Goal: Task Accomplishment & Management: Manage account settings

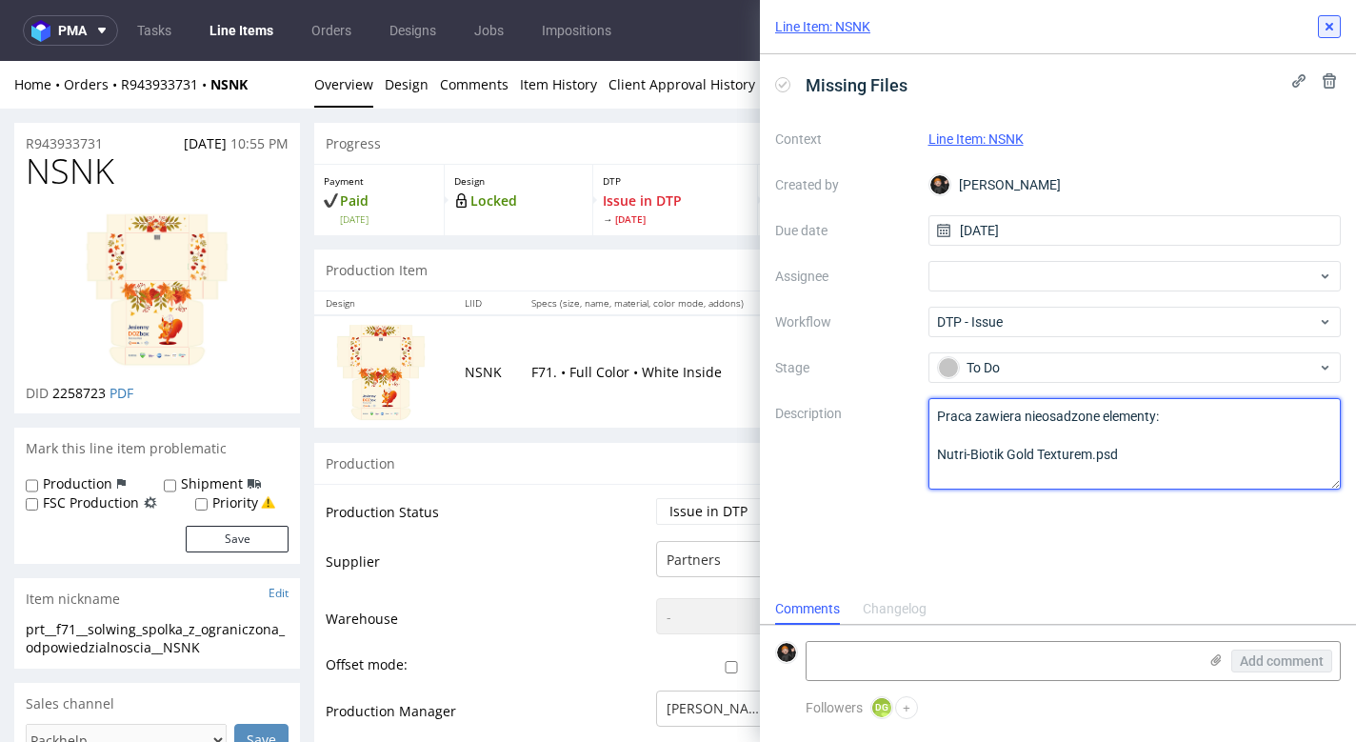
type textarea "Praca zawiera nieosadzone elementy: Nutri-Biotik Gold Texturem.psd"
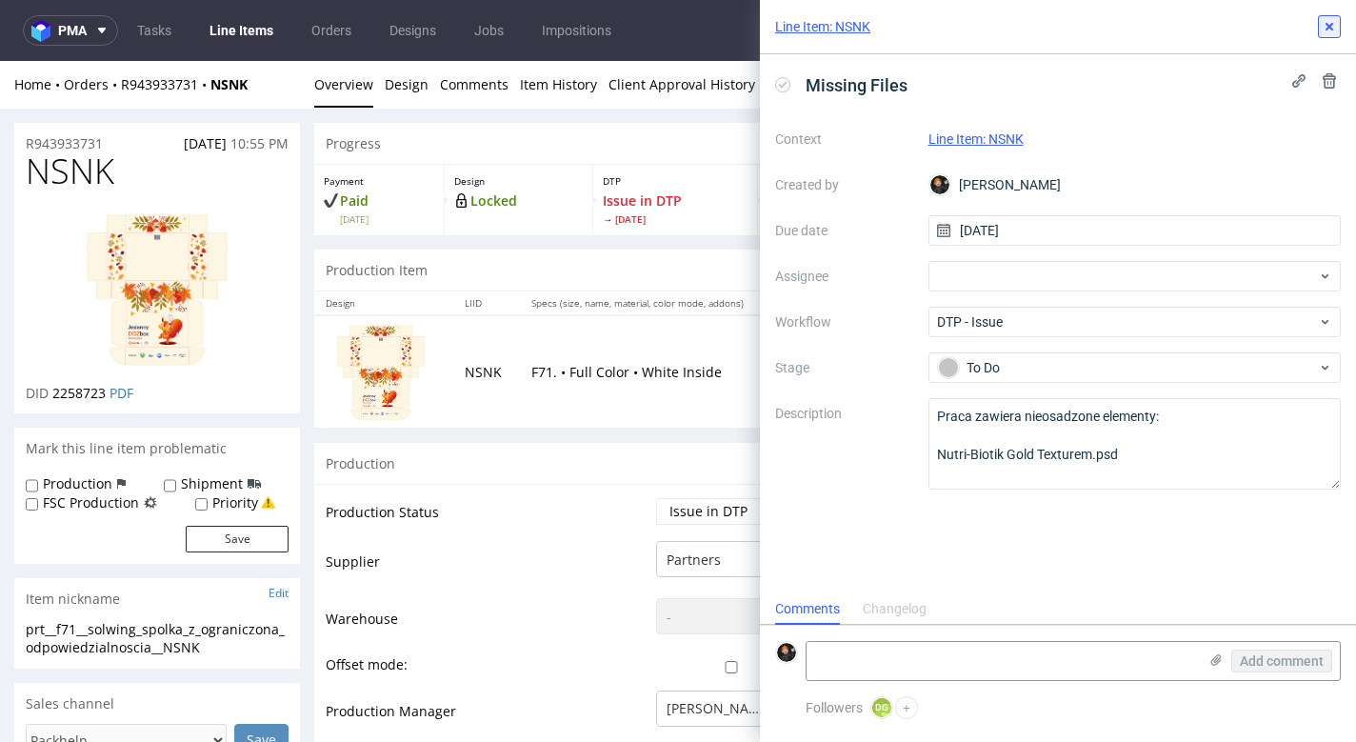
click at [1332, 25] on use at bounding box center [1329, 27] width 8 height 8
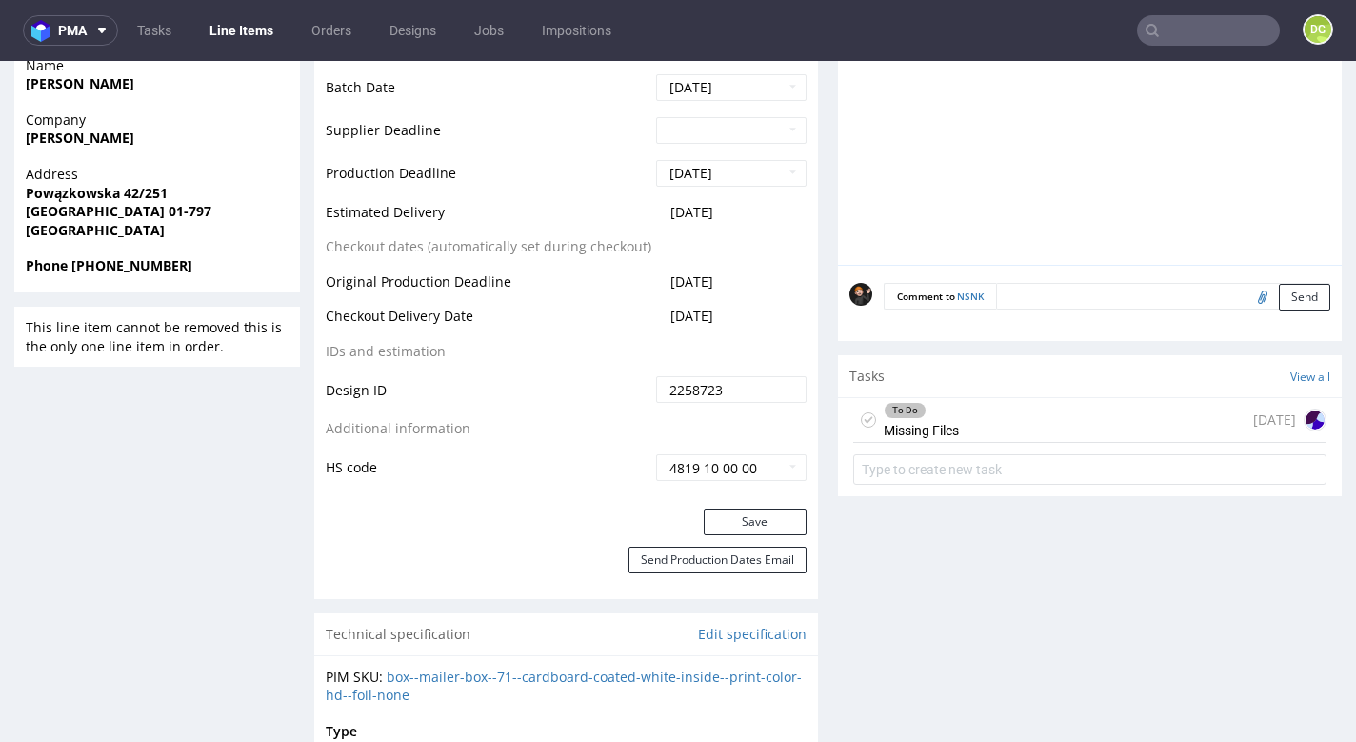
scroll to position [937, 0]
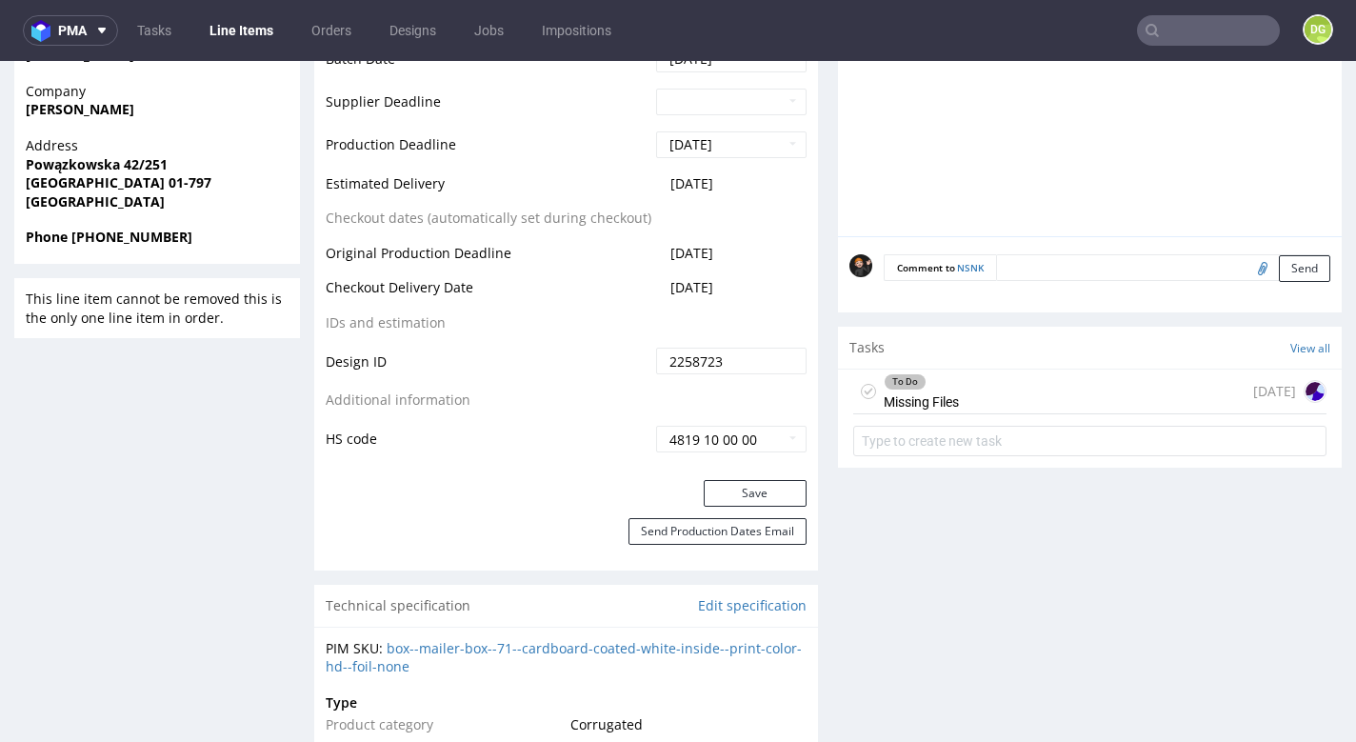
click at [962, 387] on div "To Do Missing Files [DATE]" at bounding box center [1089, 391] width 473 height 45
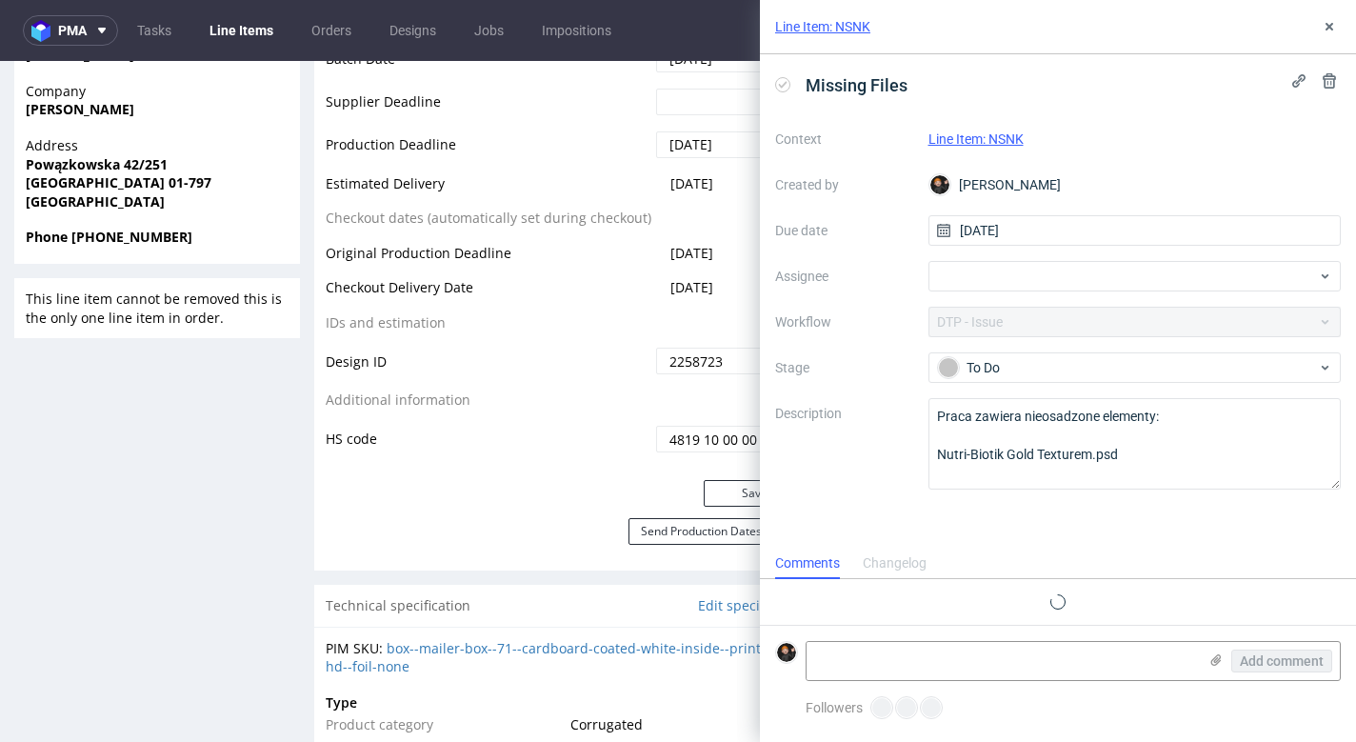
scroll to position [15, 0]
click at [1321, 23] on icon at bounding box center [1328, 26] width 15 height 15
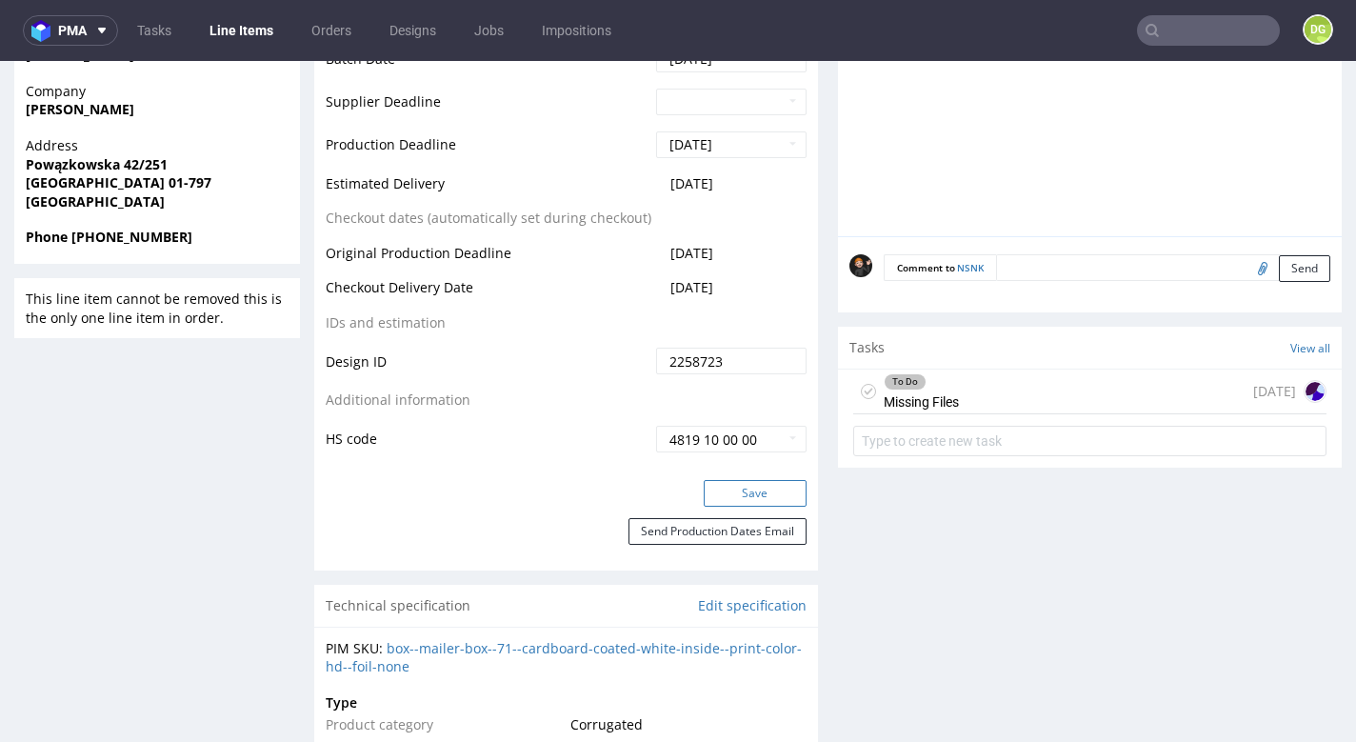
click at [770, 488] on button "Save" at bounding box center [754, 493] width 103 height 27
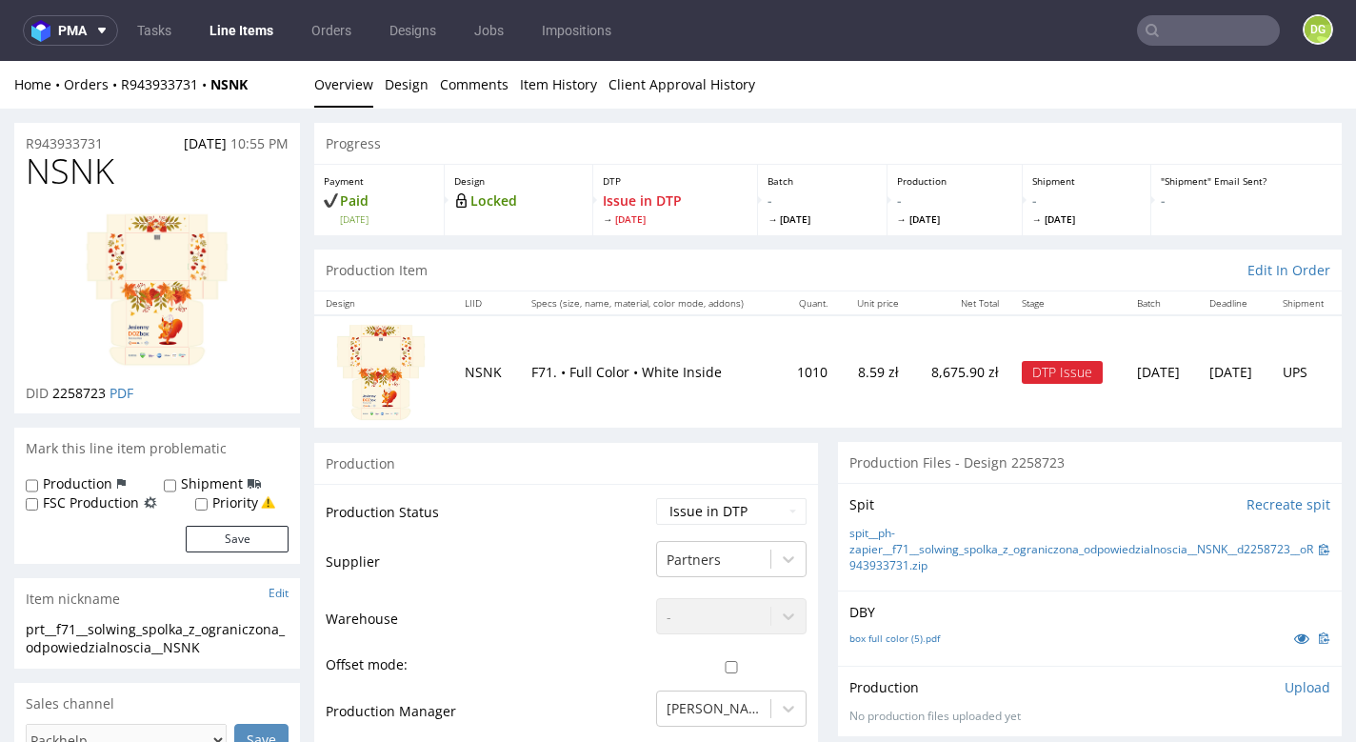
click at [239, 16] on link "Line Items" at bounding box center [241, 30] width 87 height 30
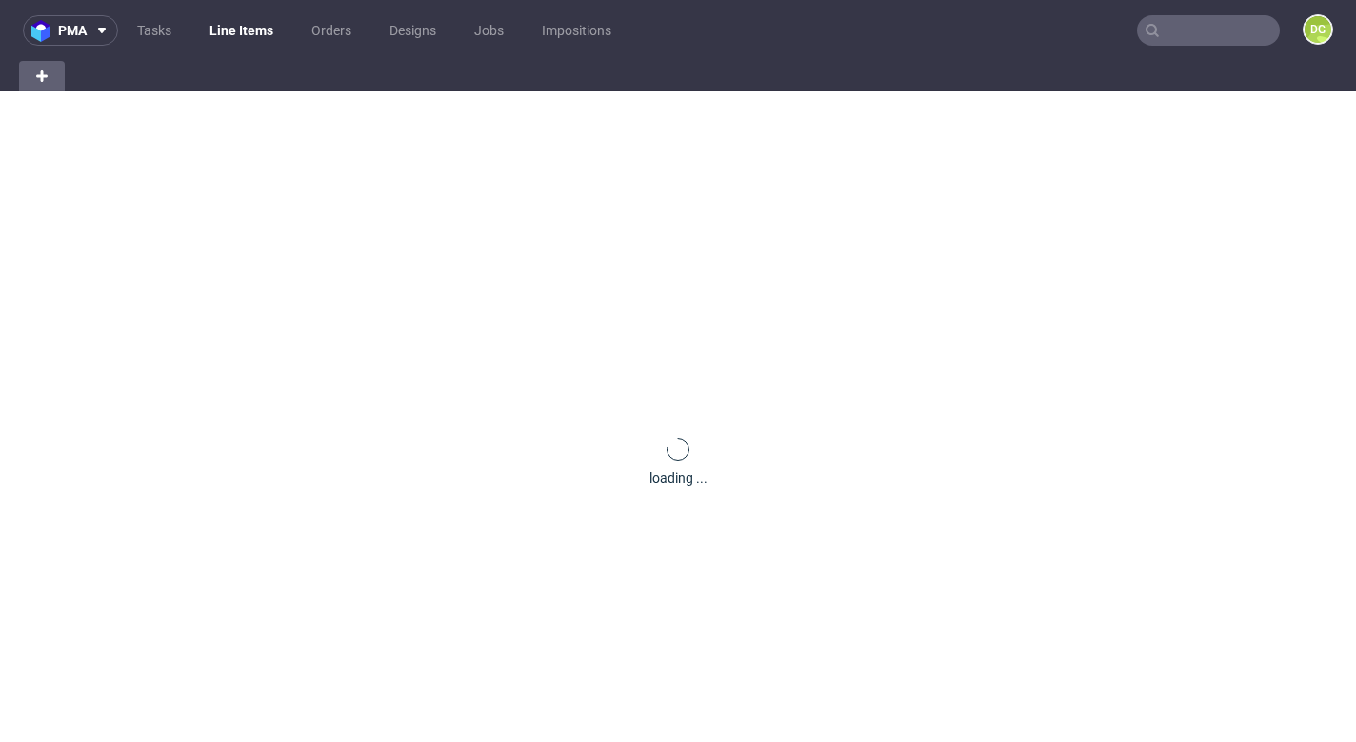
click at [247, 28] on link "Line Items" at bounding box center [241, 30] width 87 height 30
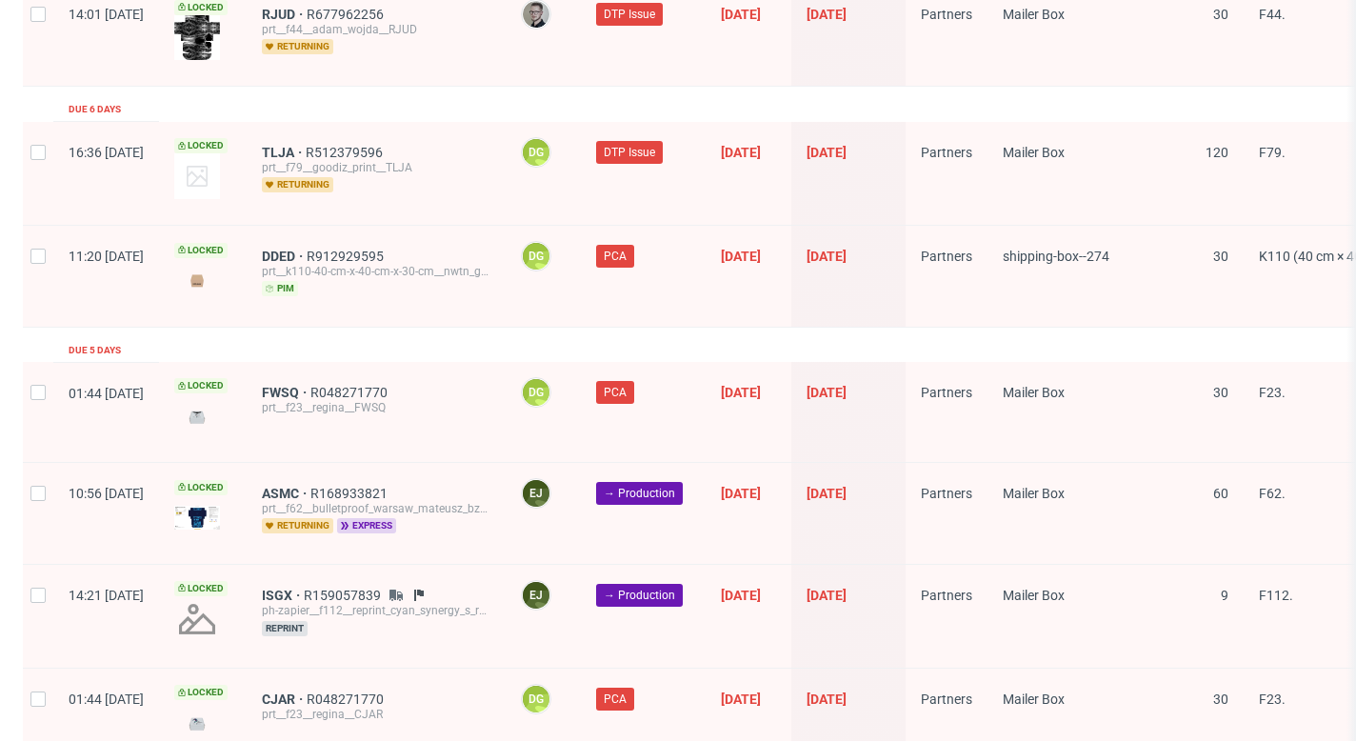
scroll to position [3119, 0]
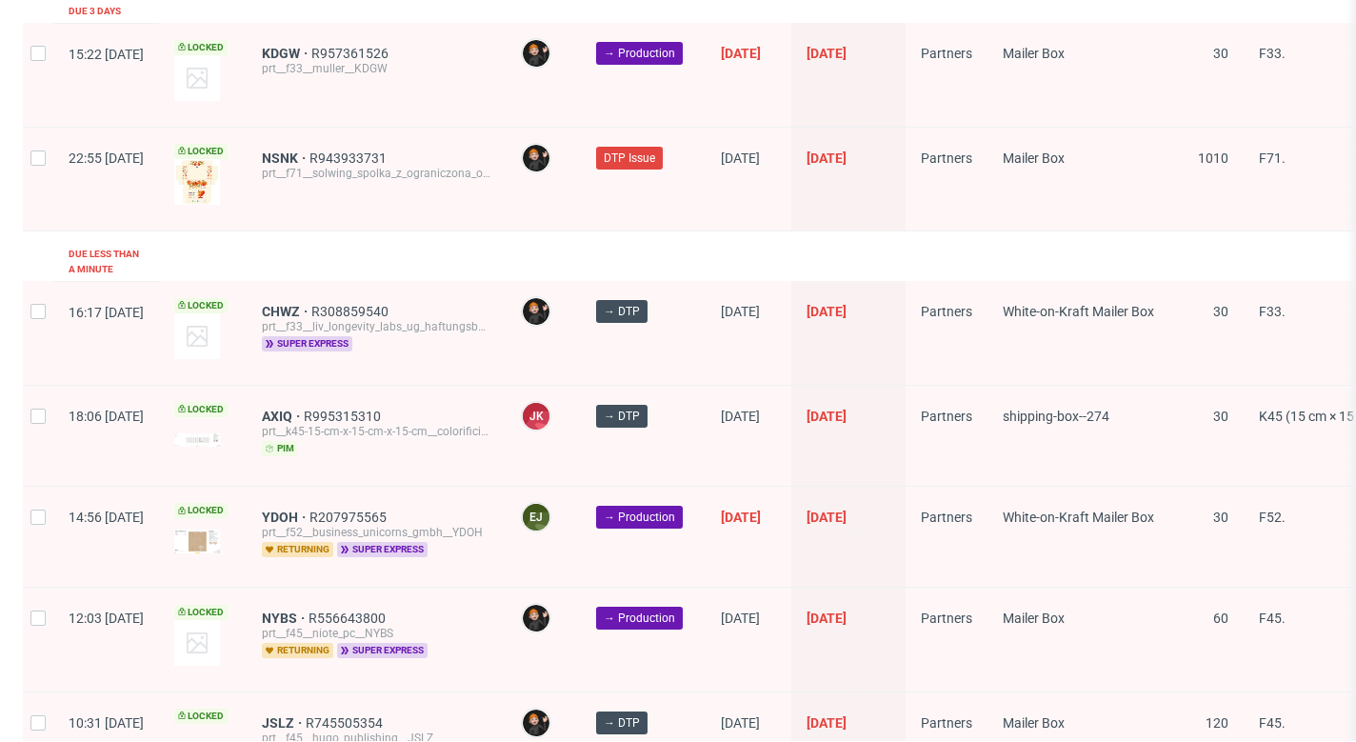
scroll to position [445, 0]
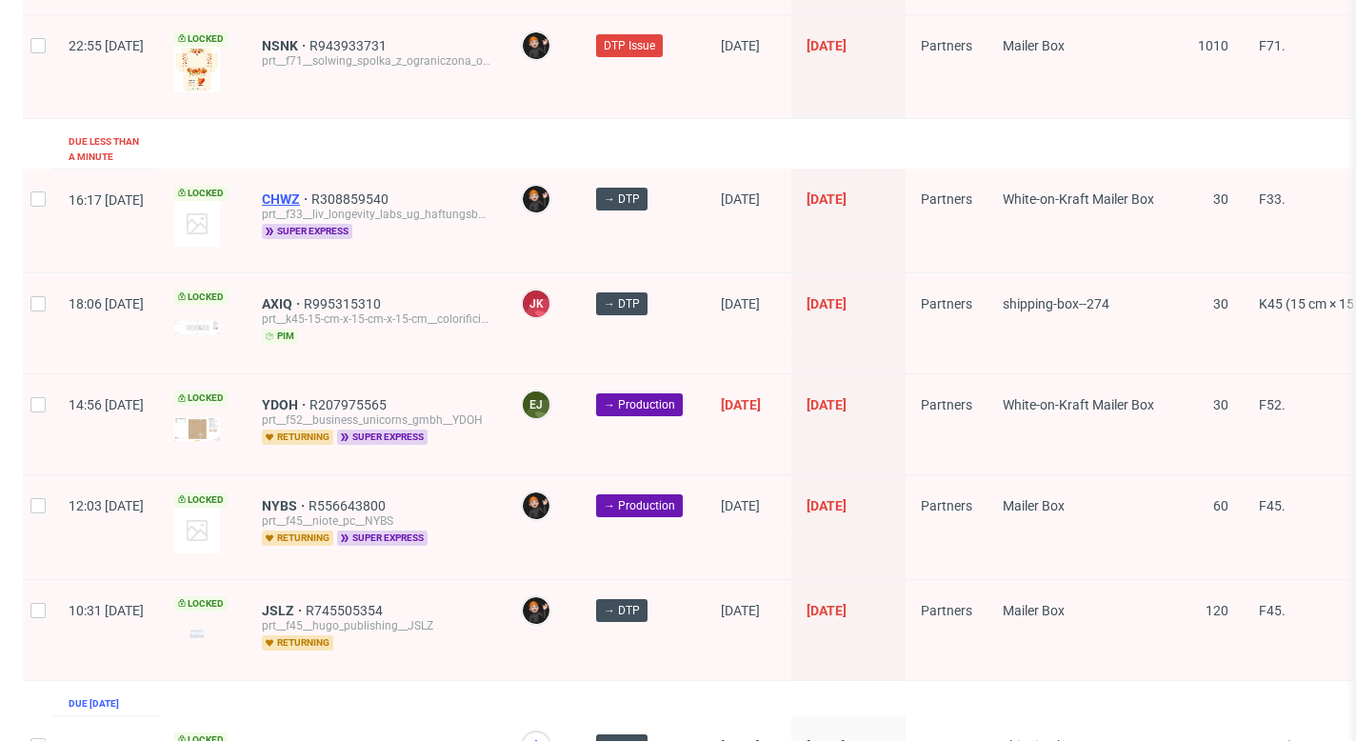
click at [311, 191] on span "CHWZ" at bounding box center [286, 198] width 49 height 15
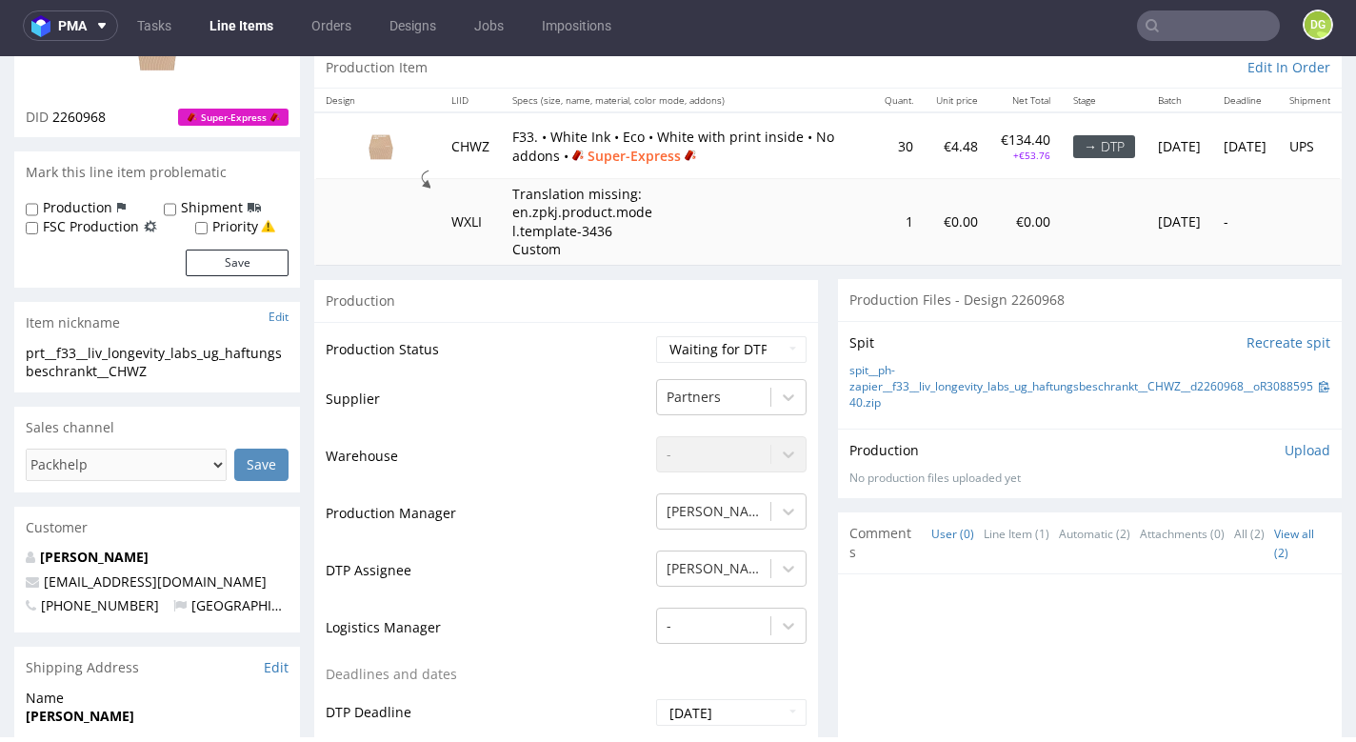
scroll to position [202, 0]
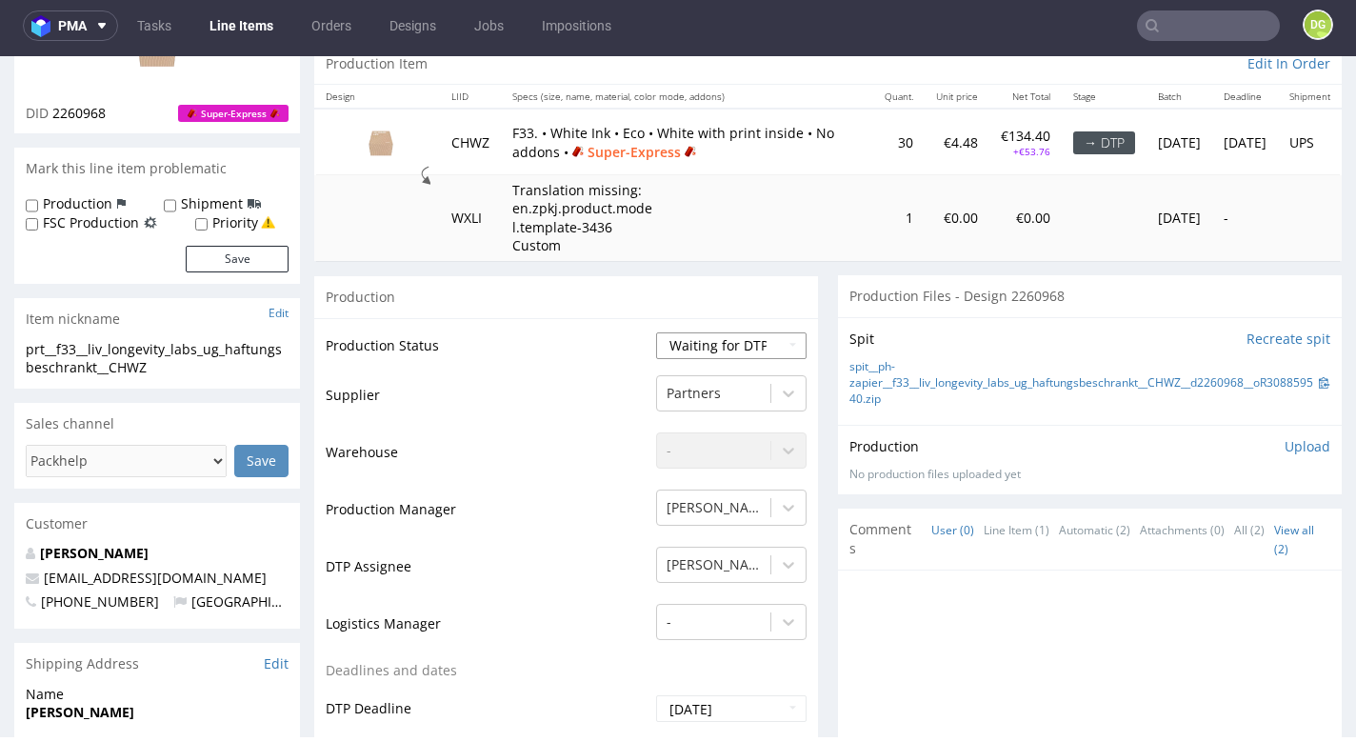
select select "dtp_in_process"
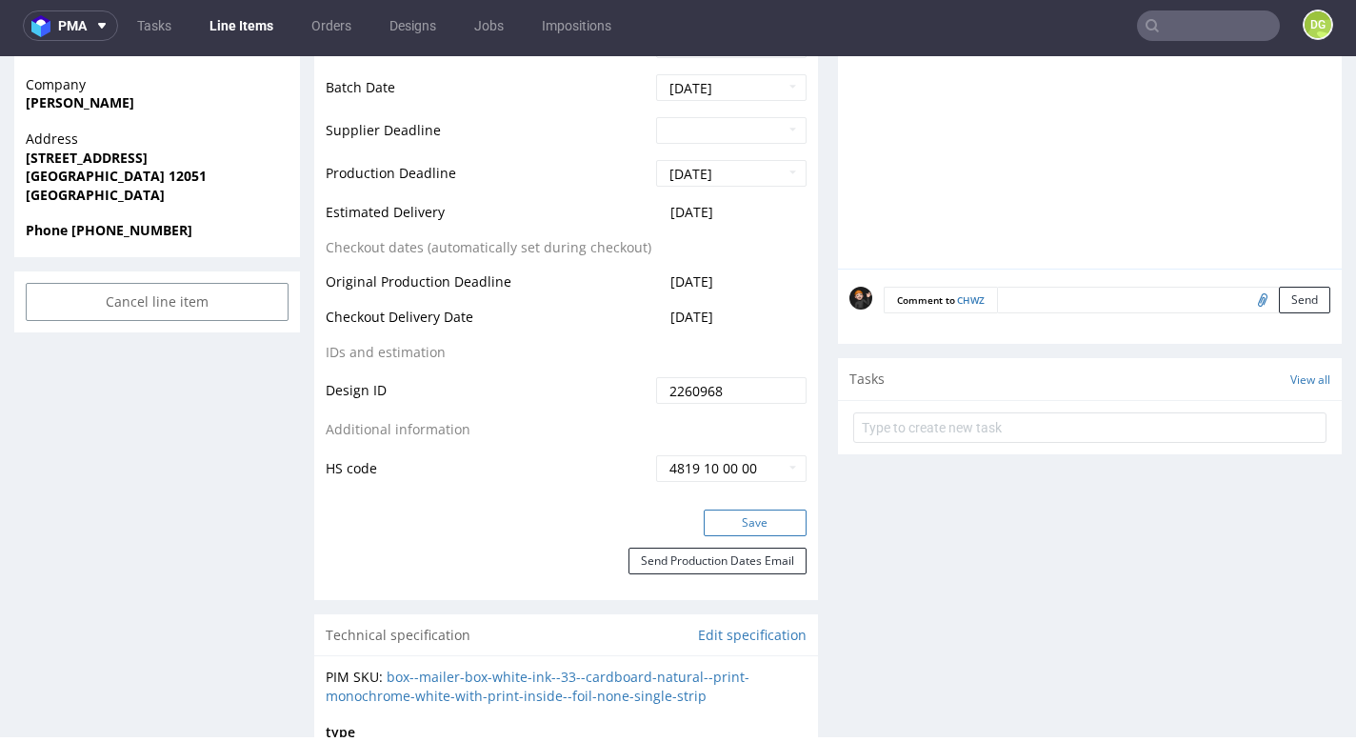
click at [776, 536] on button "Save" at bounding box center [754, 522] width 103 height 27
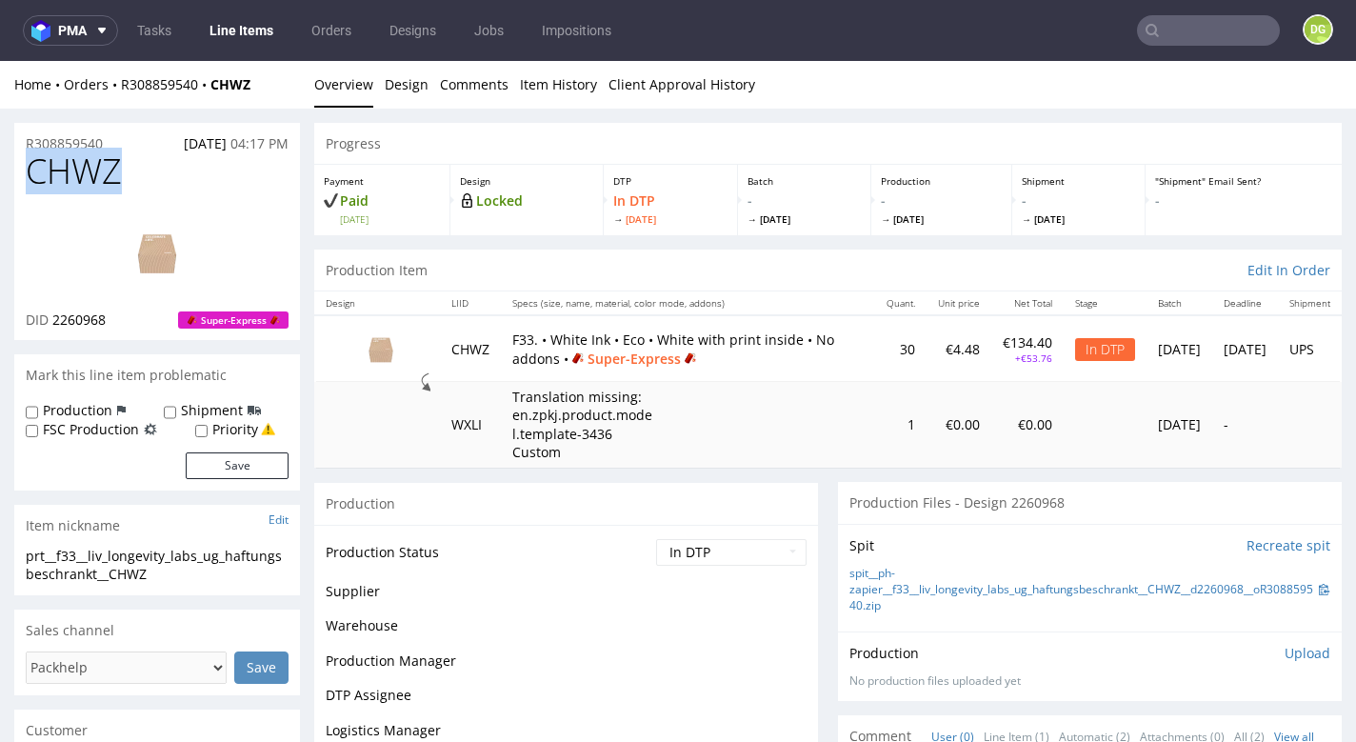
scroll to position [0, 0]
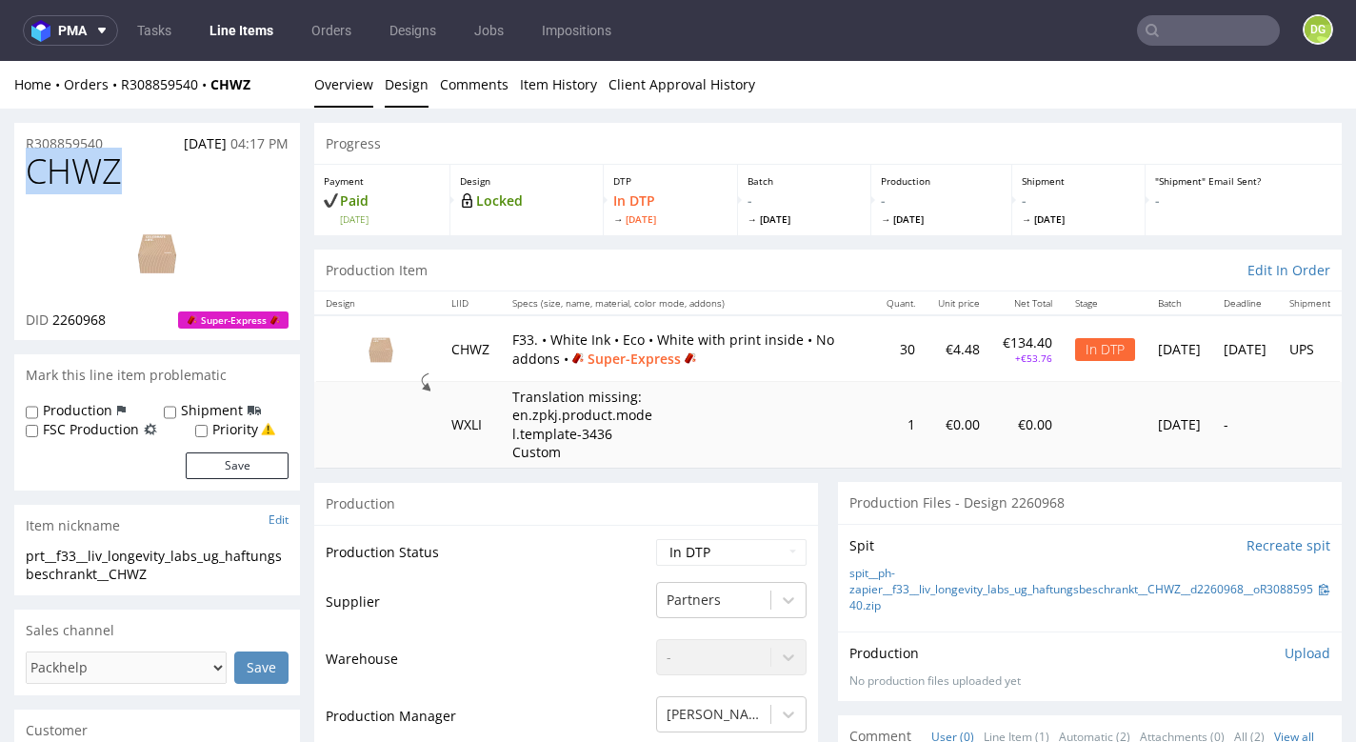
click at [406, 91] on link "Design" at bounding box center [407, 84] width 44 height 47
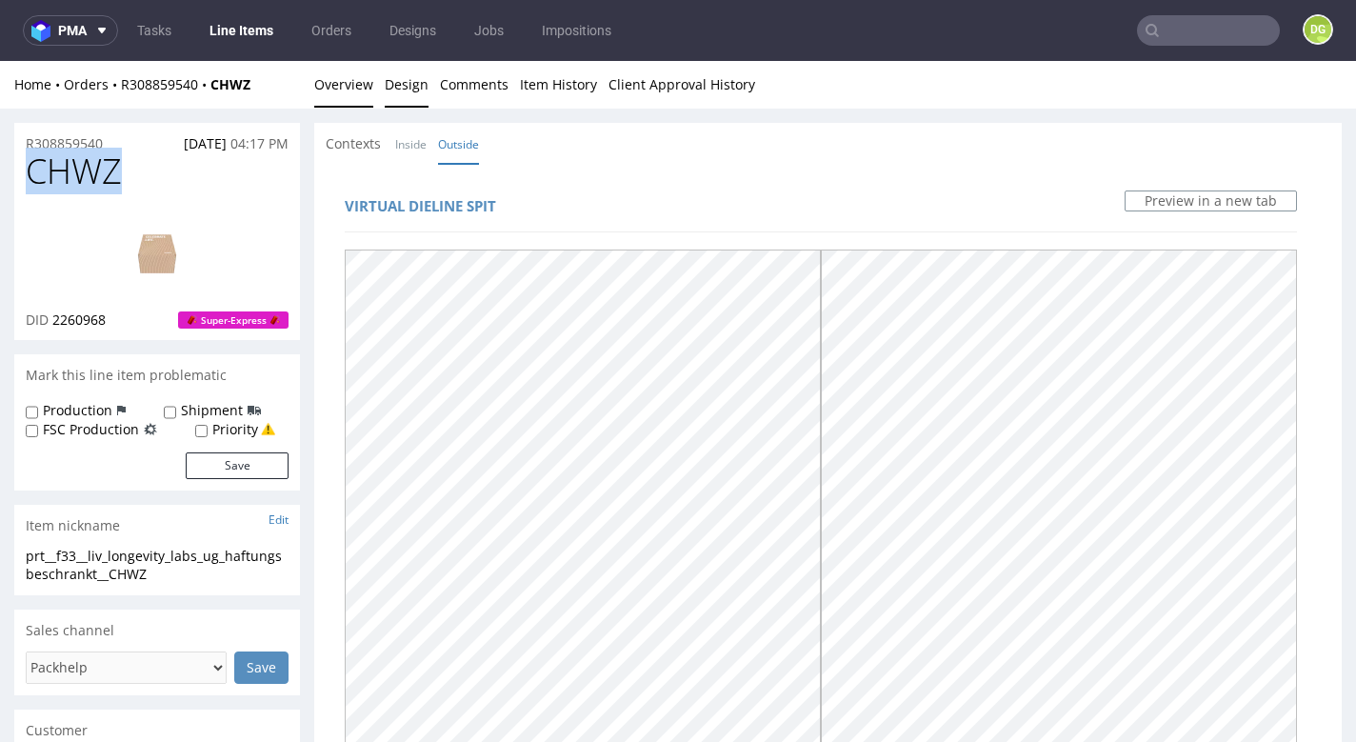
click at [335, 88] on link "Overview" at bounding box center [343, 84] width 59 height 47
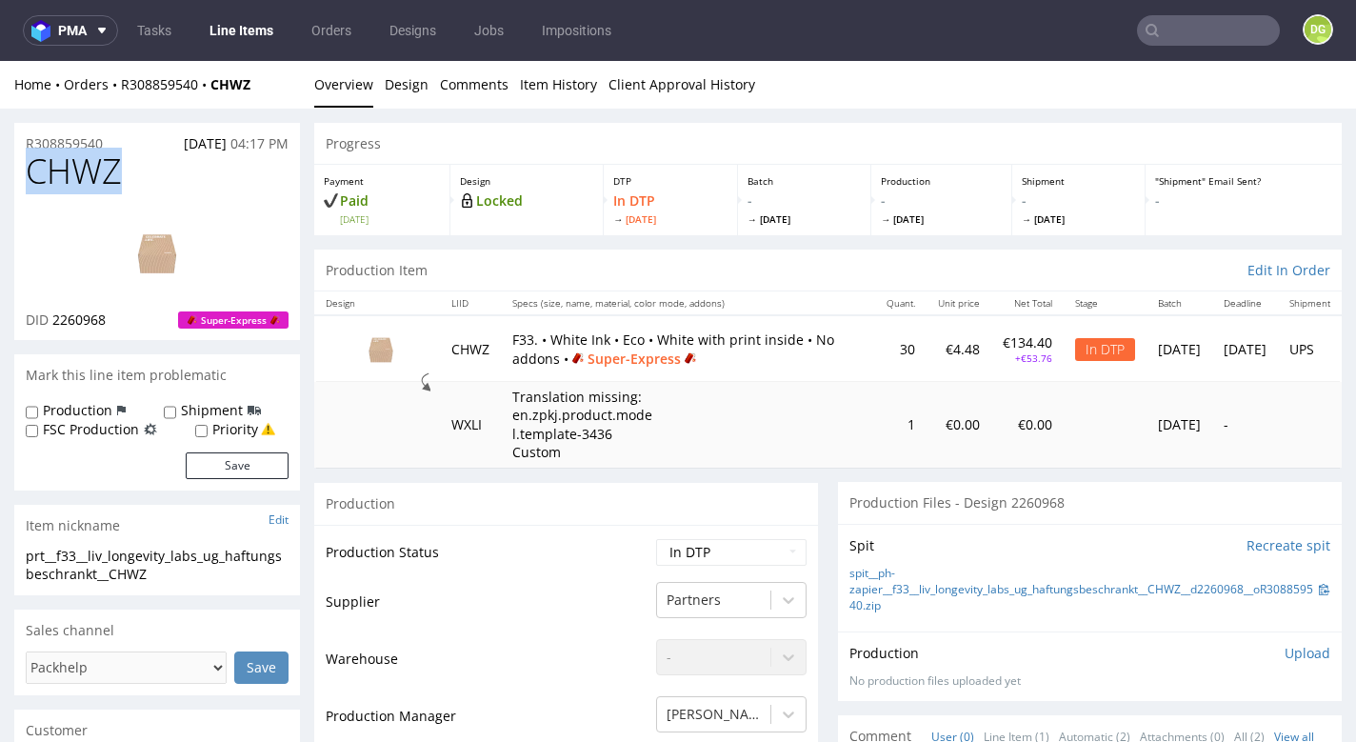
click at [164, 256] on img at bounding box center [157, 252] width 152 height 86
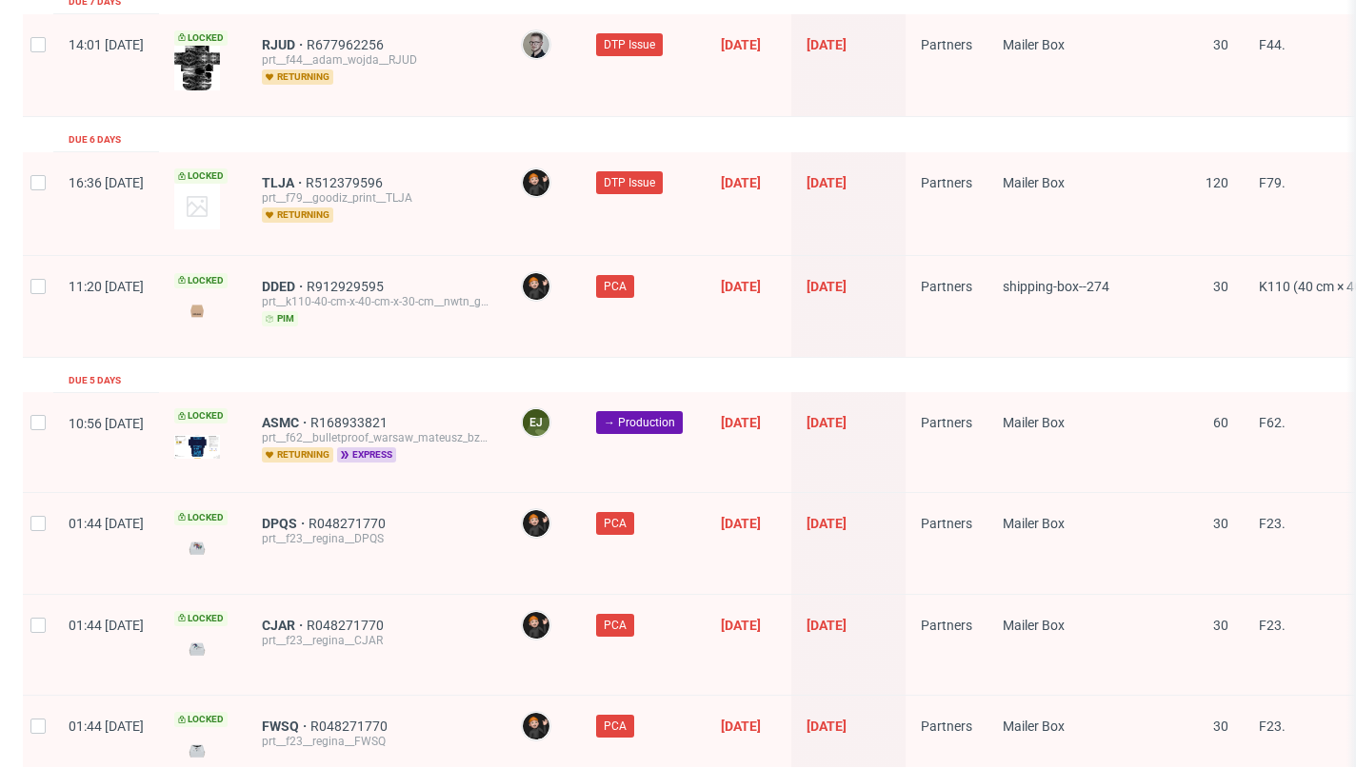
scroll to position [3090, 0]
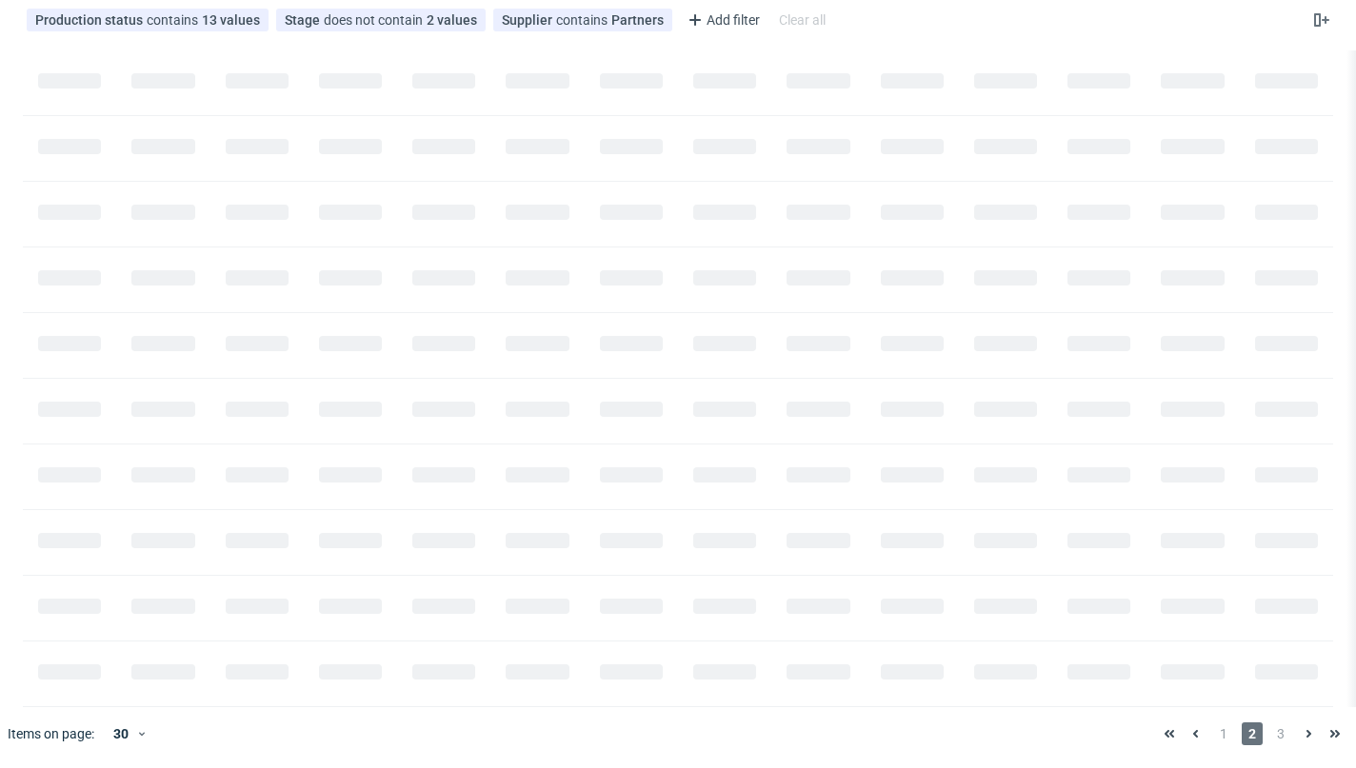
scroll to position [0, 2309]
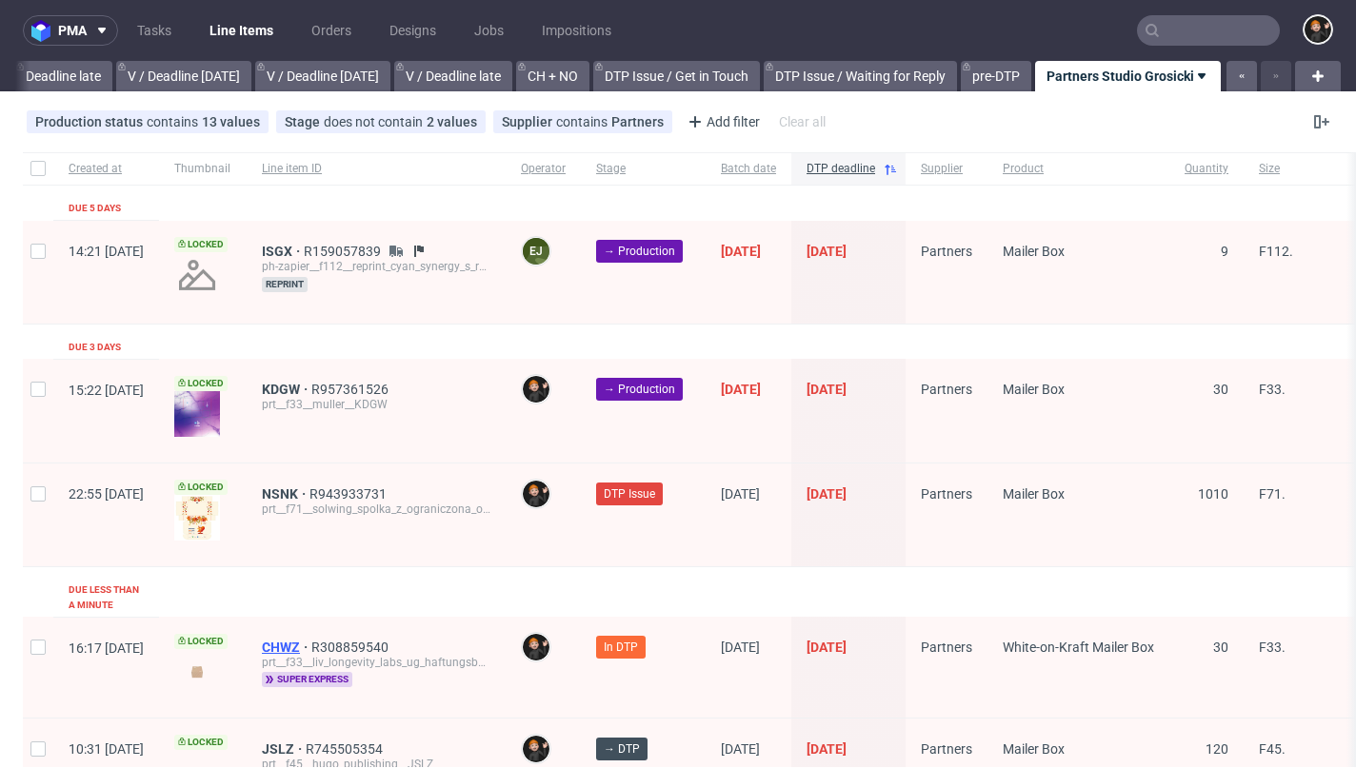
click at [311, 640] on span "CHWZ" at bounding box center [286, 647] width 49 height 15
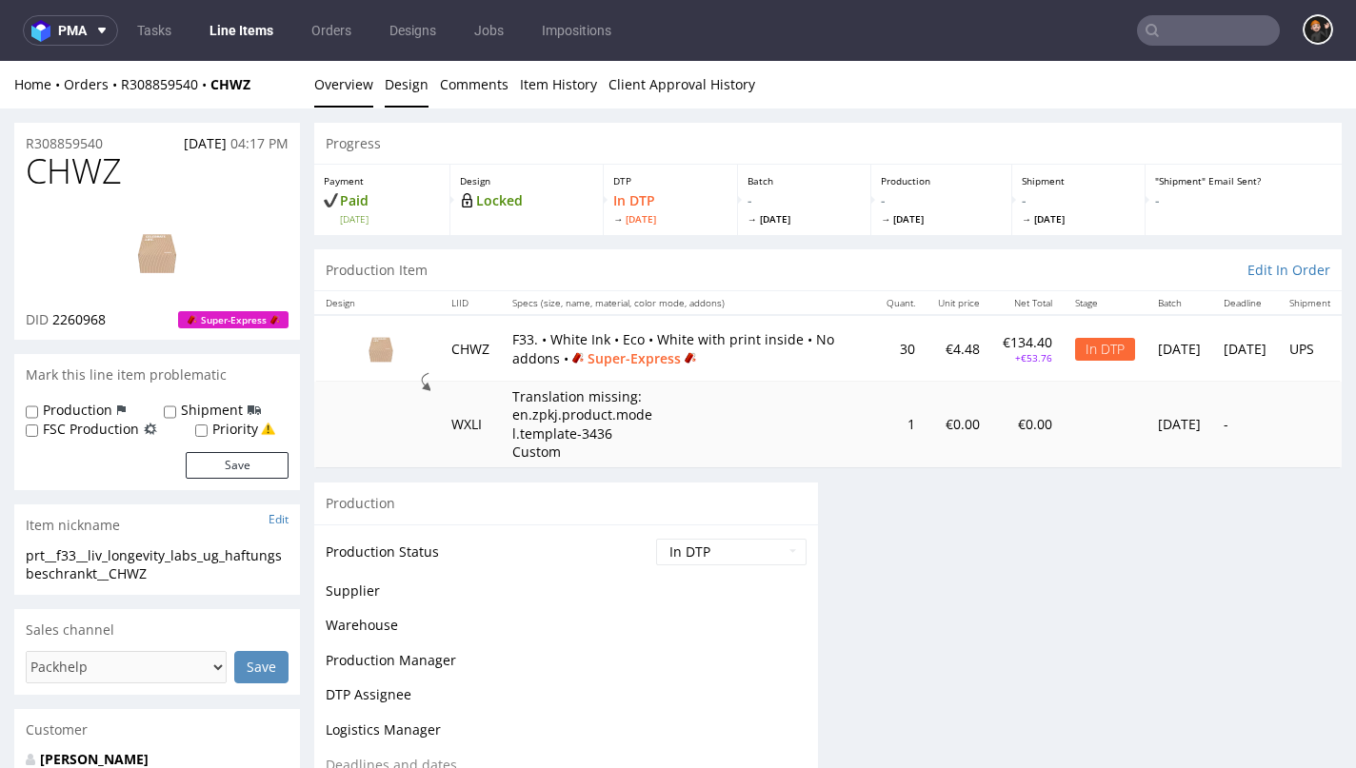
click at [401, 90] on link "Design" at bounding box center [407, 84] width 44 height 47
click at [401, 87] on link "Design" at bounding box center [407, 84] width 44 height 47
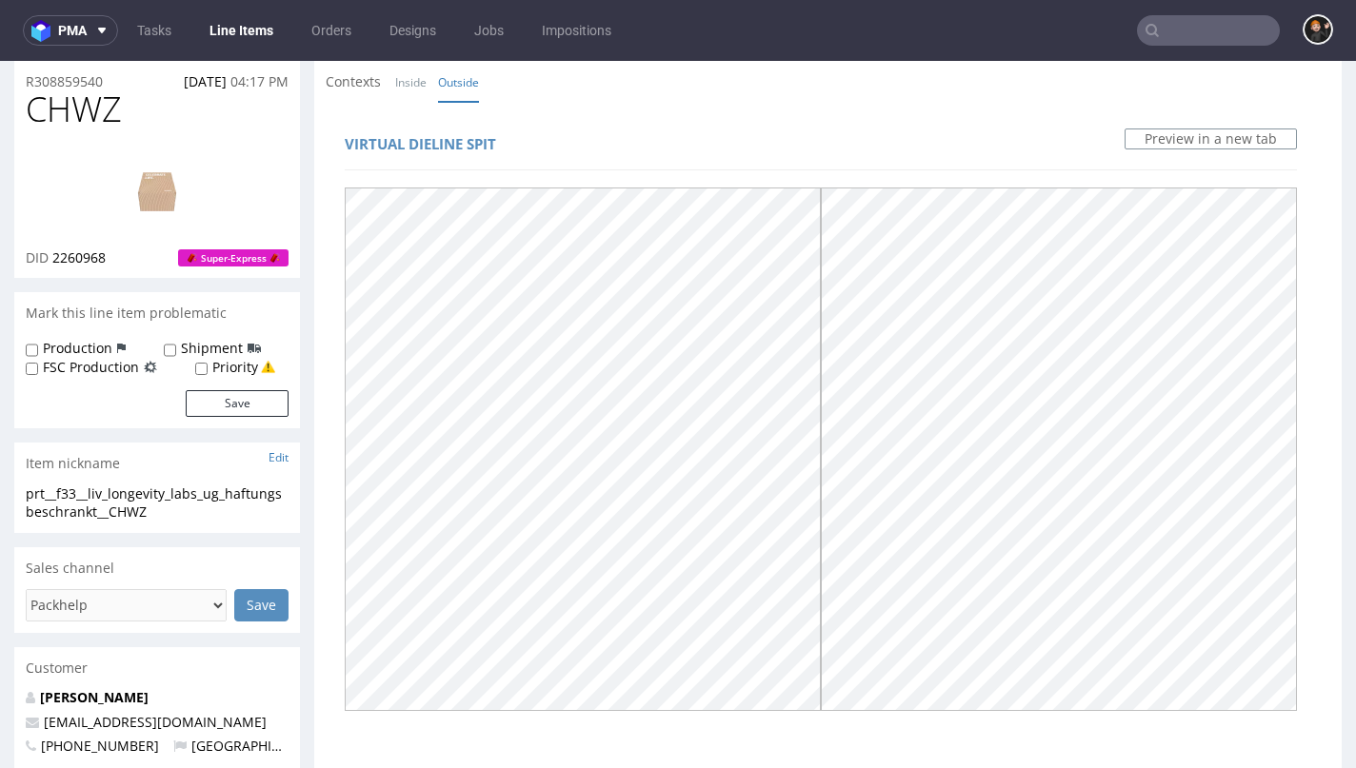
click at [414, 90] on link "Inside" at bounding box center [410, 82] width 31 height 41
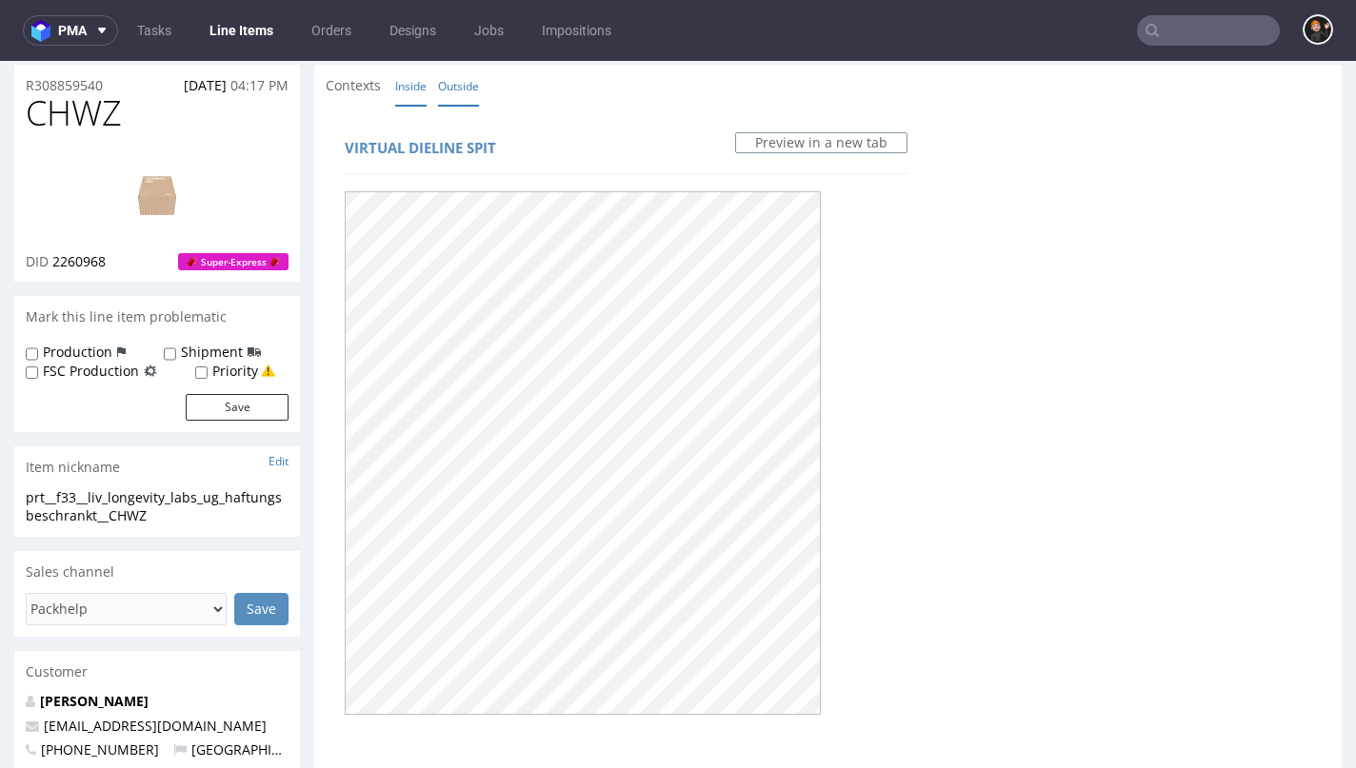
click at [467, 93] on link "Outside" at bounding box center [458, 86] width 41 height 41
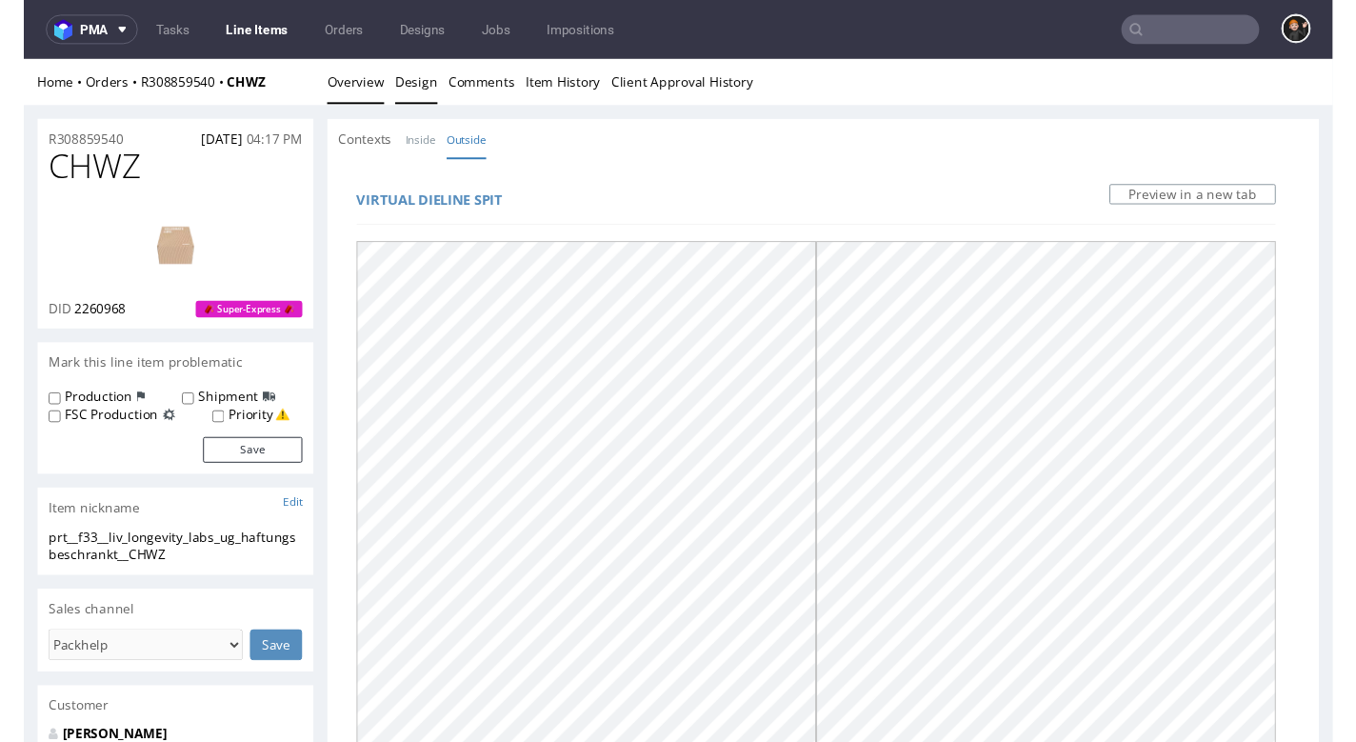
scroll to position [0, 0]
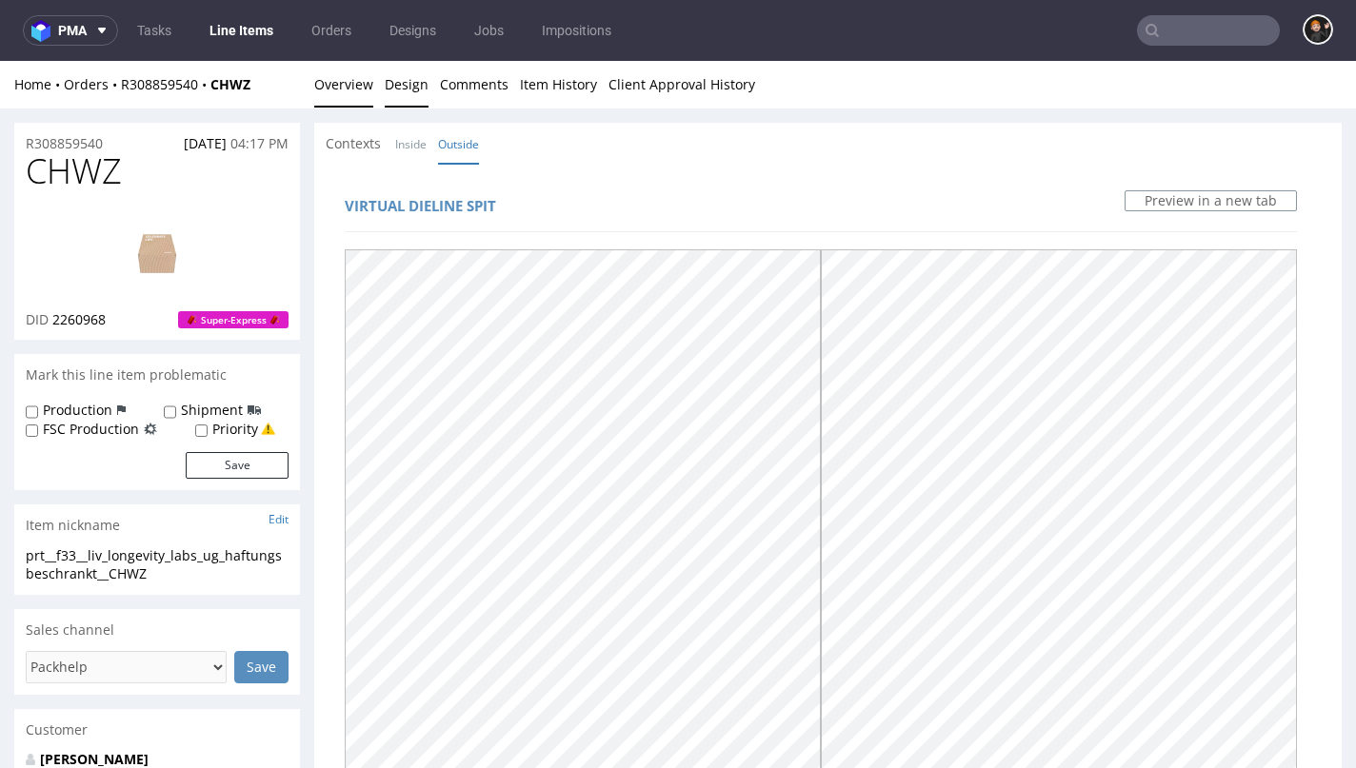
click at [331, 96] on link "Overview" at bounding box center [343, 84] width 59 height 47
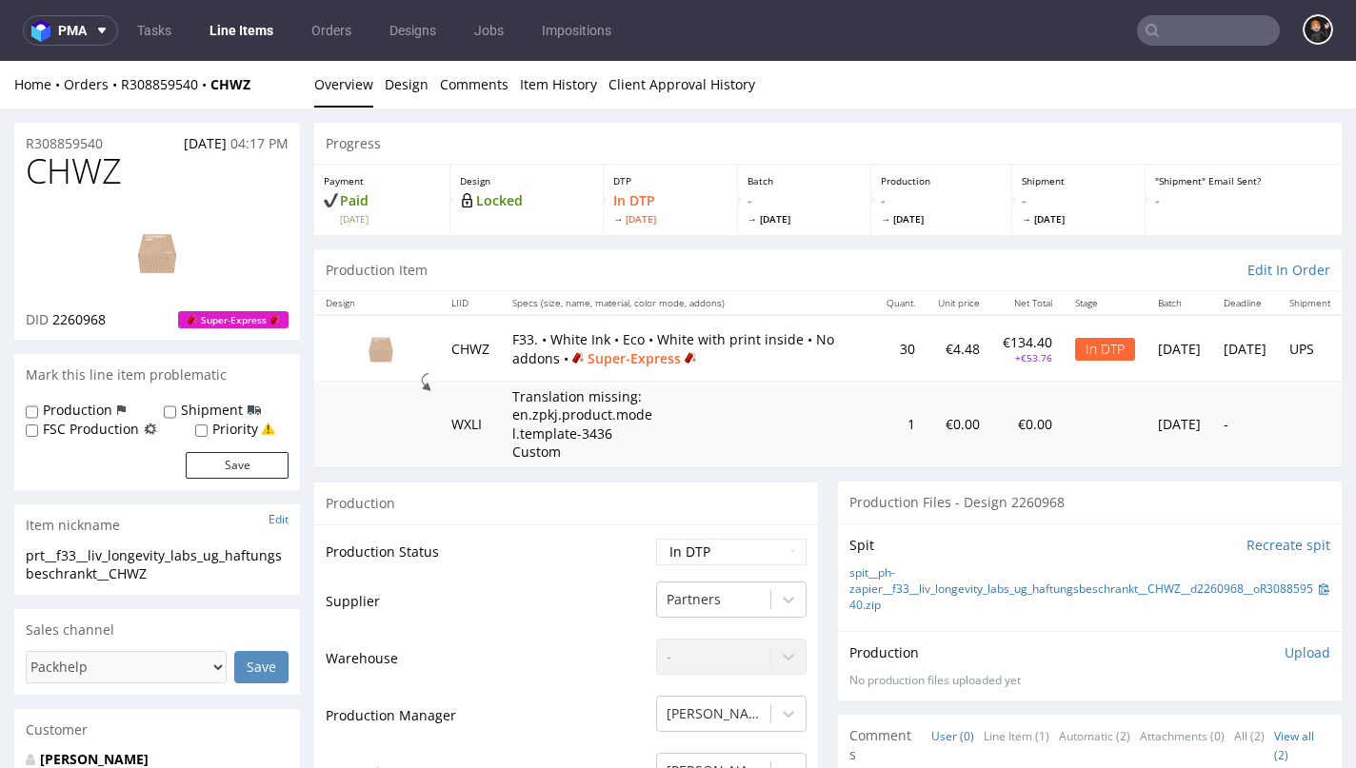
click at [183, 260] on img at bounding box center [157, 252] width 152 height 86
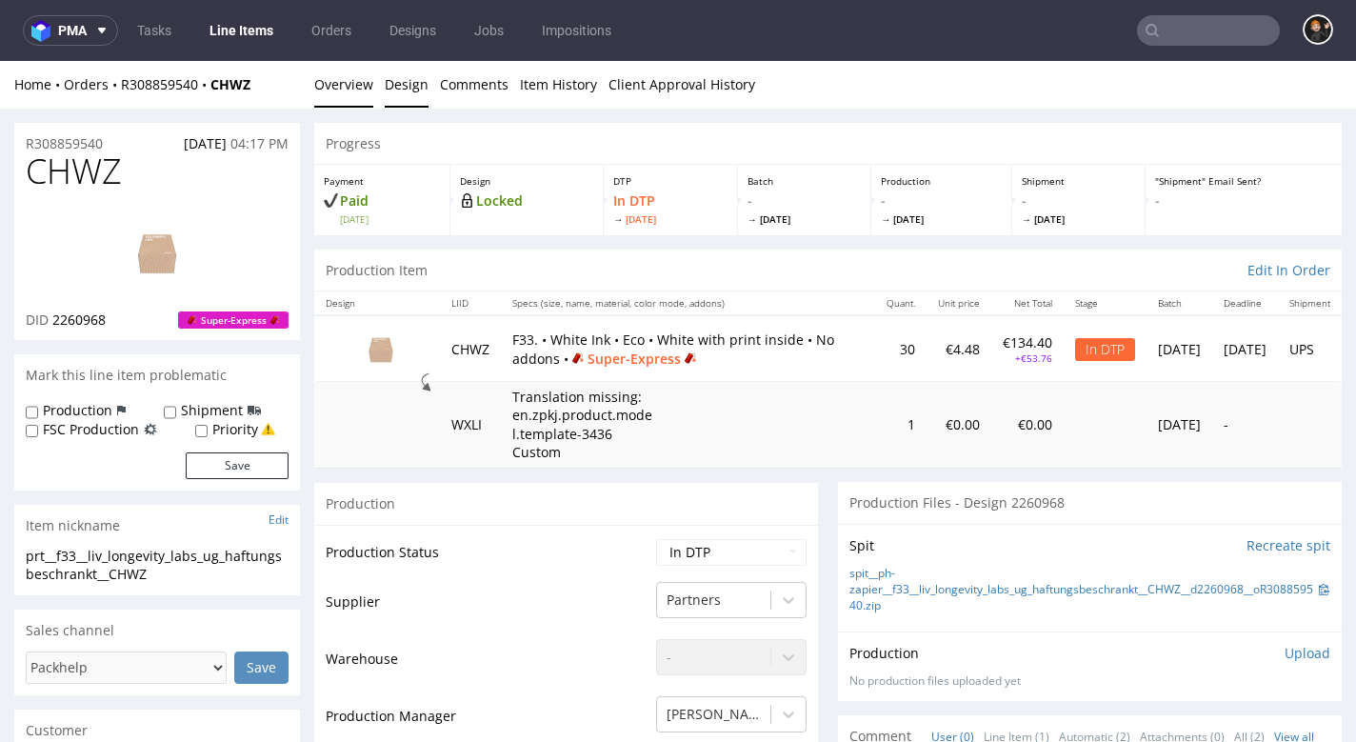
click at [411, 103] on link "Design" at bounding box center [407, 84] width 44 height 47
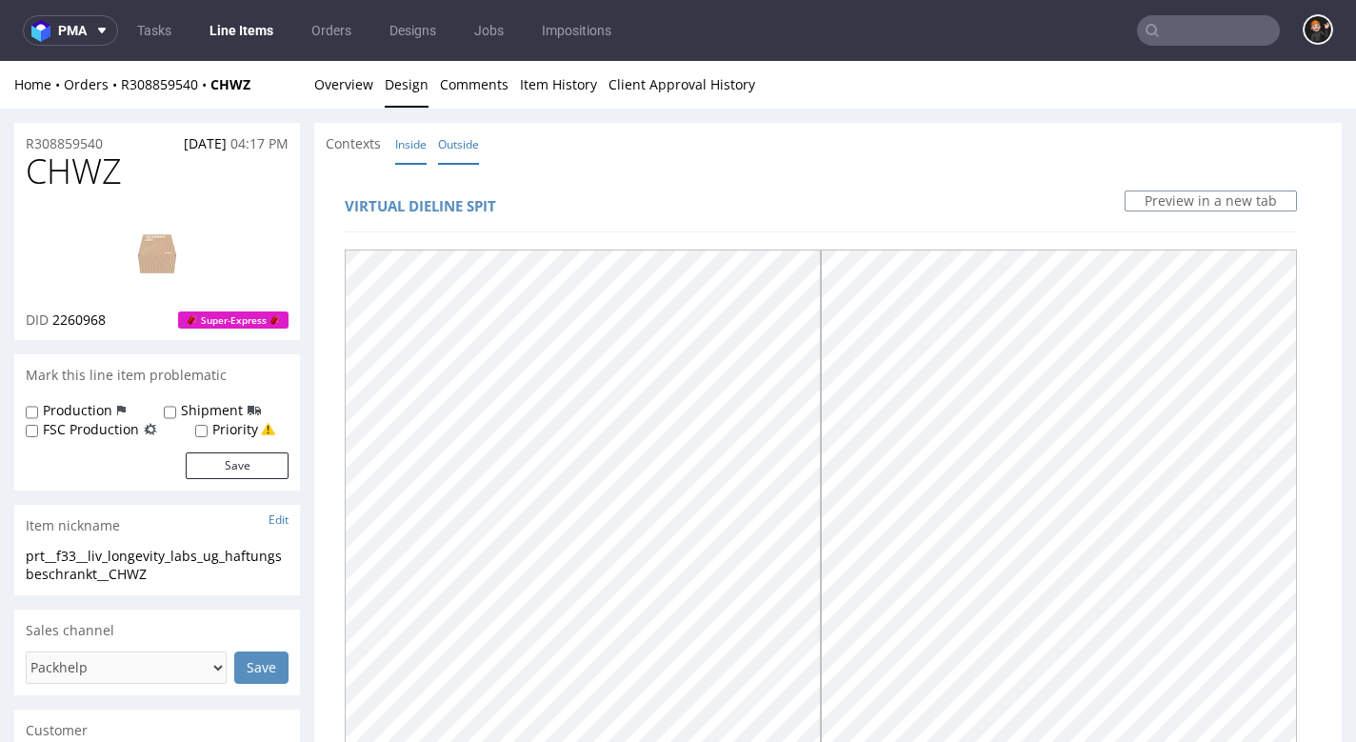
scroll to position [-1, 0]
click at [423, 150] on link "Inside" at bounding box center [410, 144] width 31 height 41
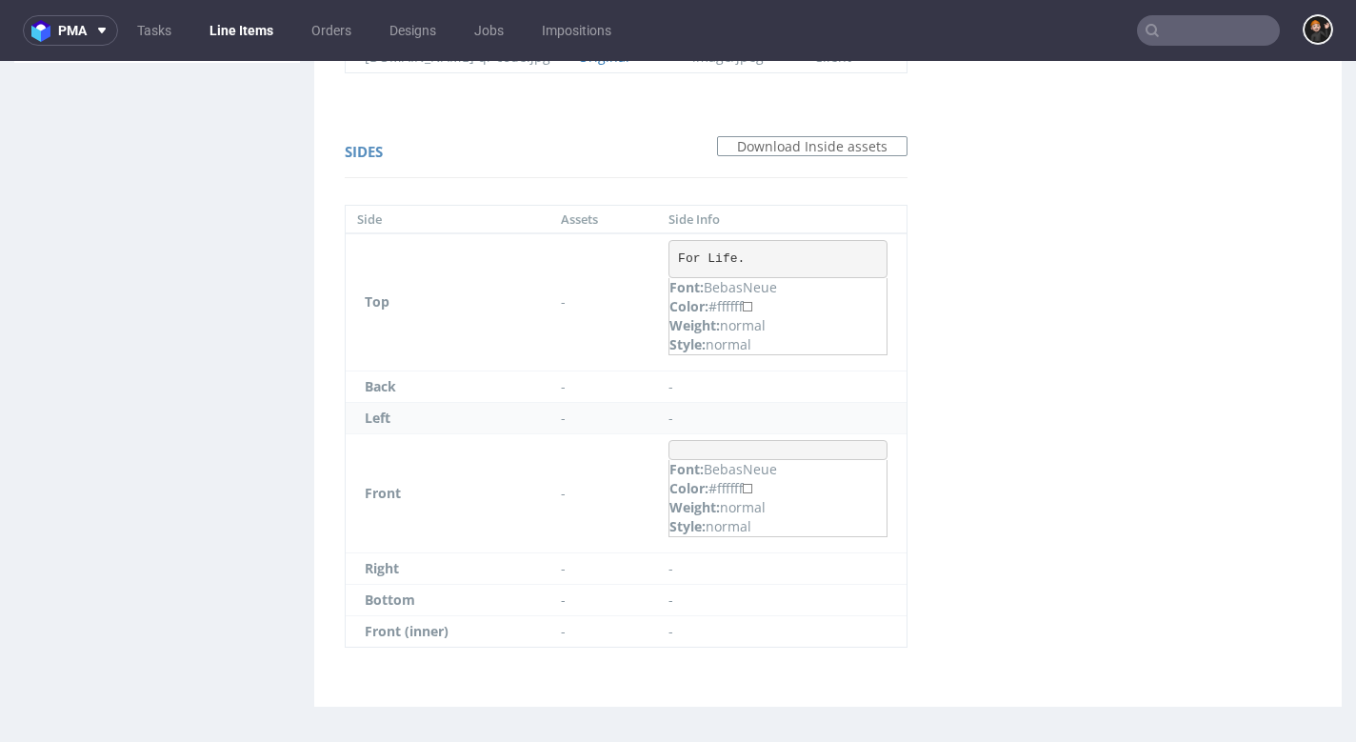
scroll to position [1138, 0]
drag, startPoint x: 714, startPoint y: 251, endPoint x: 640, endPoint y: 258, distance: 74.5
click at [668, 258] on pre "For Life." at bounding box center [777, 260] width 219 height 38
copy pre "For Life."
drag, startPoint x: 745, startPoint y: 282, endPoint x: 676, endPoint y: 282, distance: 69.5
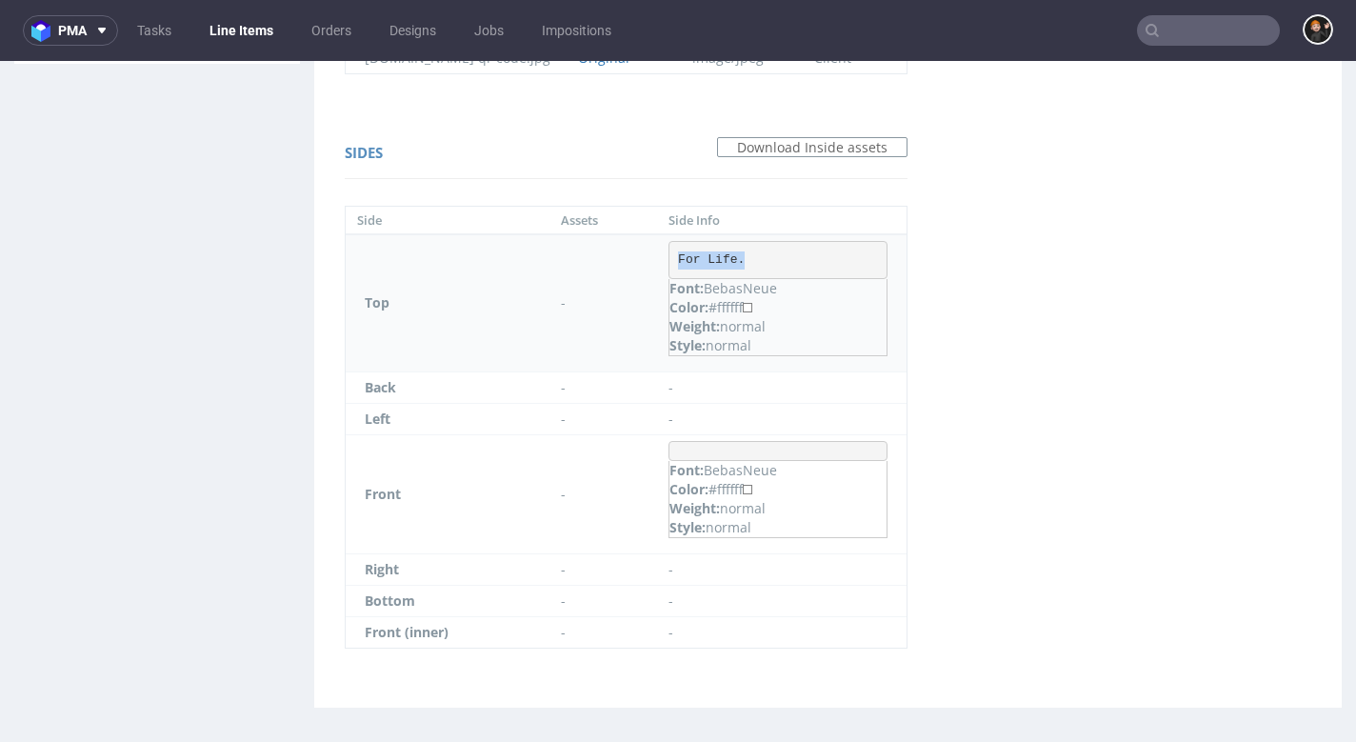
click at [675, 283] on p "Font: BebasNeue" at bounding box center [777, 288] width 217 height 19
copy p "BebasNeue"
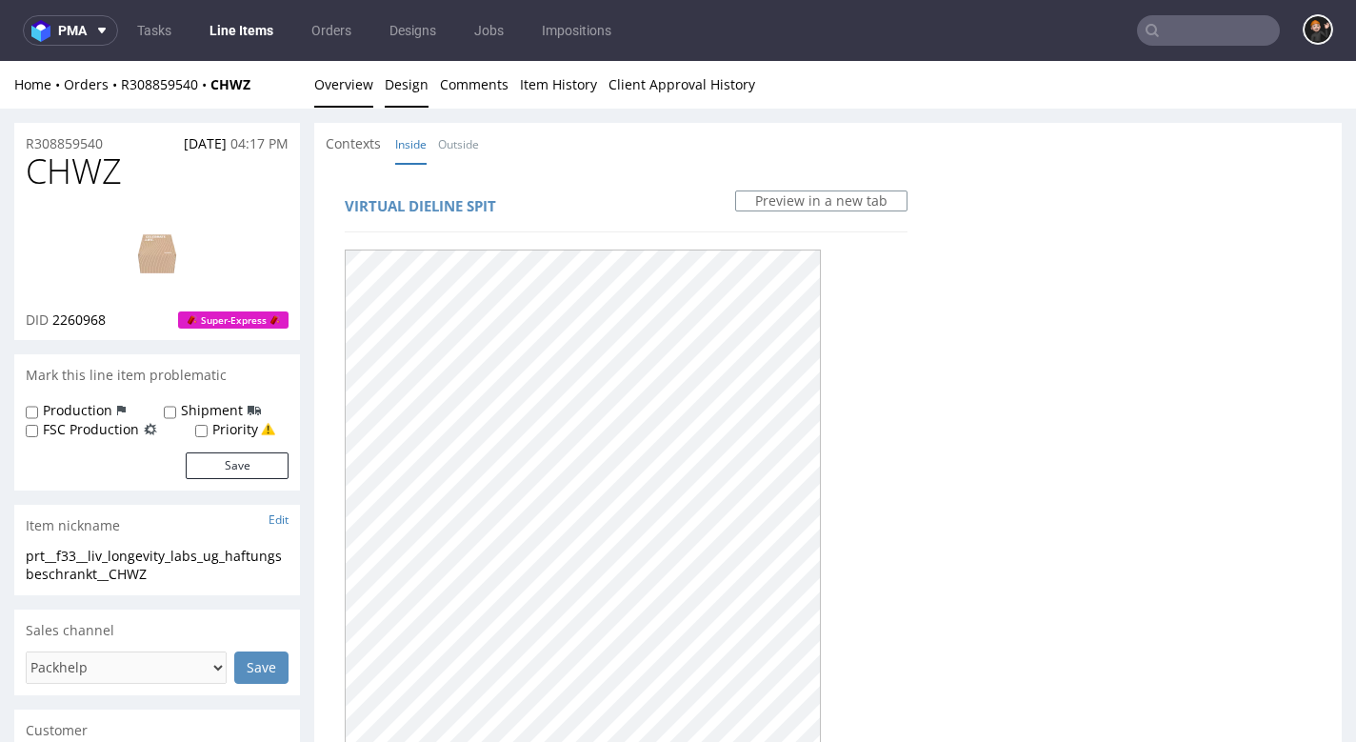
scroll to position [0, 0]
click at [326, 83] on link "Overview" at bounding box center [343, 84] width 59 height 47
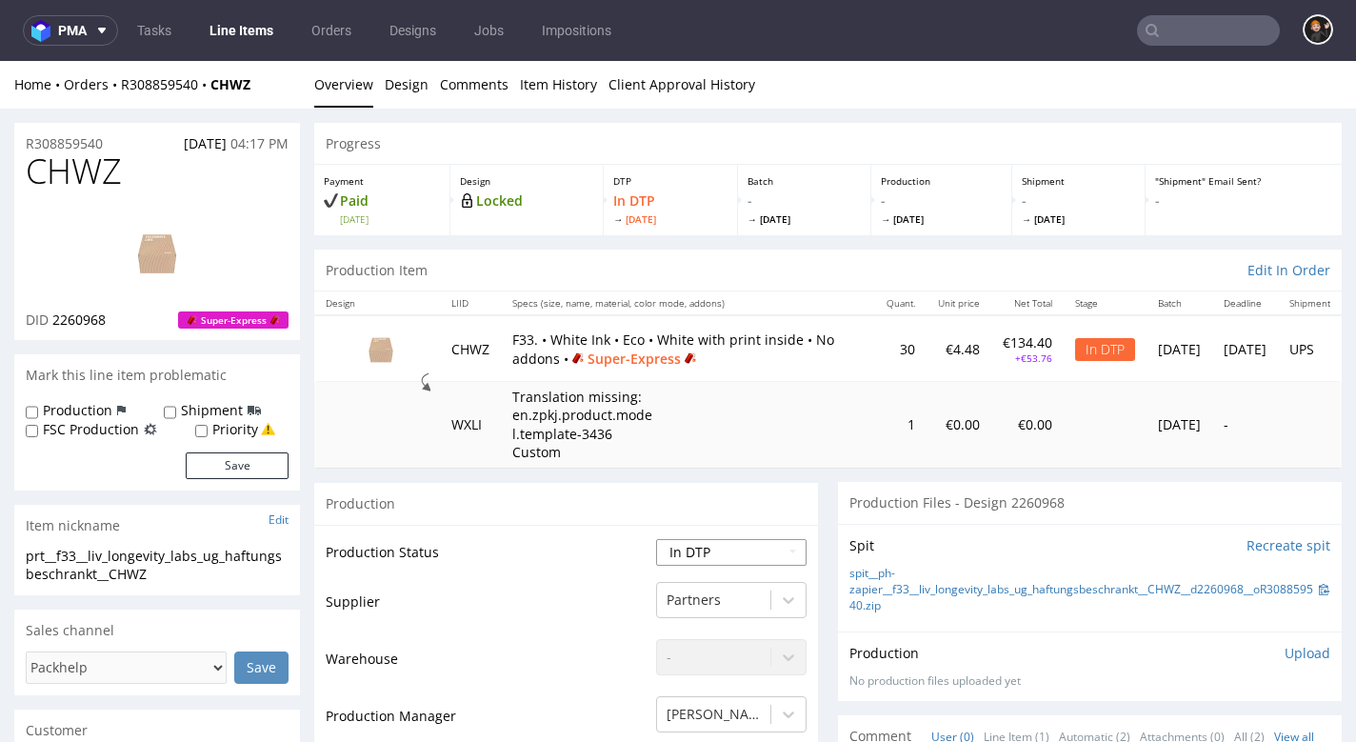
select select "dtp_ca_needed"
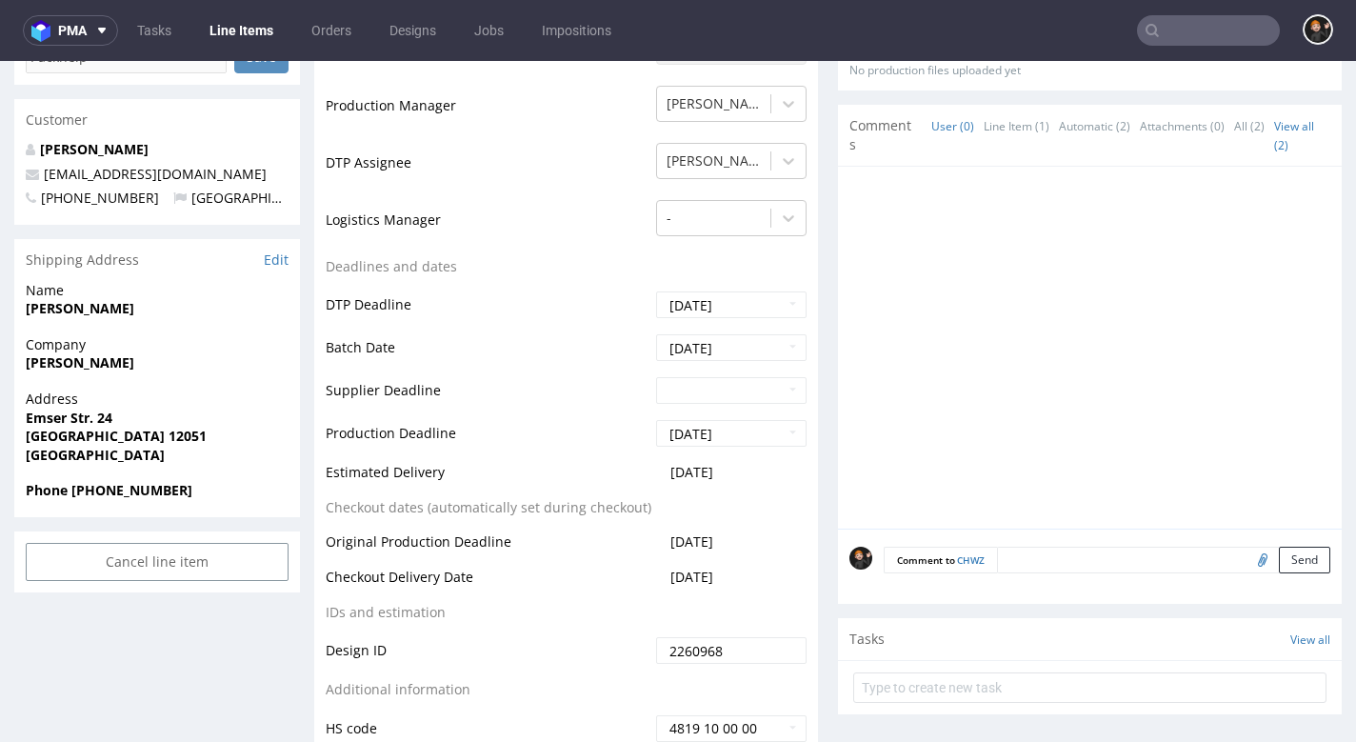
scroll to position [785, 0]
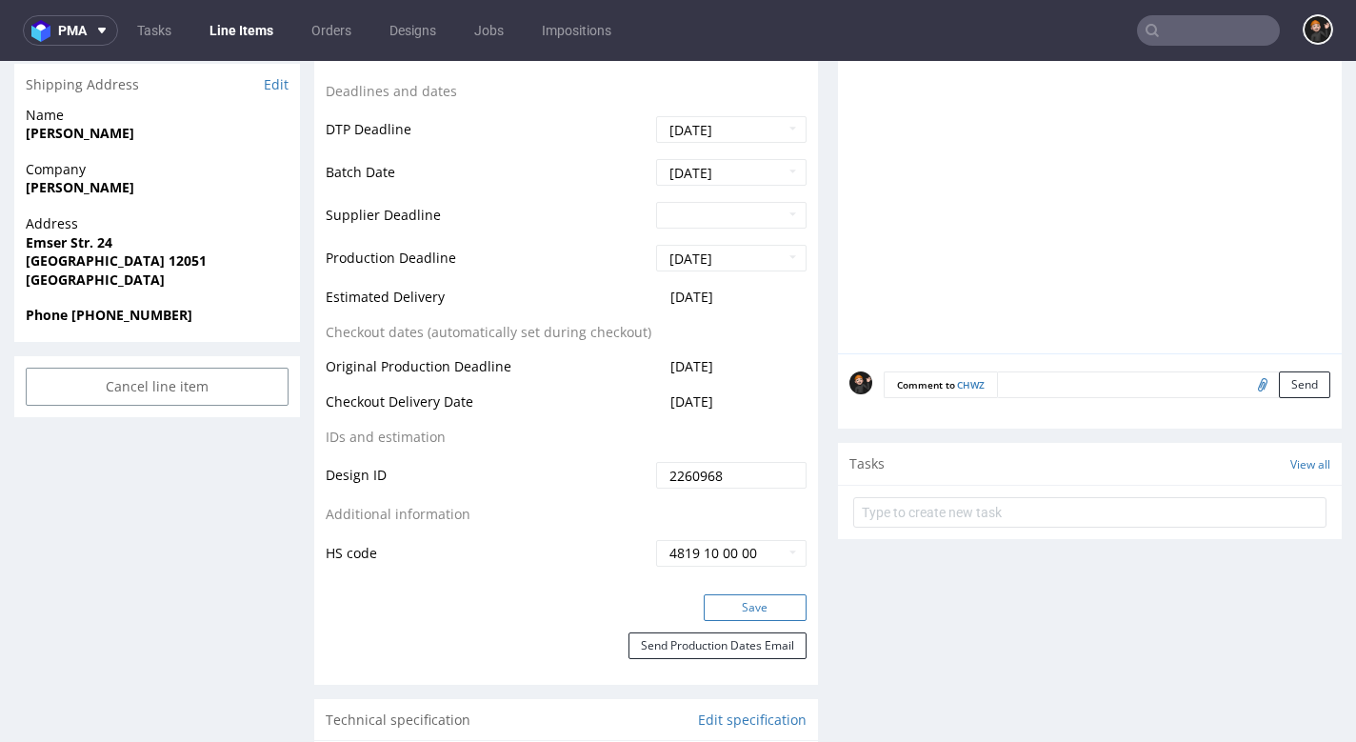
click at [760, 598] on button "Save" at bounding box center [754, 607] width 103 height 27
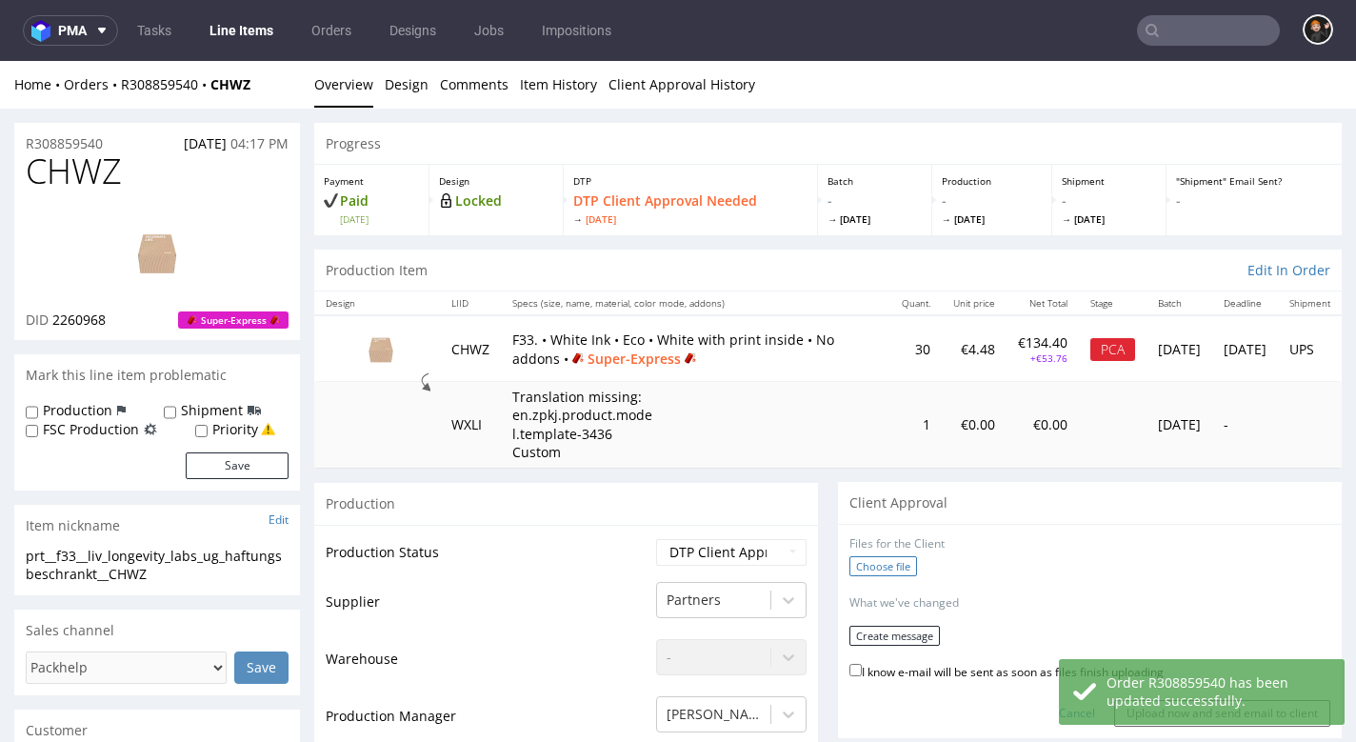
scroll to position [61, 0]
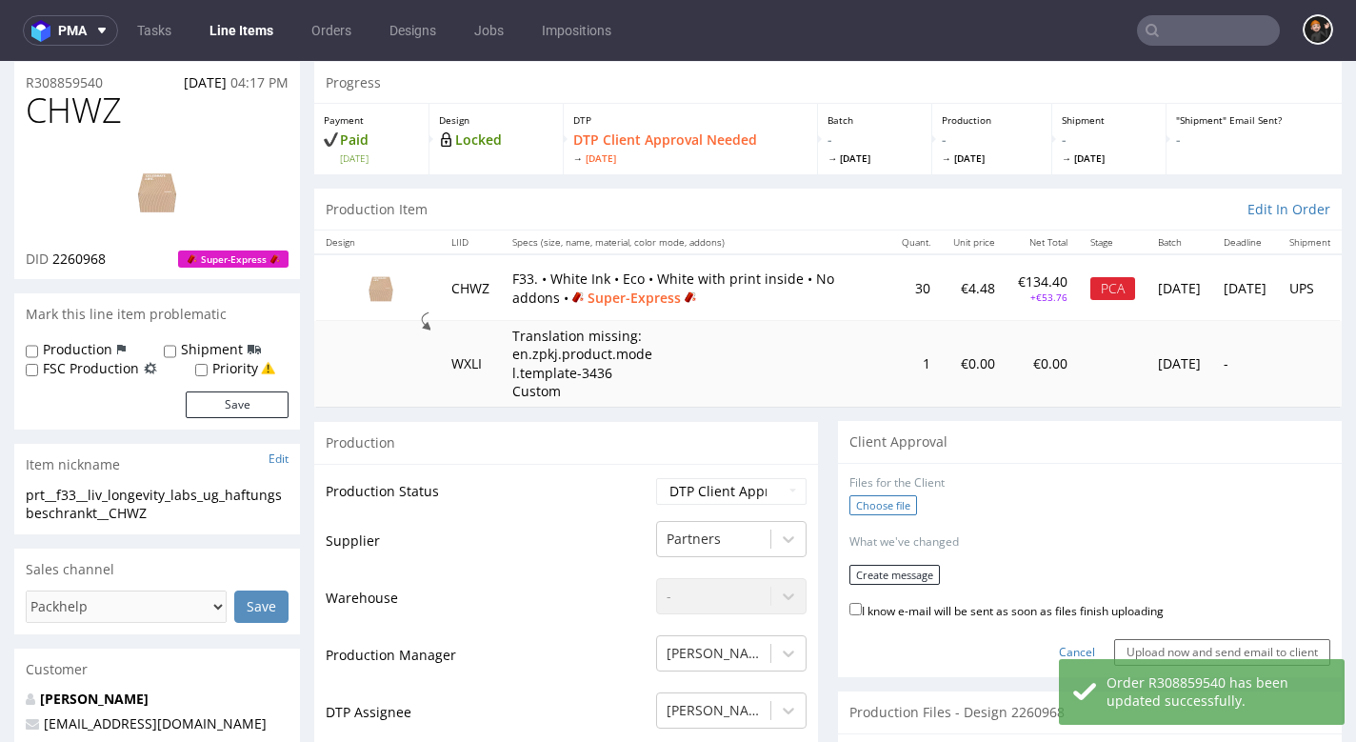
click at [874, 507] on label "Choose file" at bounding box center [883, 505] width 68 height 20
click at [0, 61] on input "Choose file" at bounding box center [0, 61] width 0 height 0
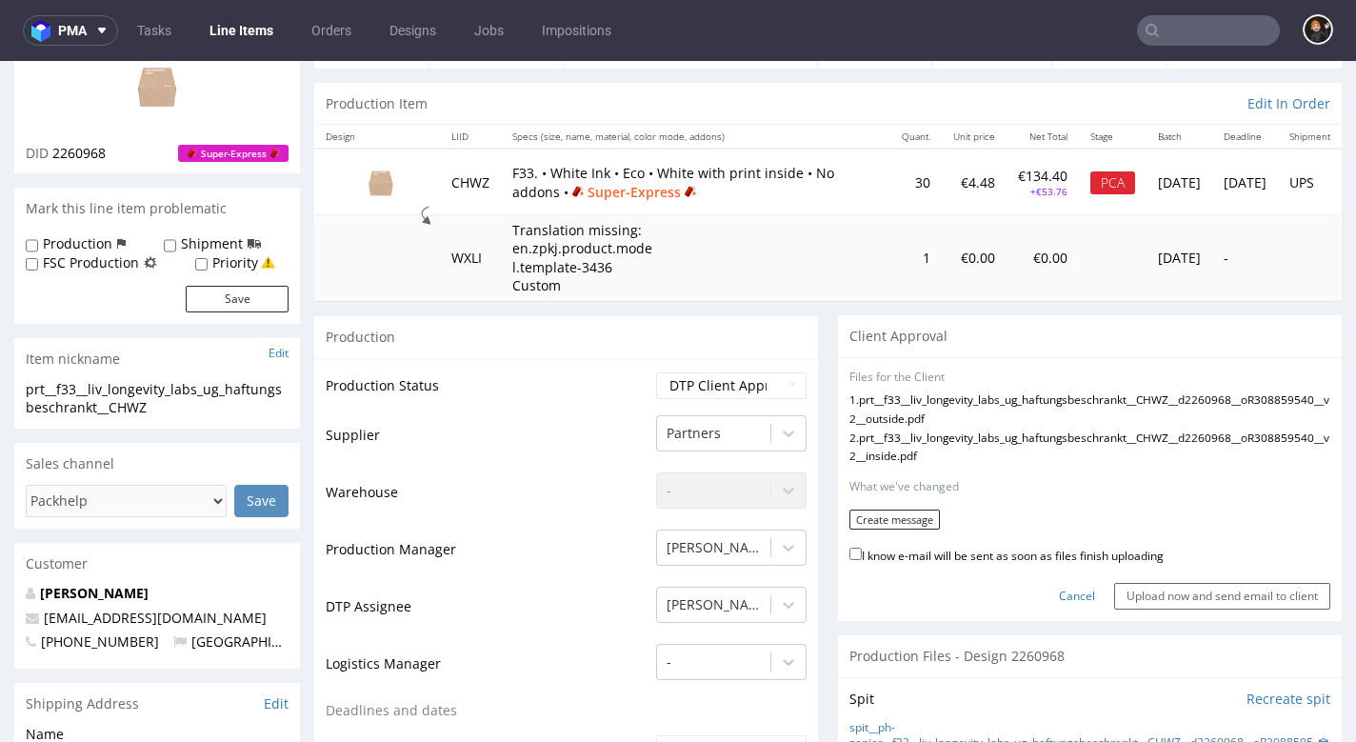
click at [951, 564] on label "I know e-mail will be sent as soon as files finish uploading" at bounding box center [1006, 554] width 314 height 21
click at [861, 560] on input "I know e-mail will be sent as soon as files finish uploading" at bounding box center [855, 553] width 12 height 12
checkbox input "true"
click at [901, 528] on button "Create message" at bounding box center [894, 518] width 90 height 20
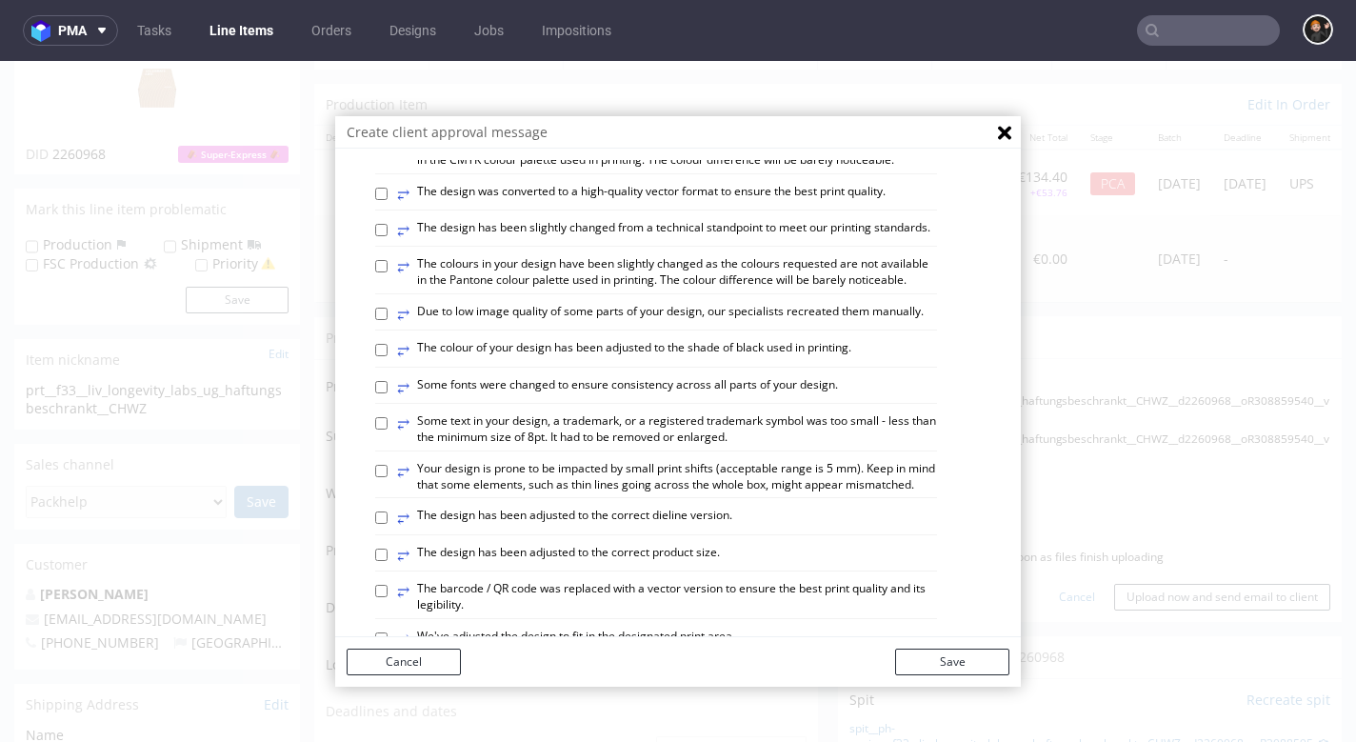
scroll to position [160, 0]
click at [666, 505] on label "⥂ The design has been adjusted to the correct dieline version." at bounding box center [564, 515] width 335 height 21
click at [387, 509] on input "⥂ The design has been adjusted to the correct dieline version." at bounding box center [381, 515] width 12 height 12
checkbox input "true"
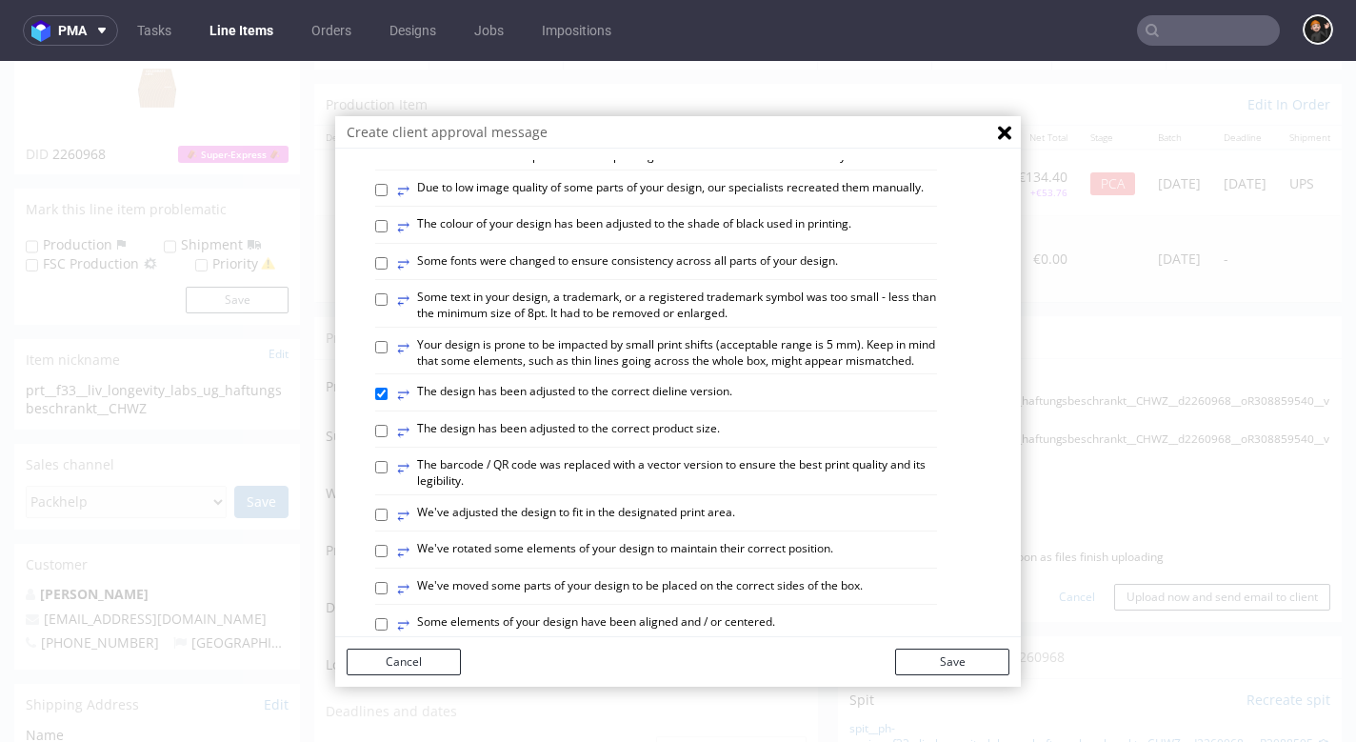
click at [690, 505] on label "⥂ We've adjusted the design to fit in the designated print area." at bounding box center [566, 515] width 338 height 21
click at [387, 508] on input "⥂ We've adjusted the design to fit in the designated print area." at bounding box center [381, 514] width 12 height 12
checkbox input "true"
click at [742, 614] on label "⥂ Some elements of your design have been aligned and / or centered." at bounding box center [586, 624] width 378 height 21
click at [387, 618] on input "⥂ Some elements of your design have been aligned and / or centered." at bounding box center [381, 624] width 12 height 12
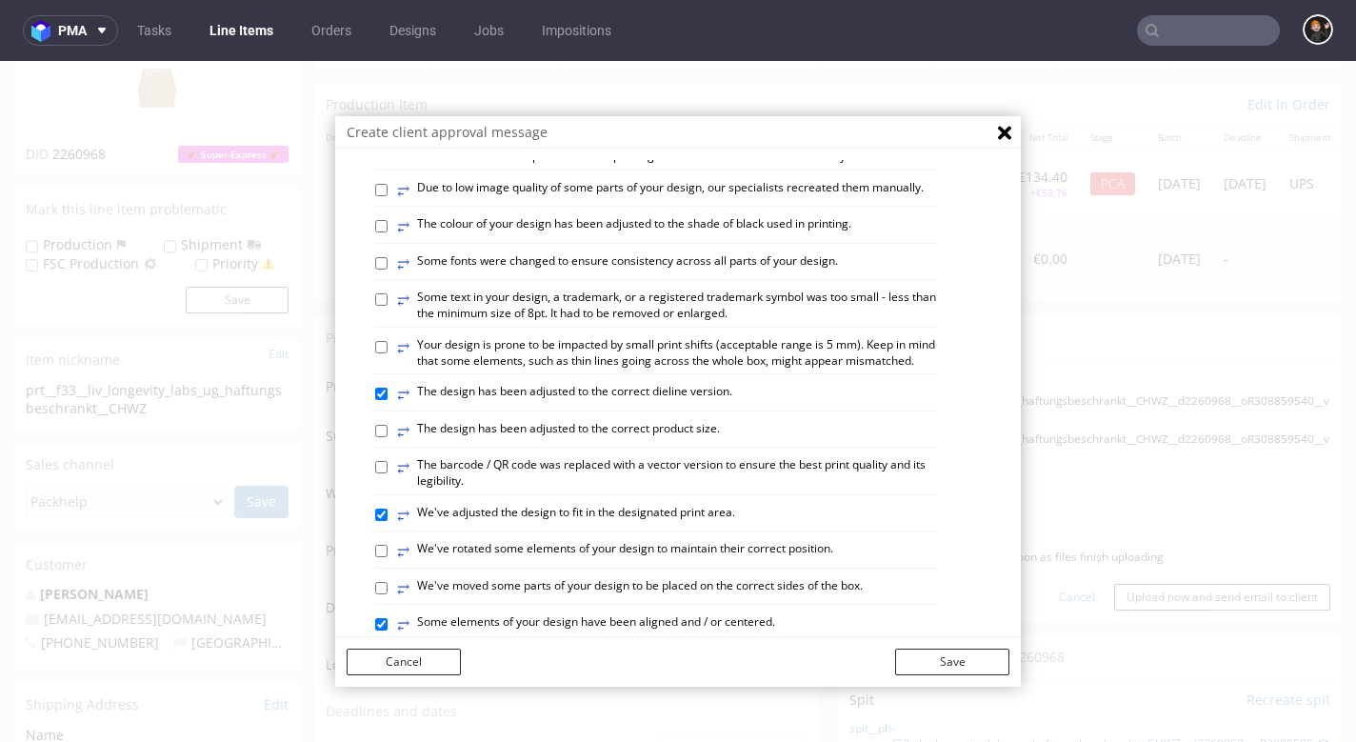
checkbox input "true"
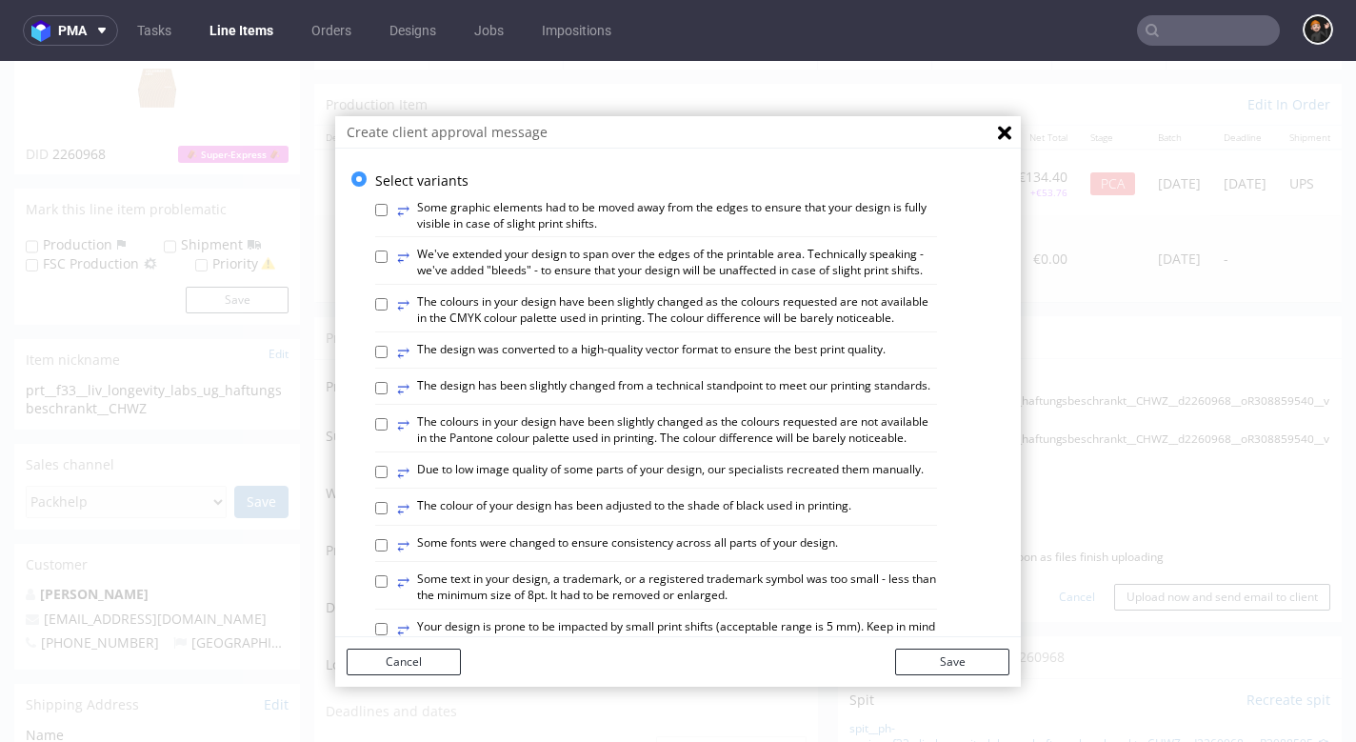
scroll to position [0, 0]
click at [642, 343] on label "⥂ The design was converted to a high-quality vector format to ensure the best p…" at bounding box center [641, 352] width 488 height 21
click at [387, 346] on input "⥂ The design was converted to a high-quality vector format to ensure the best p…" at bounding box center [381, 352] width 12 height 12
checkbox input "true"
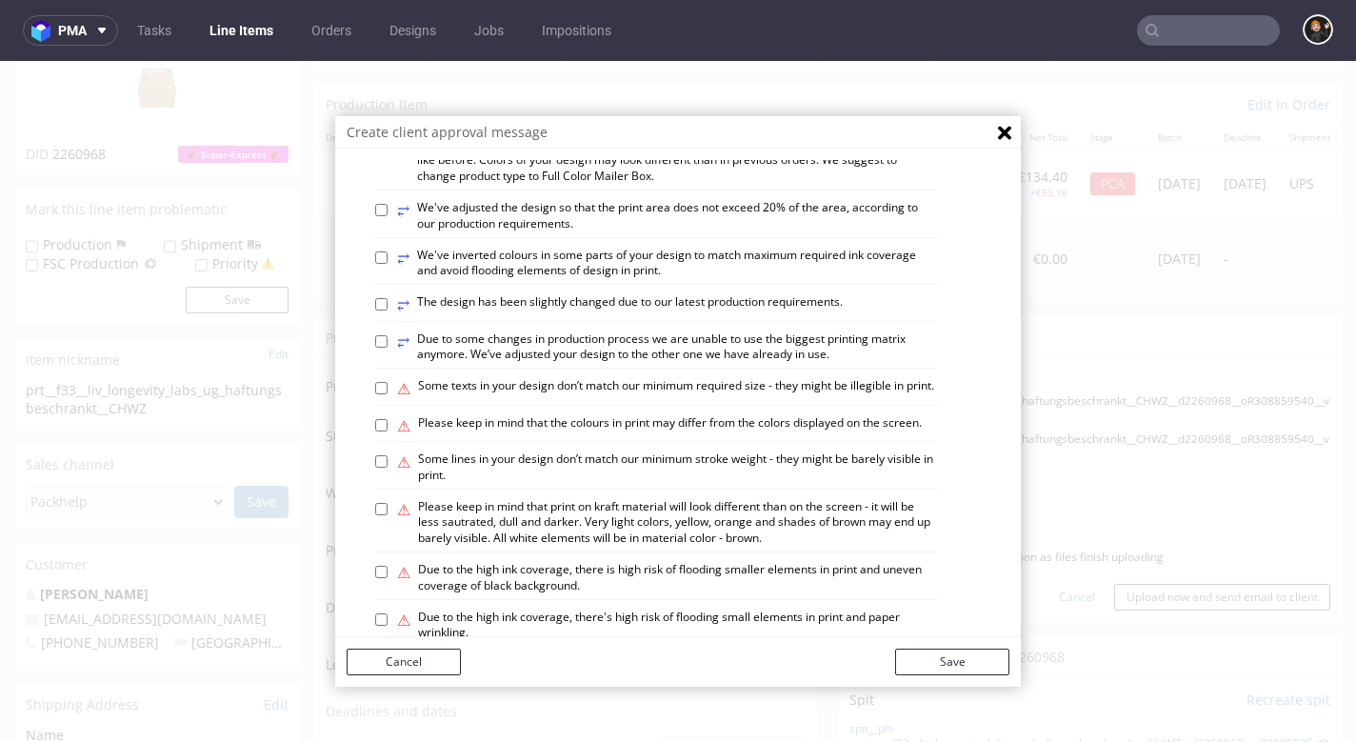
scroll to position [920, 0]
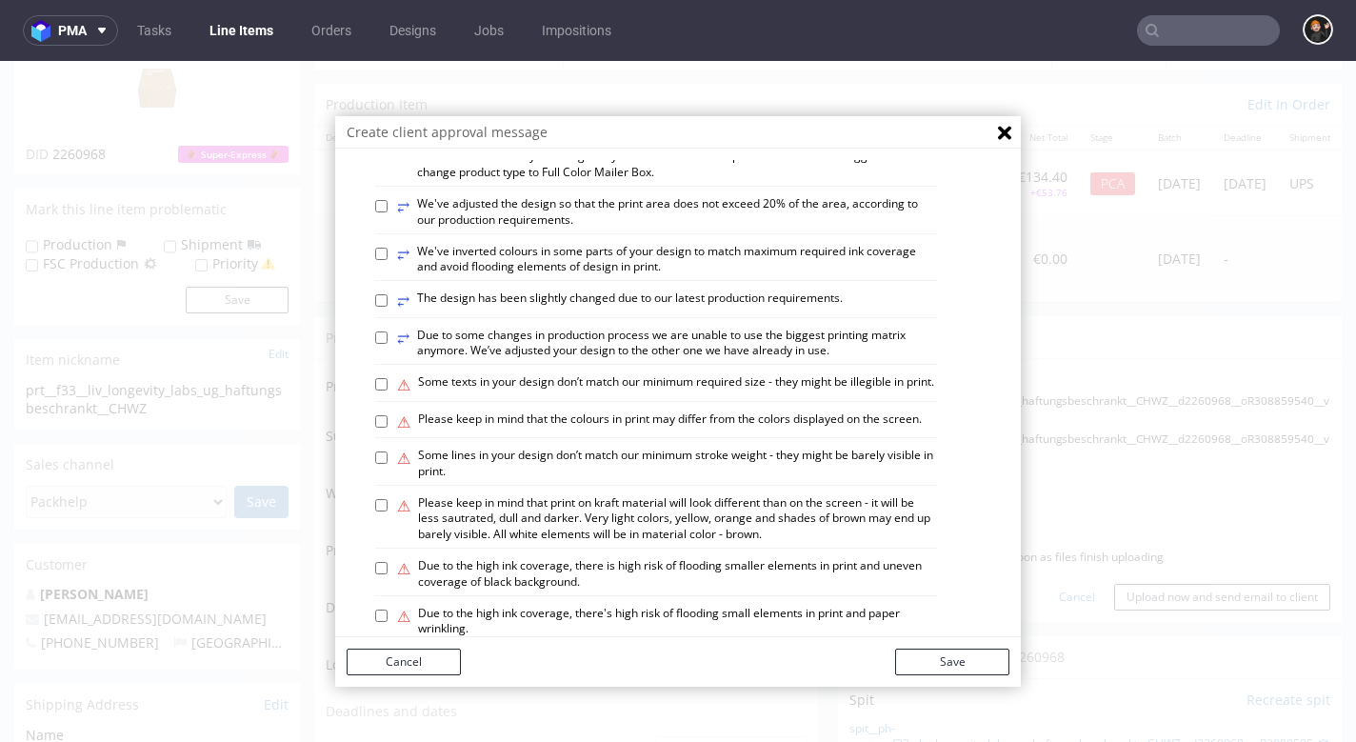
click at [937, 663] on button "Save" at bounding box center [952, 661] width 114 height 27
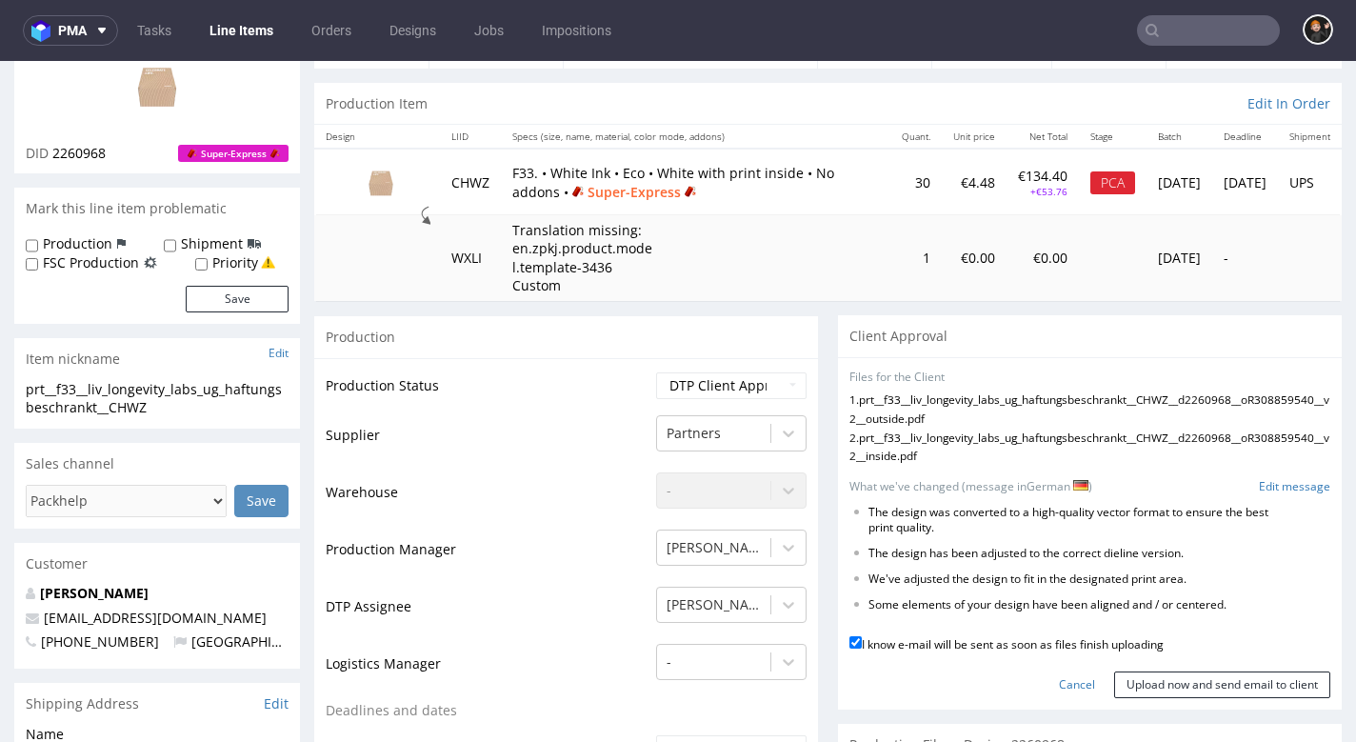
scroll to position [310, 0]
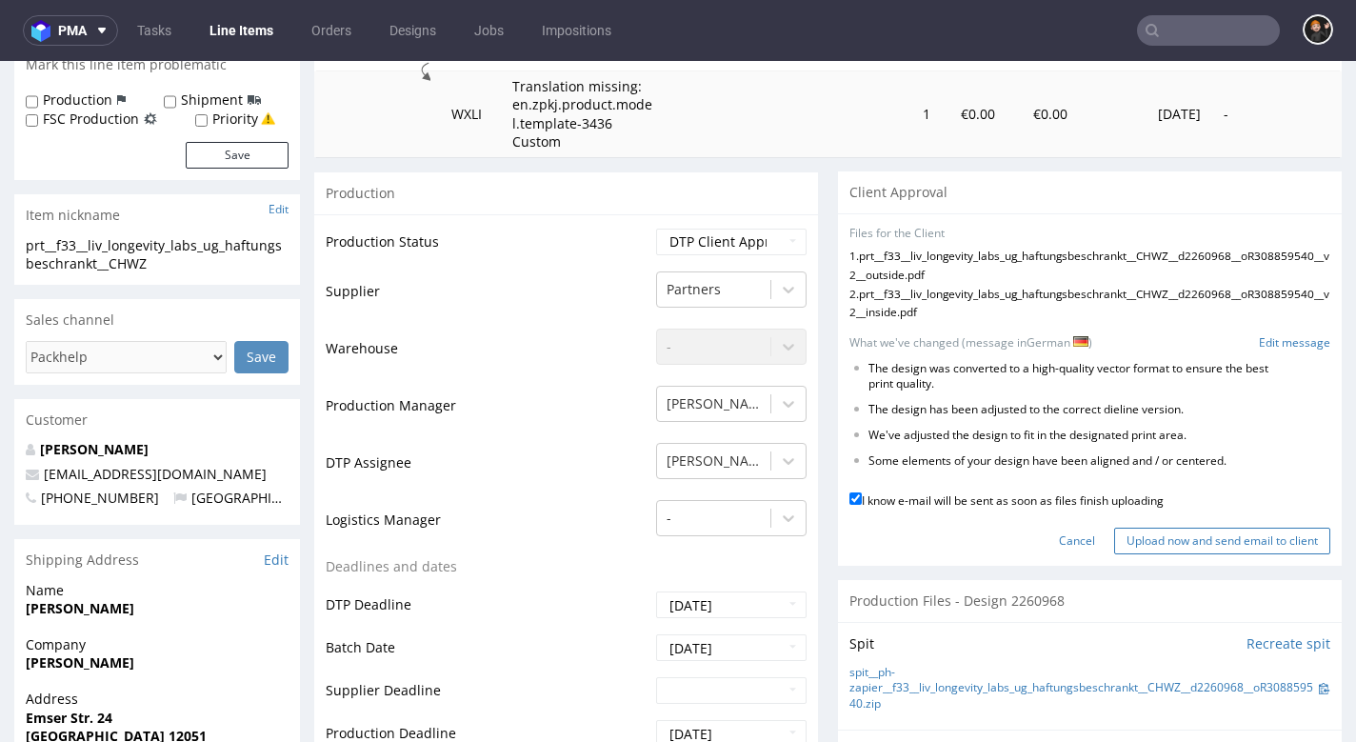
click at [1163, 554] on input "Upload now and send email to client" at bounding box center [1222, 540] width 216 height 27
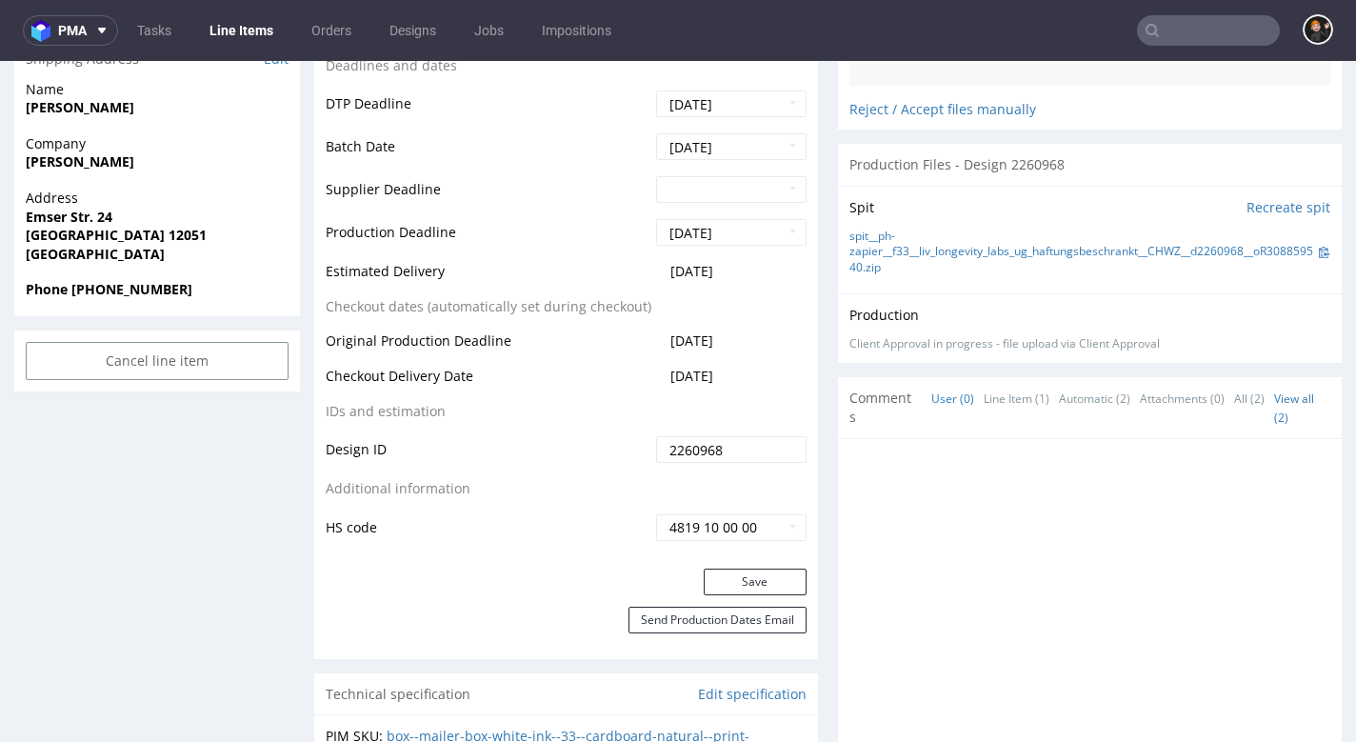
scroll to position [856, 0]
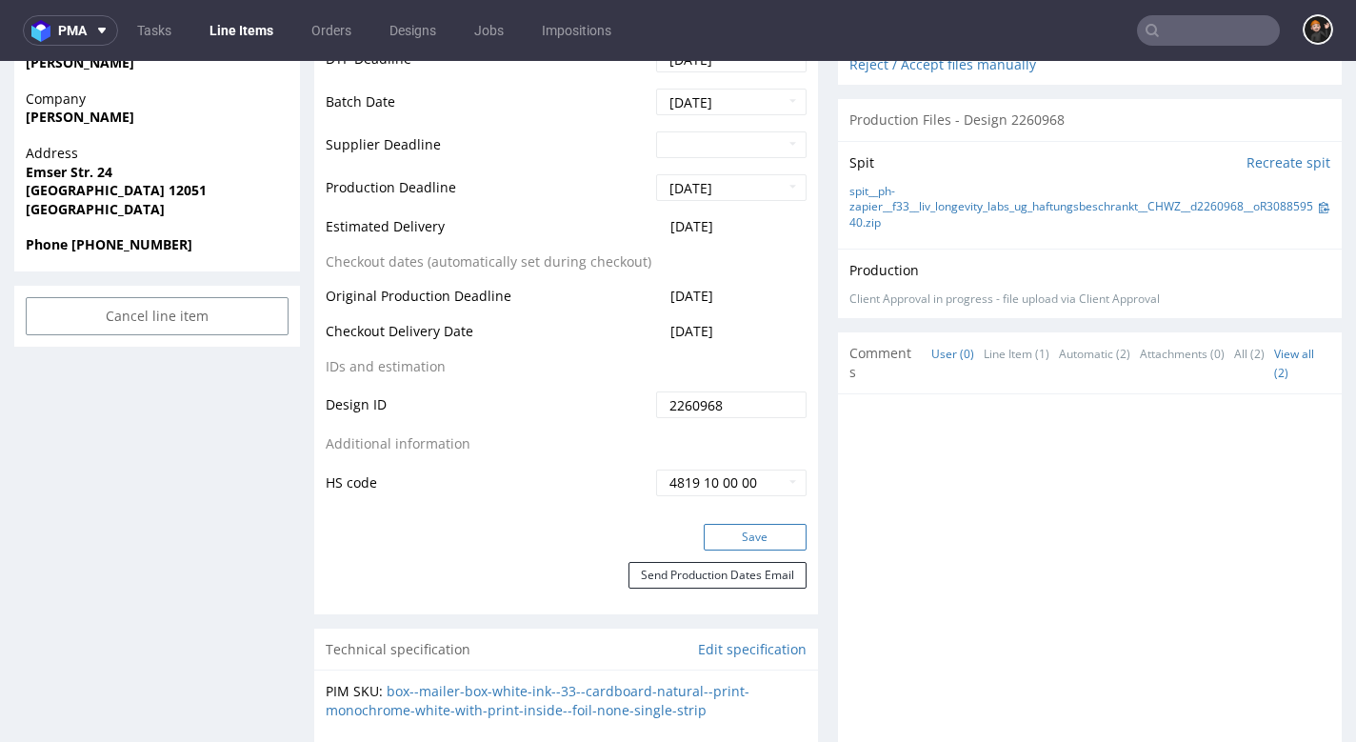
click at [767, 527] on button "Save" at bounding box center [754, 537] width 103 height 27
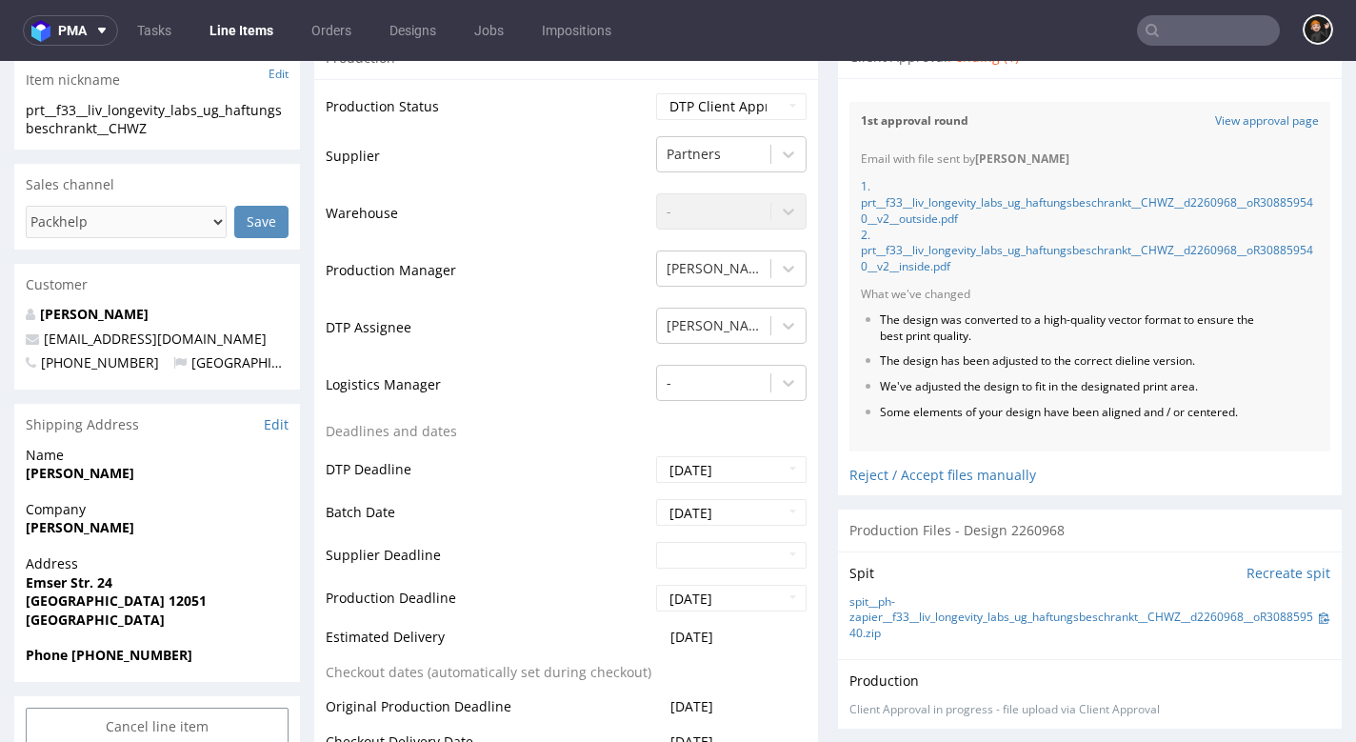
scroll to position [408, 0]
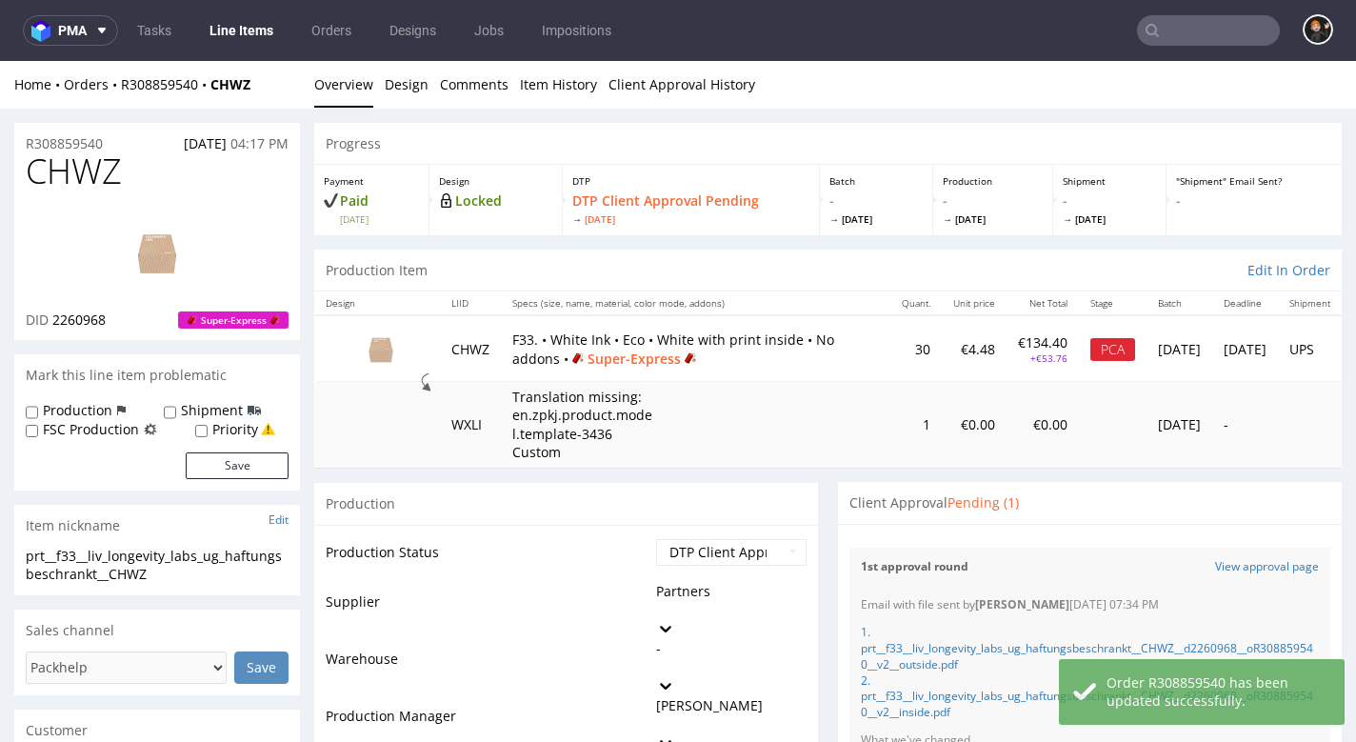
click at [254, 30] on link "Line Items" at bounding box center [241, 30] width 87 height 30
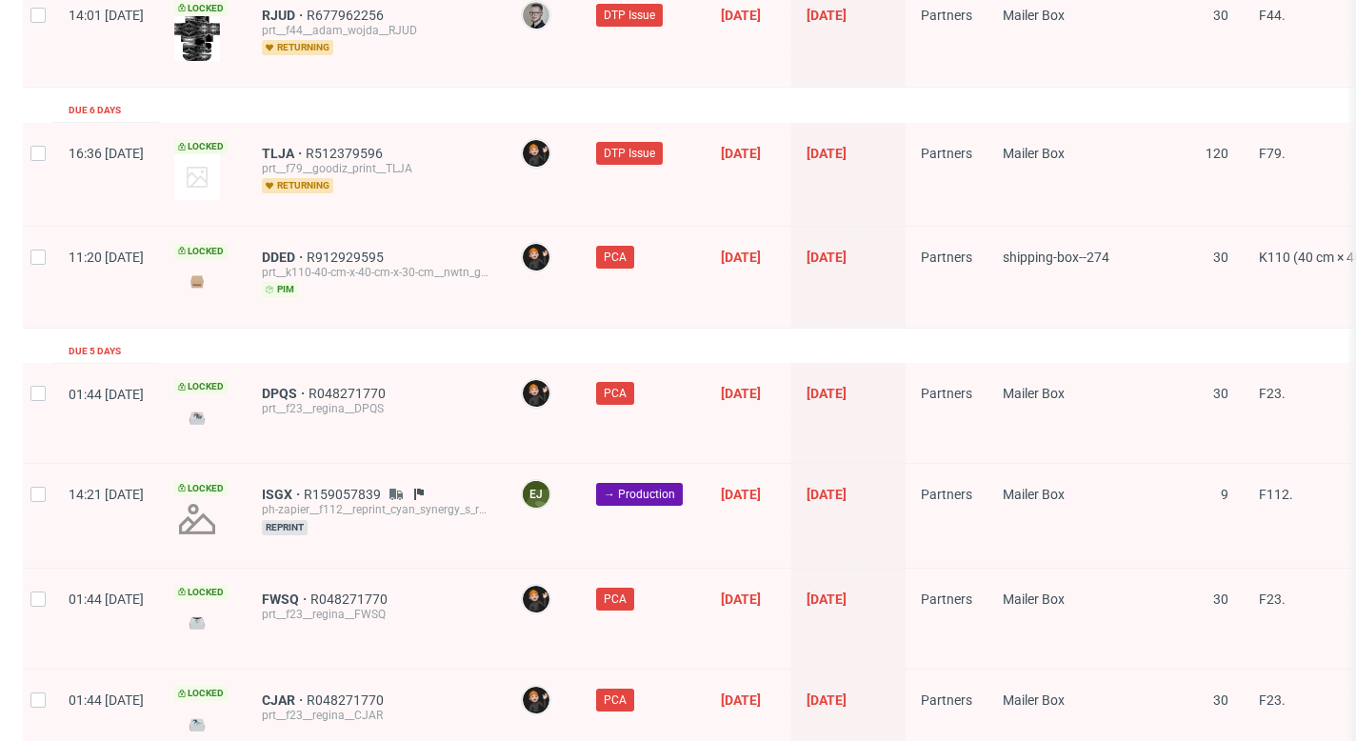
scroll to position [3119, 0]
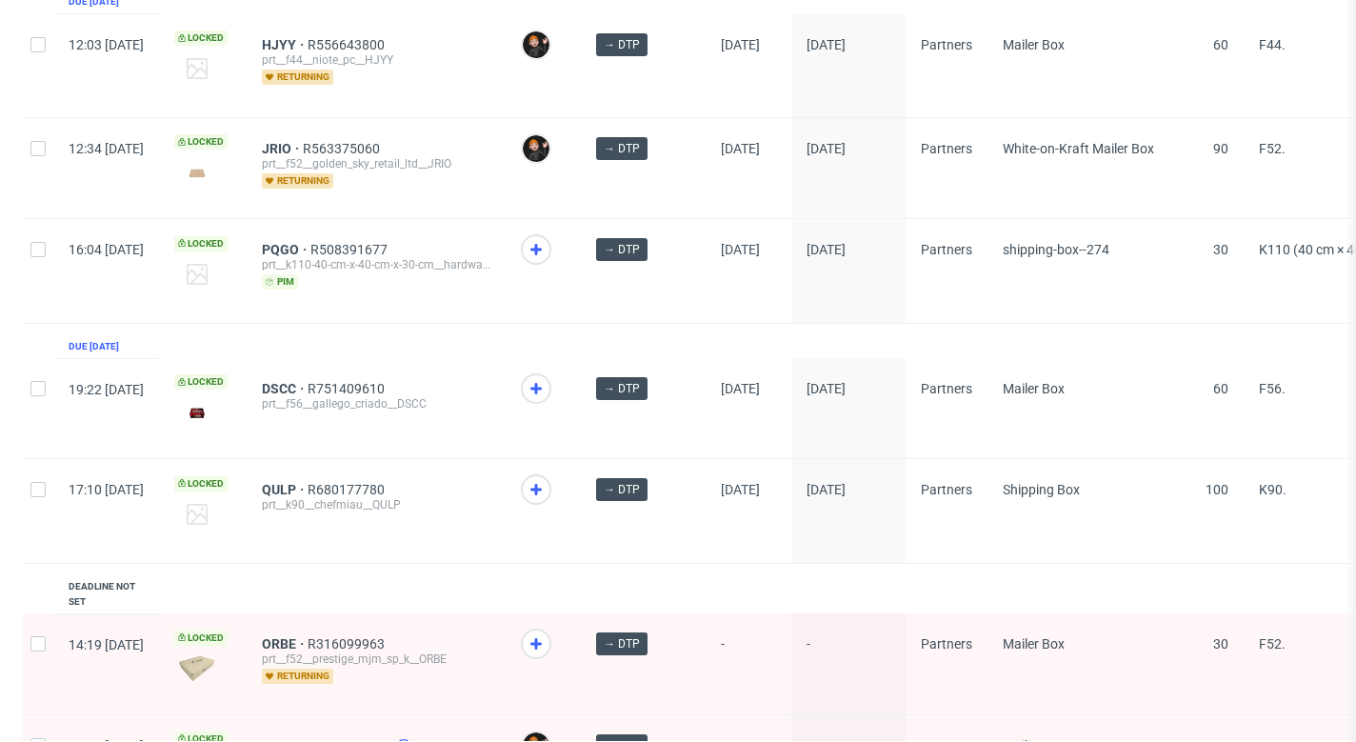
scroll to position [1495, 0]
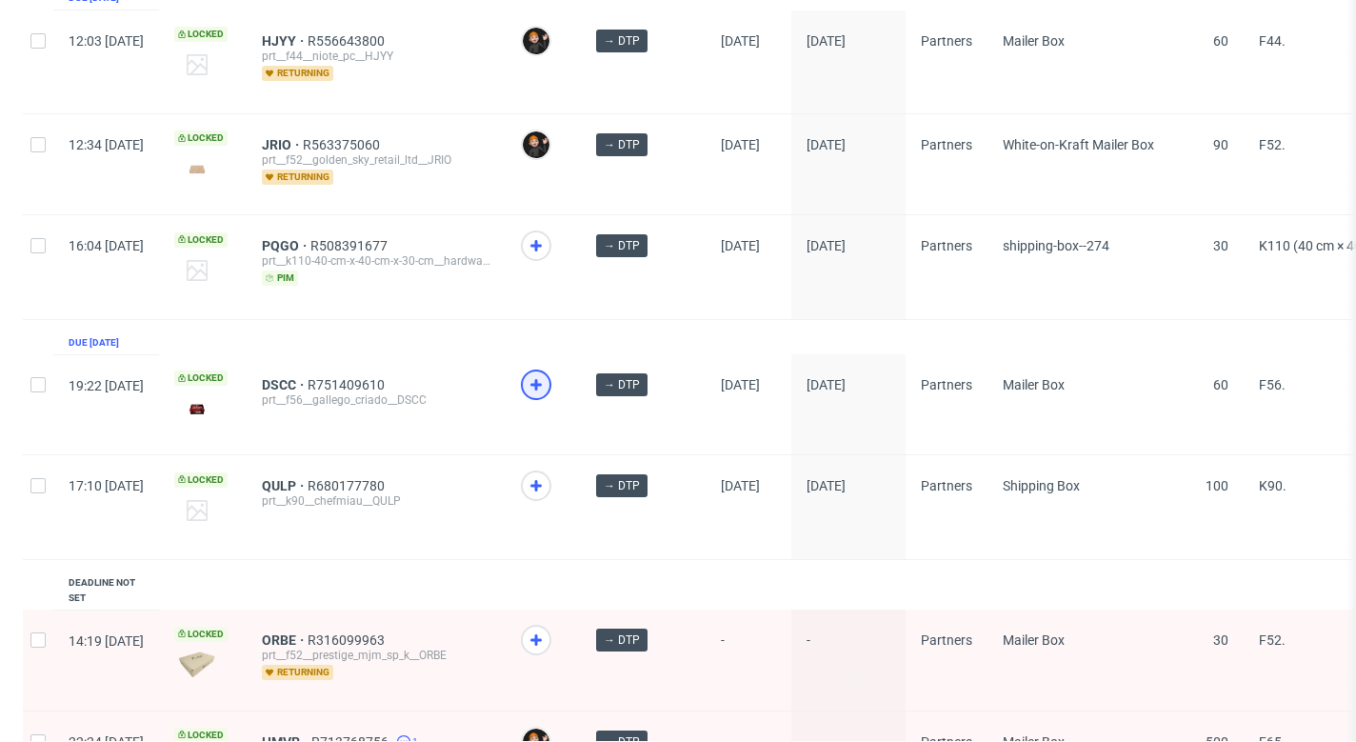
click at [547, 373] on icon at bounding box center [536, 384] width 23 height 23
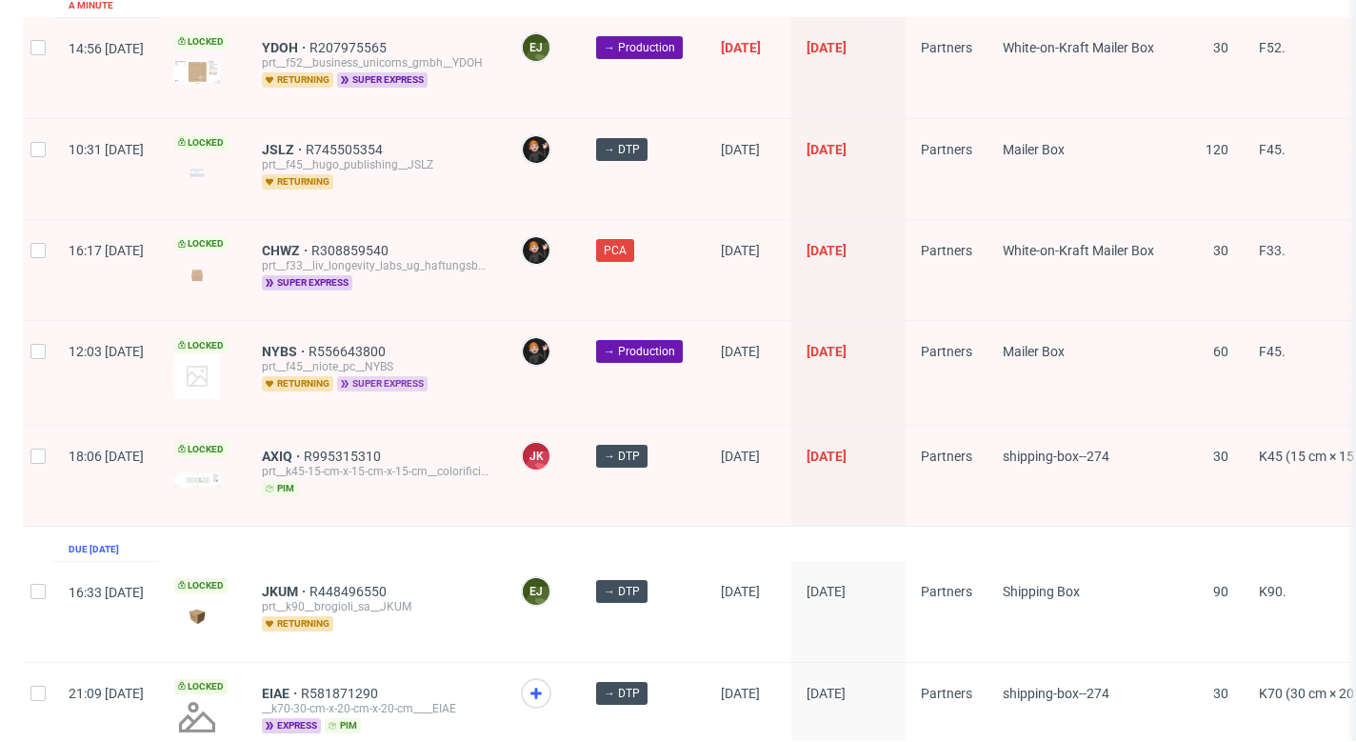
scroll to position [375, 0]
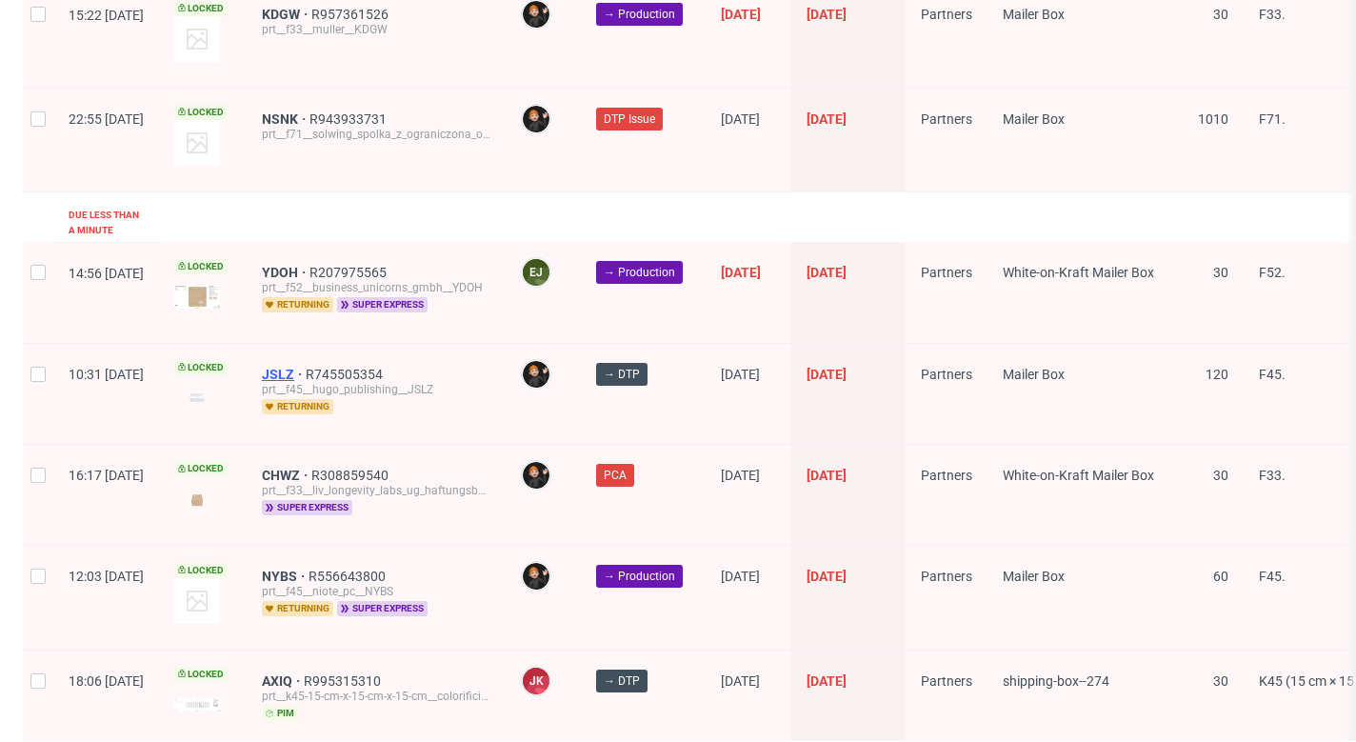
click at [306, 366] on span "JSLZ" at bounding box center [284, 373] width 44 height 15
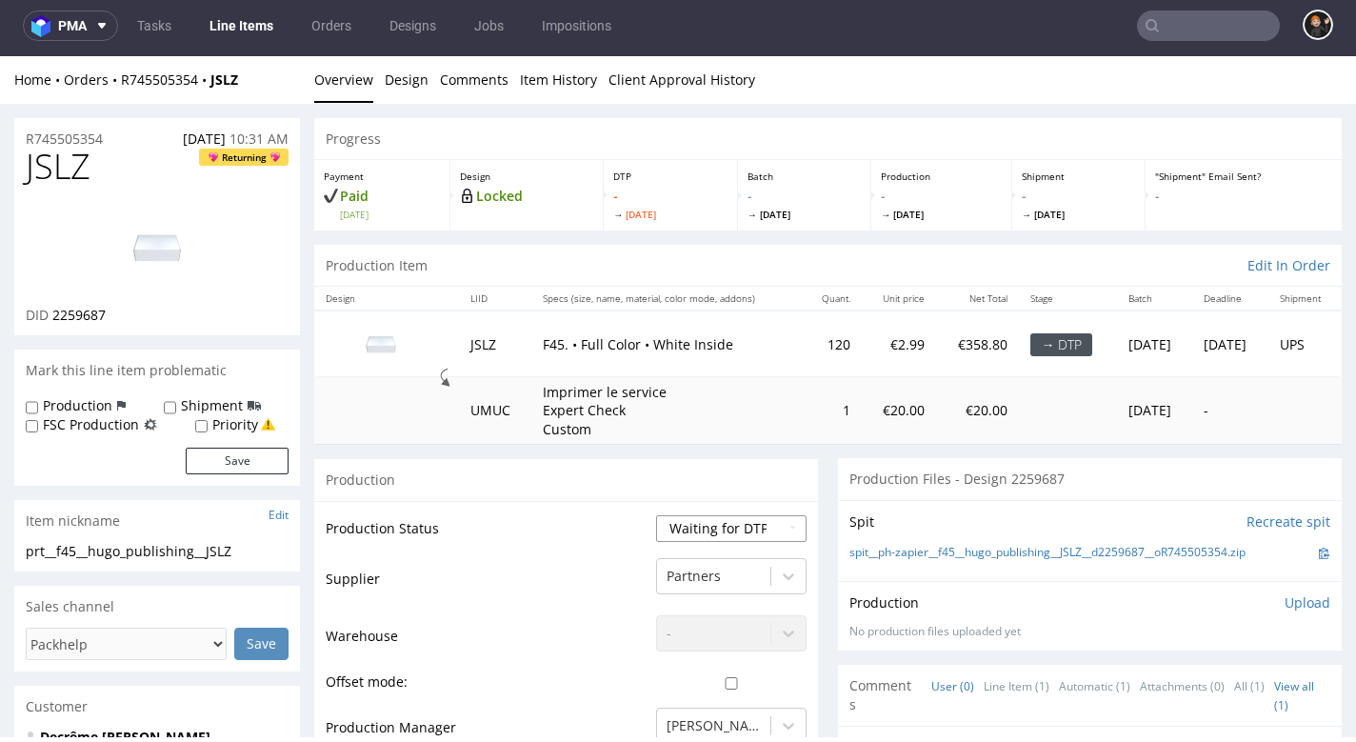
select select "dtp_in_process"
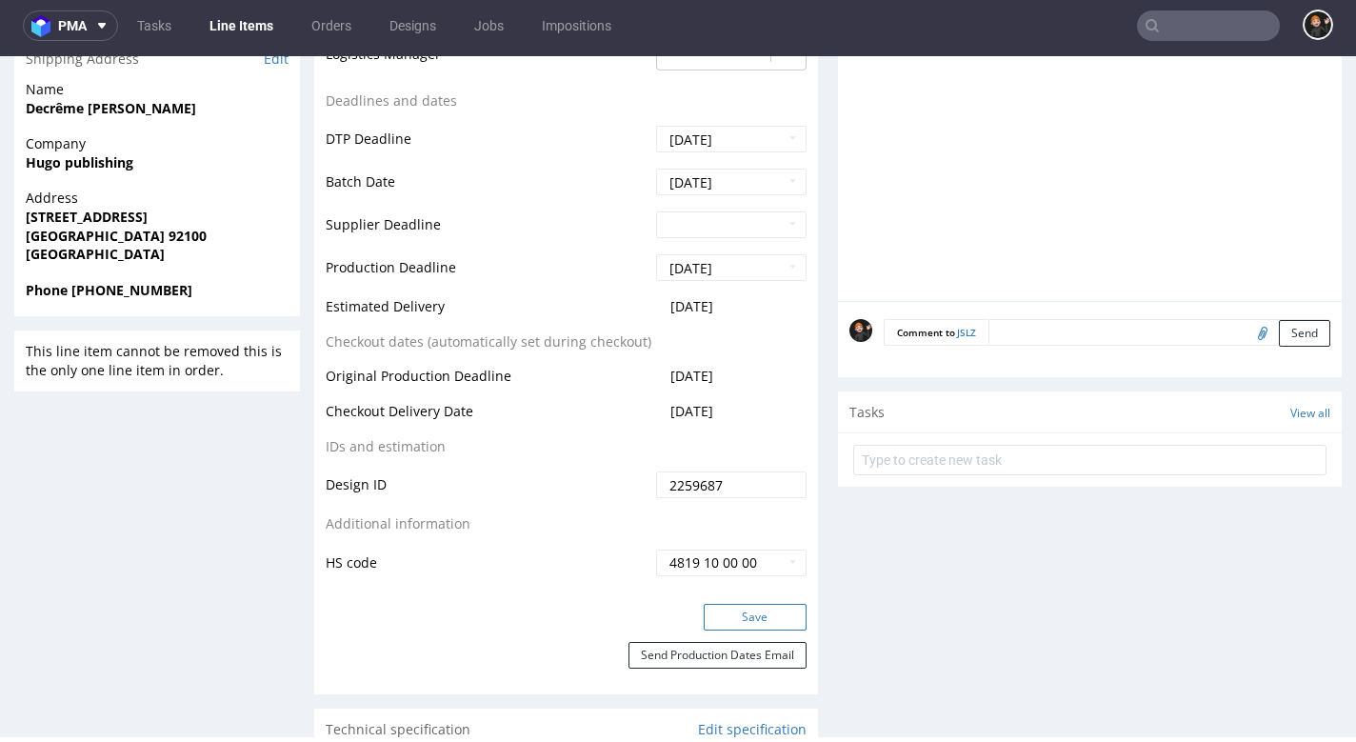
click at [711, 604] on button "Save" at bounding box center [754, 617] width 103 height 27
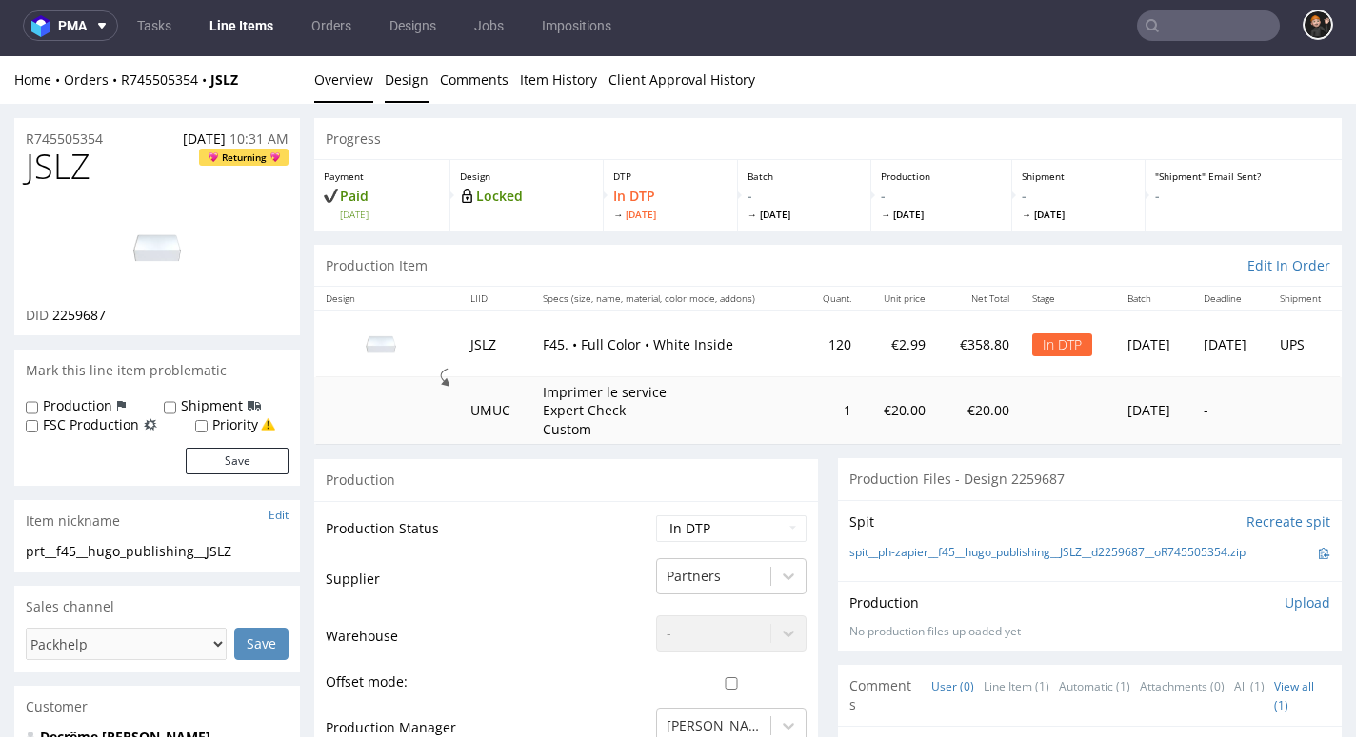
click at [406, 86] on link "Design" at bounding box center [407, 79] width 44 height 47
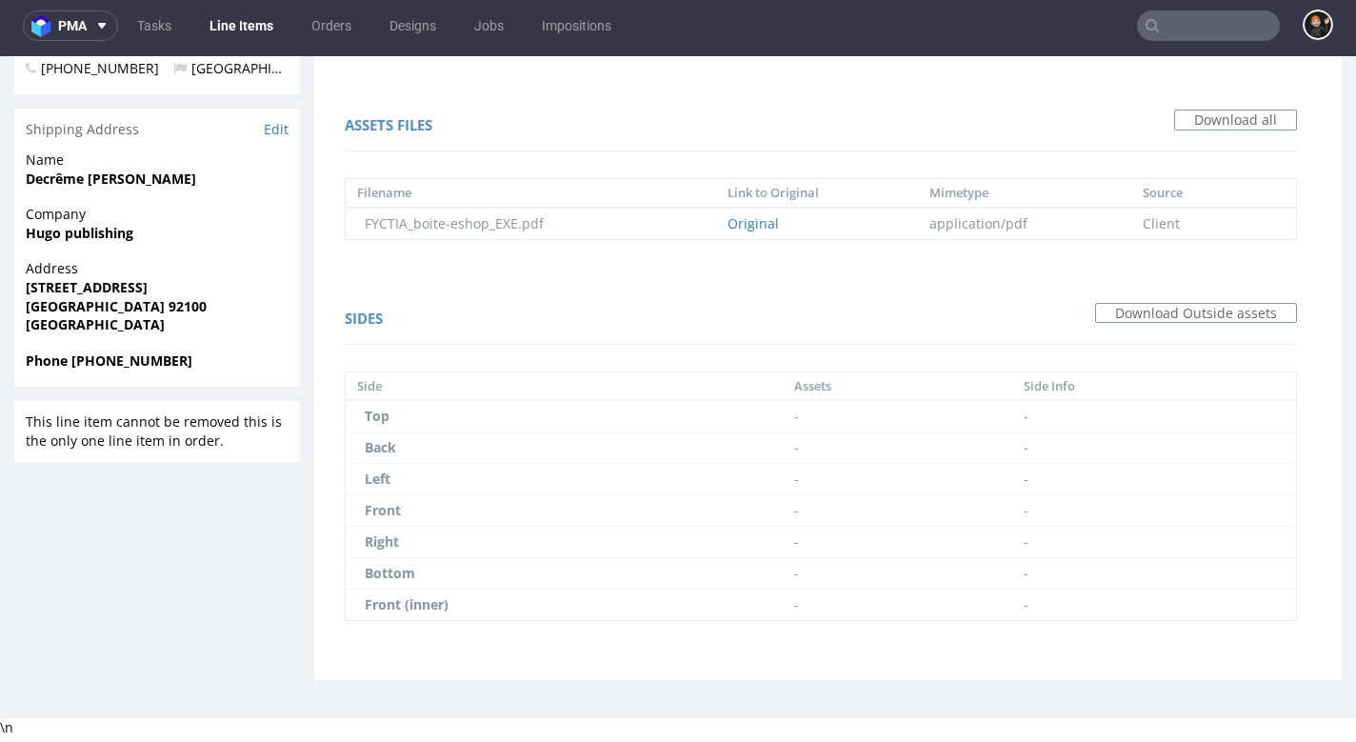
scroll to position [1031, 0]
click at [757, 232] on link "Original" at bounding box center [752, 223] width 51 height 18
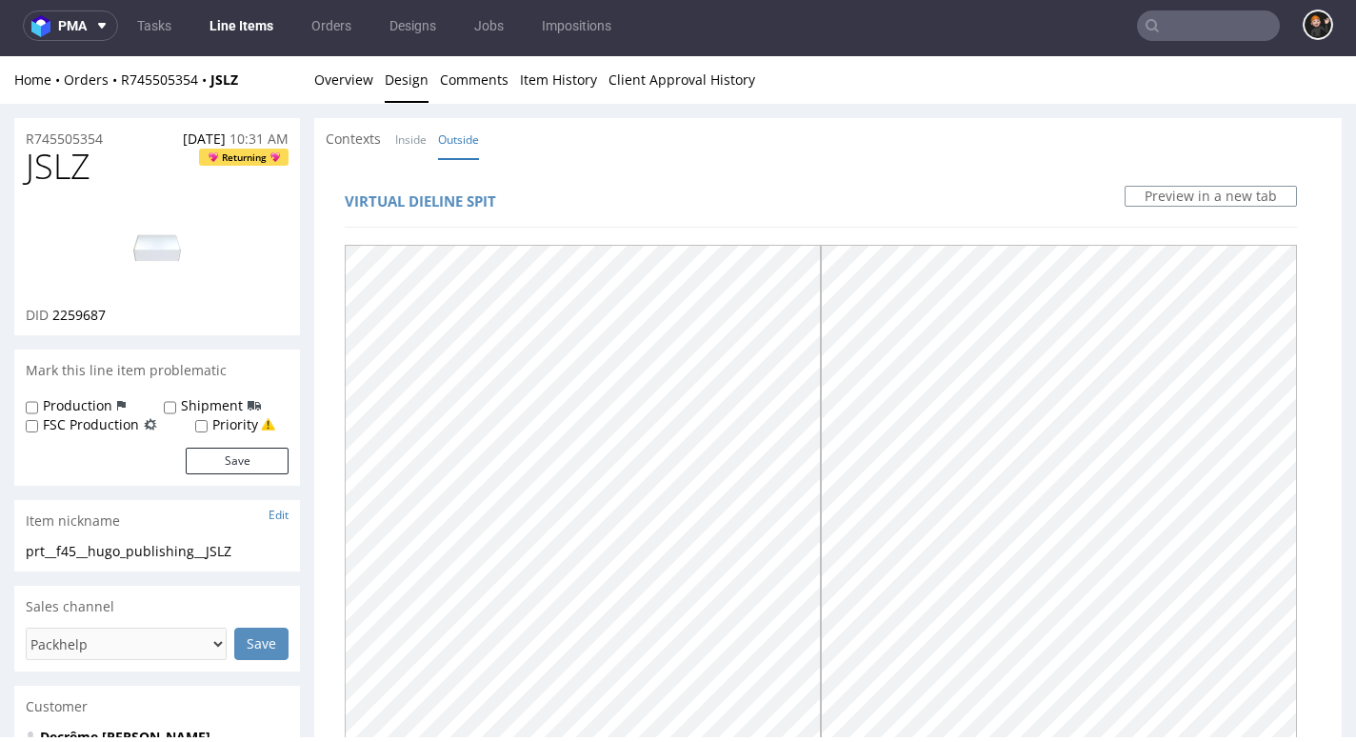
scroll to position [0, 0]
click at [333, 81] on link "Overview" at bounding box center [343, 79] width 59 height 47
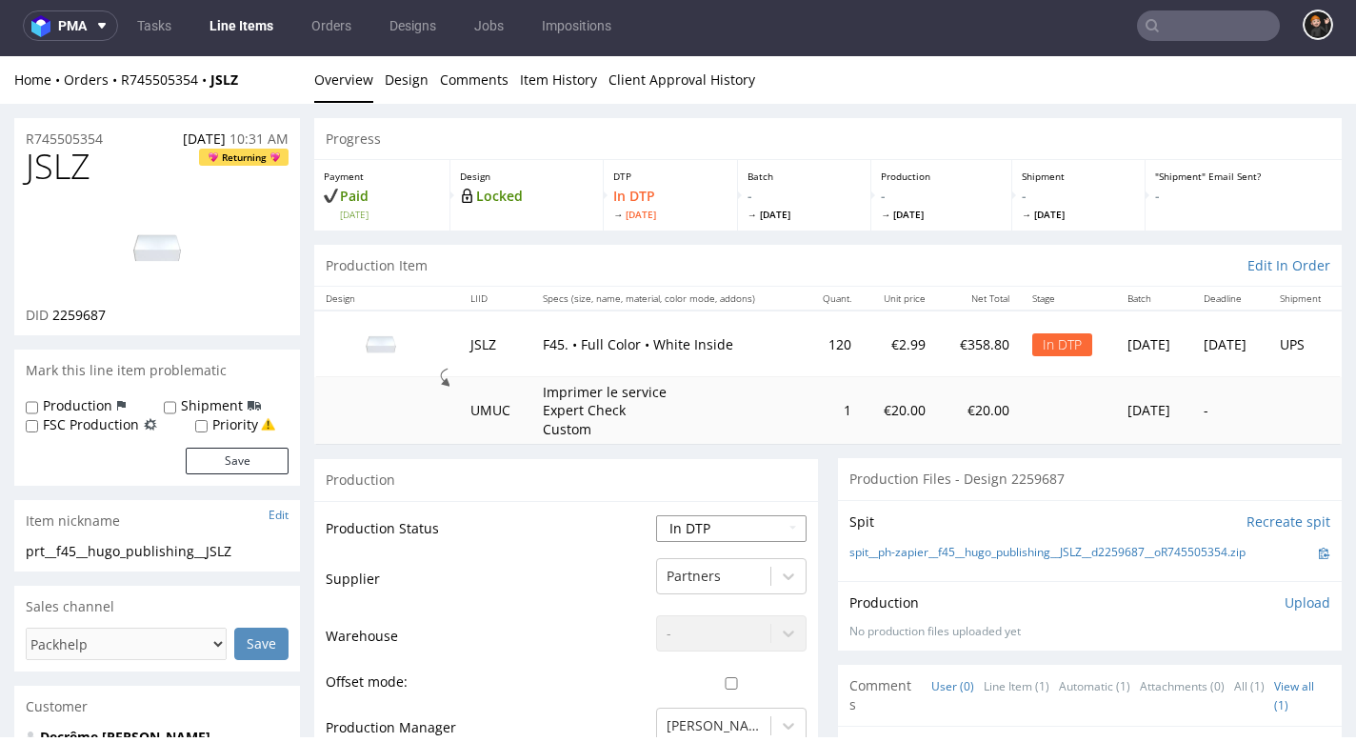
select select "dtp_issue"
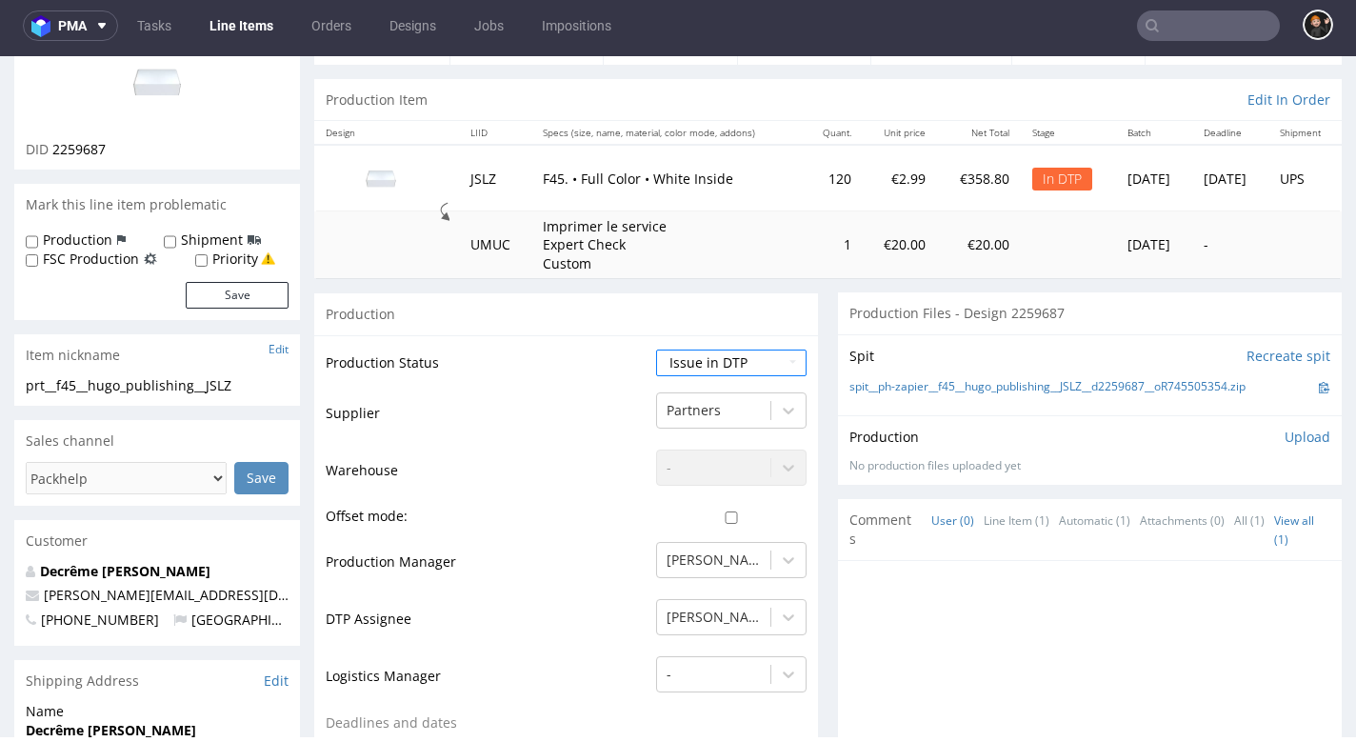
scroll to position [669, 0]
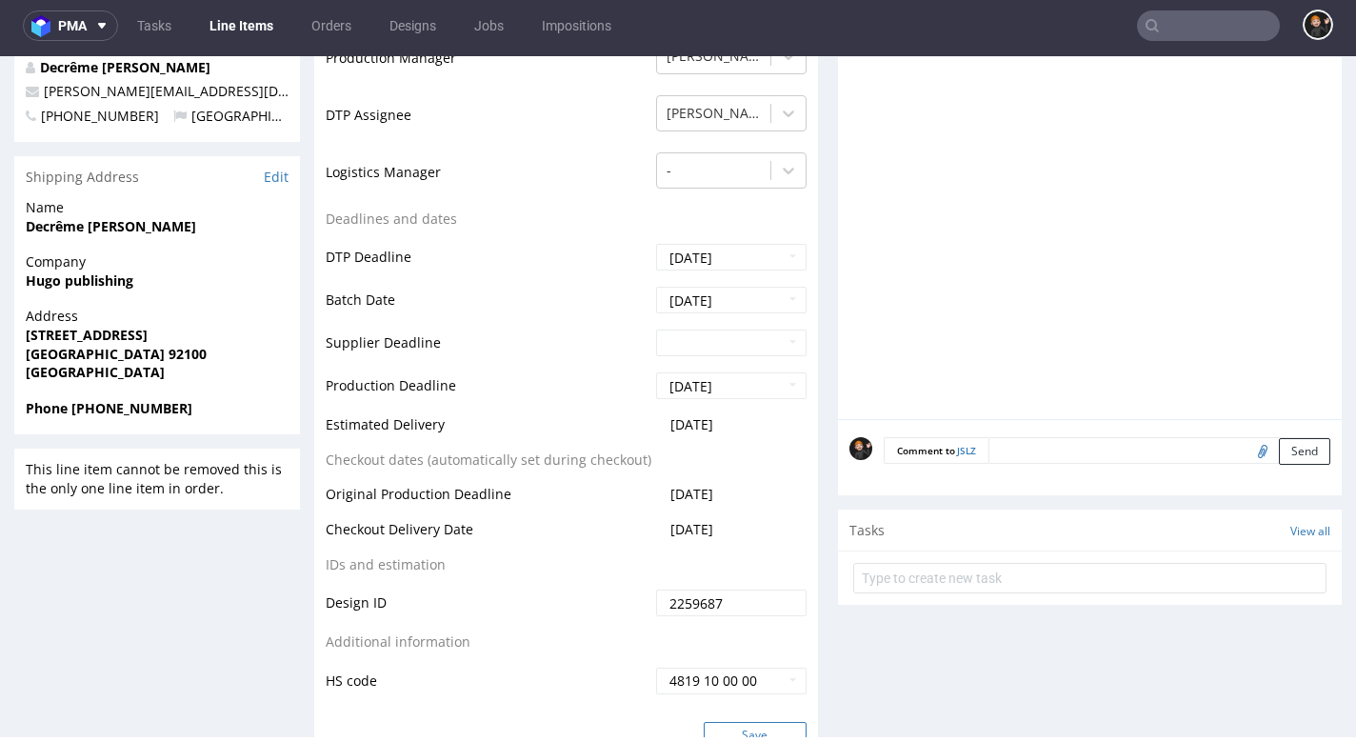
click at [769, 726] on button "Save" at bounding box center [754, 735] width 103 height 27
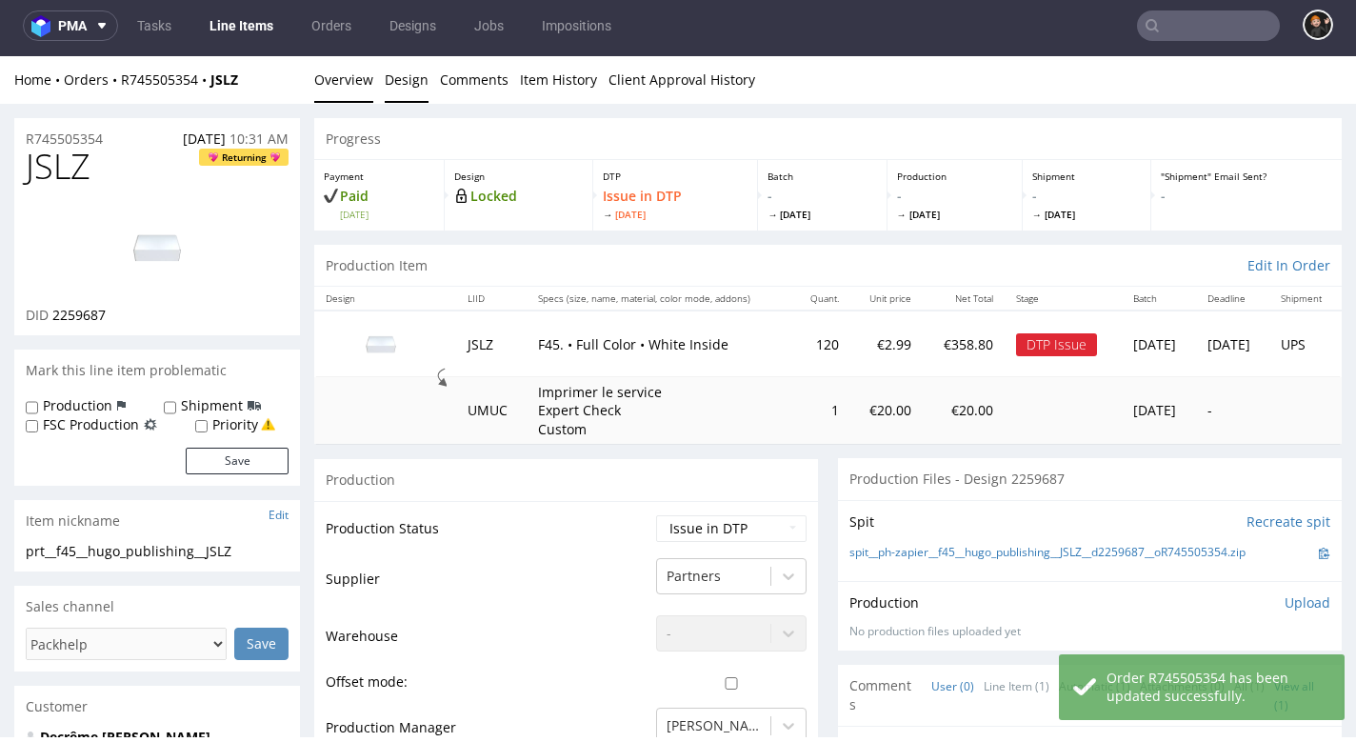
scroll to position [0, 0]
click at [400, 89] on link "Design" at bounding box center [407, 79] width 44 height 47
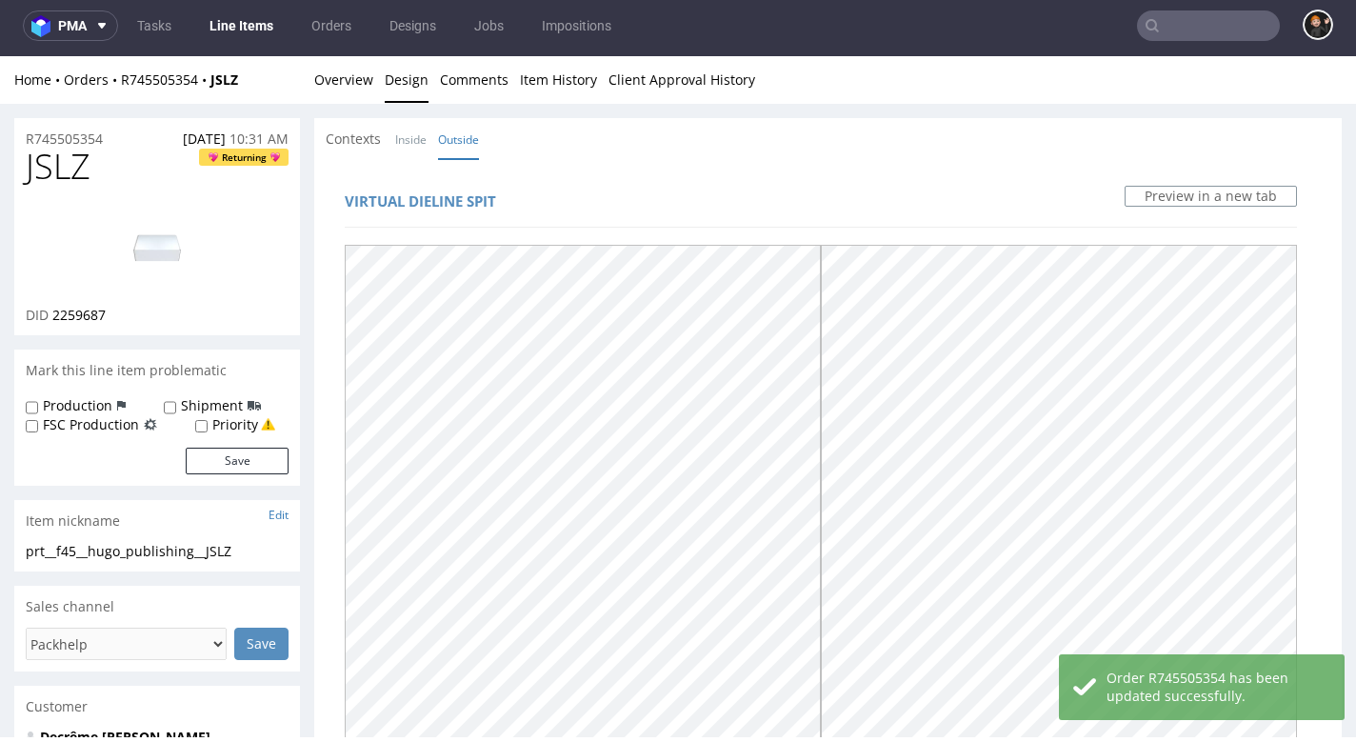
drag, startPoint x: 348, startPoint y: 74, endPoint x: 477, endPoint y: 198, distance: 178.4
click at [348, 74] on link "Overview" at bounding box center [343, 79] width 59 height 47
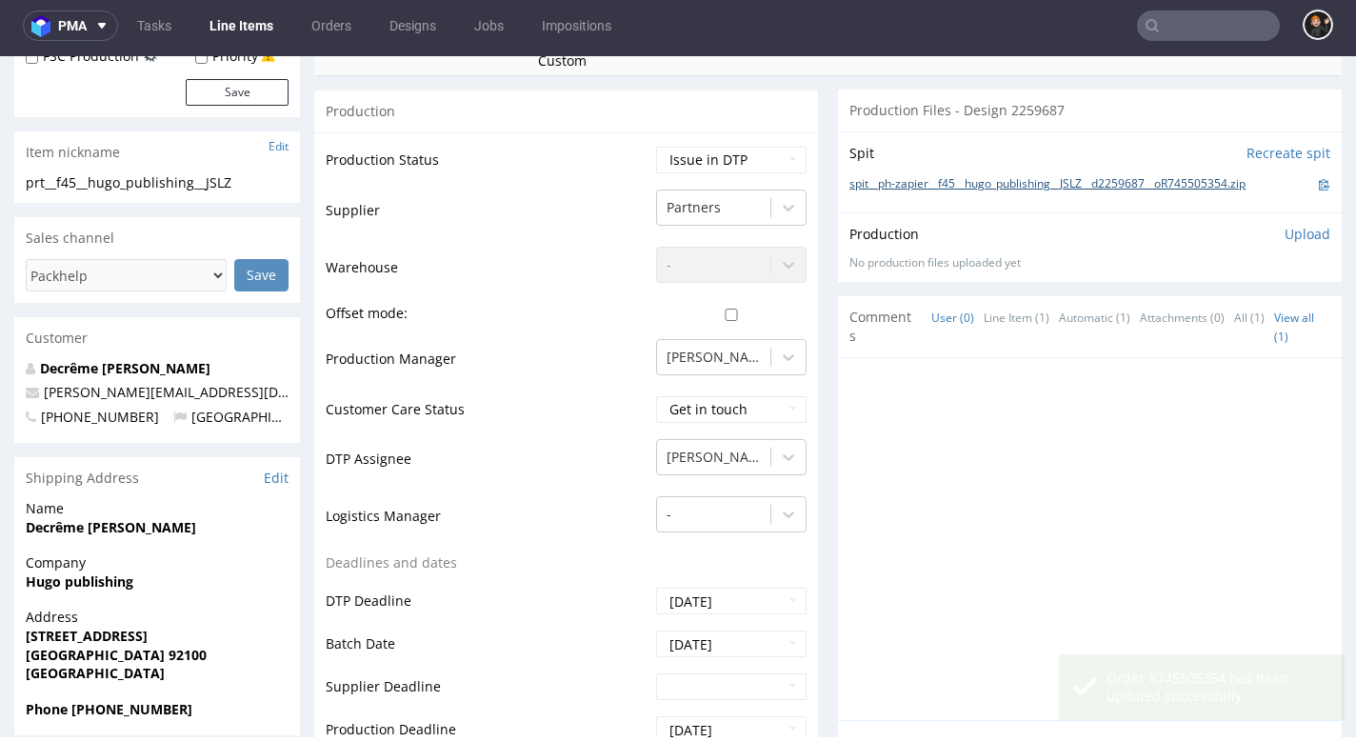
scroll to position [708, 0]
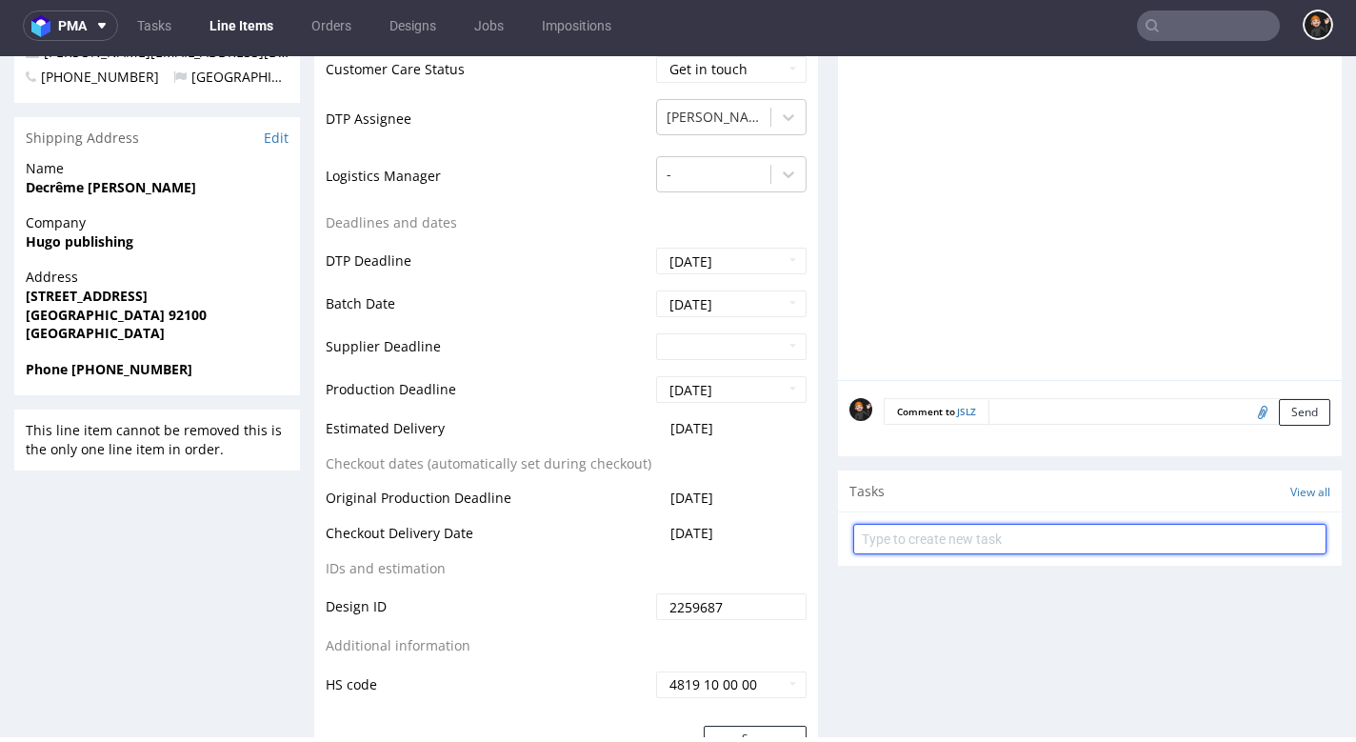
click at [921, 531] on input "text" at bounding box center [1089, 539] width 473 height 30
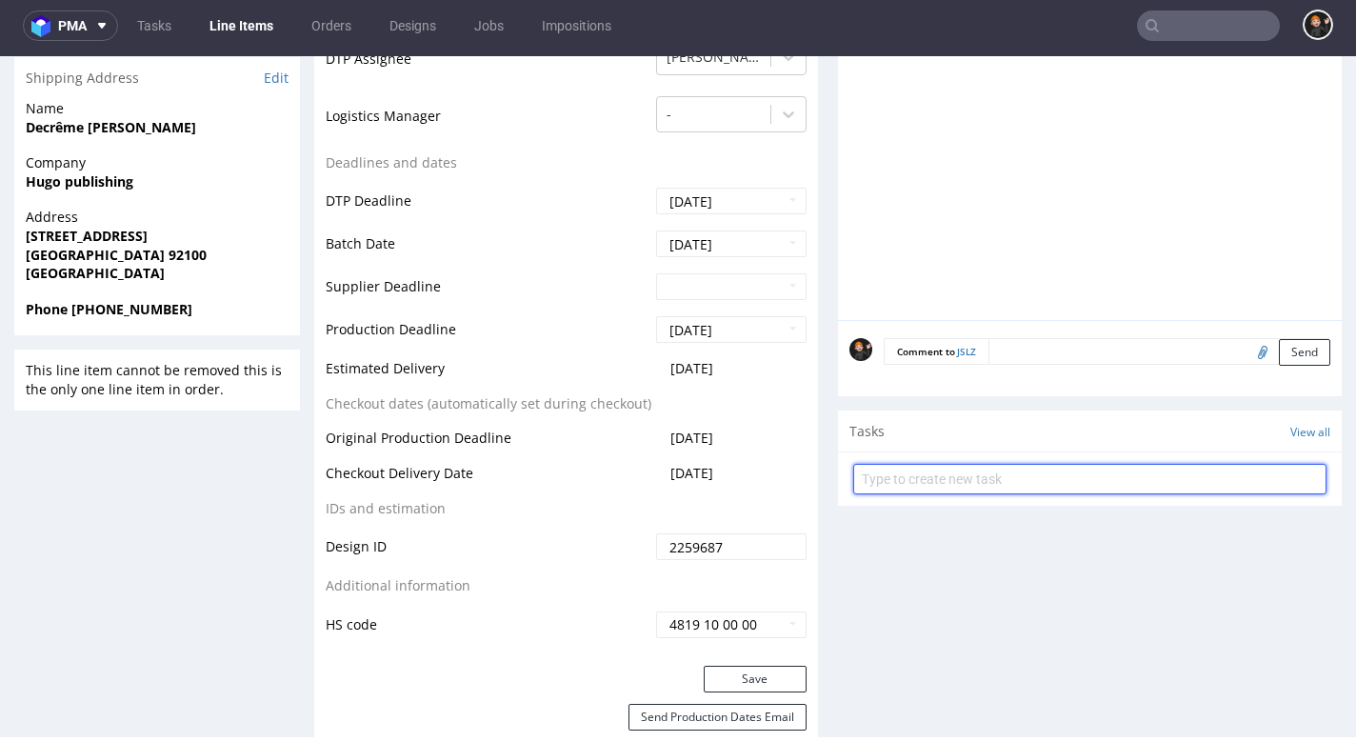
scroll to position [787, 0]
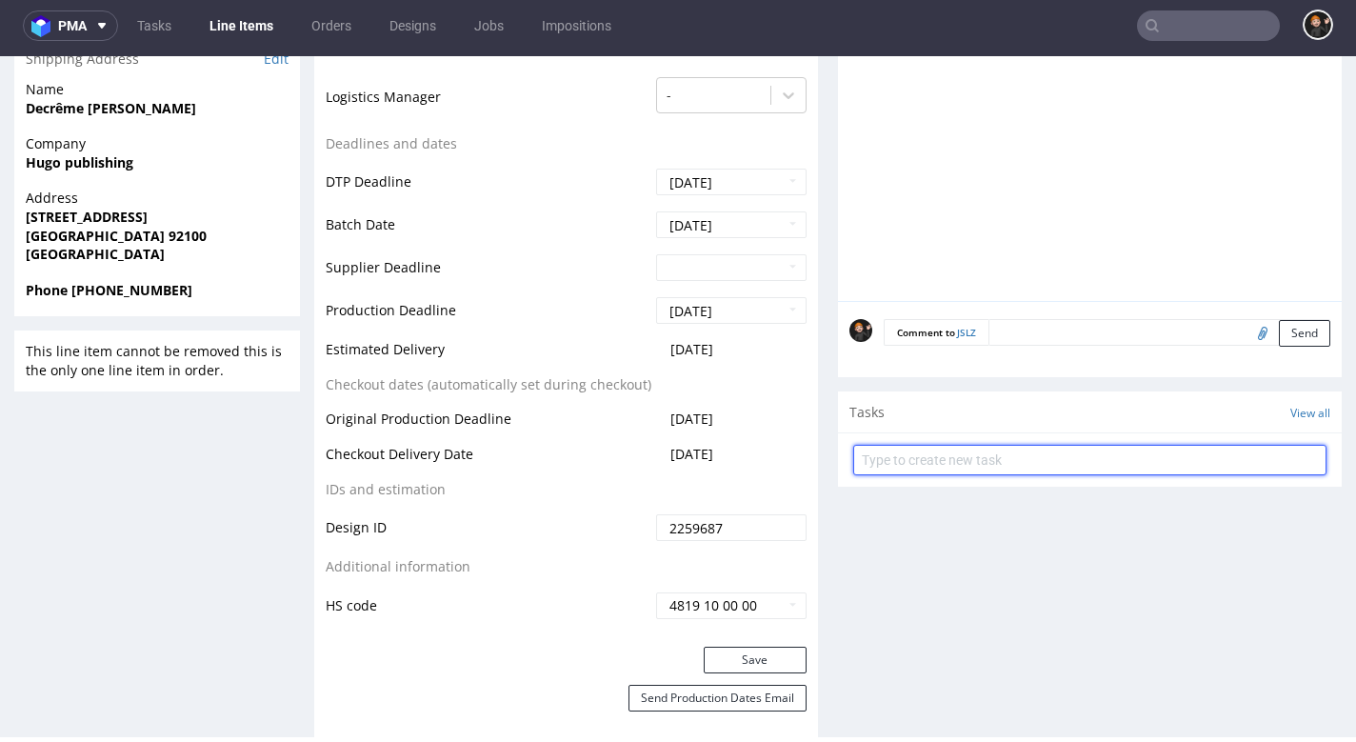
type input "F"
type input "Background issue"
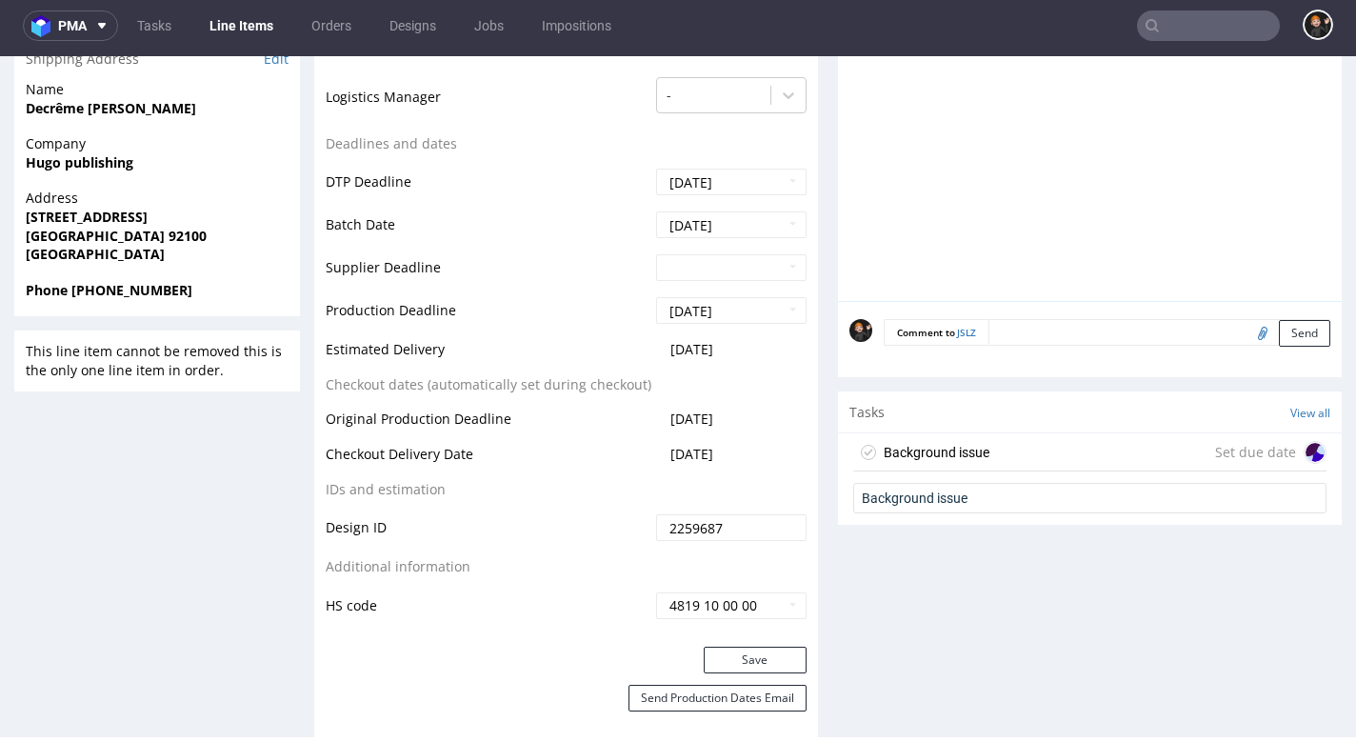
click at [930, 441] on div "Background issue" at bounding box center [936, 452] width 106 height 23
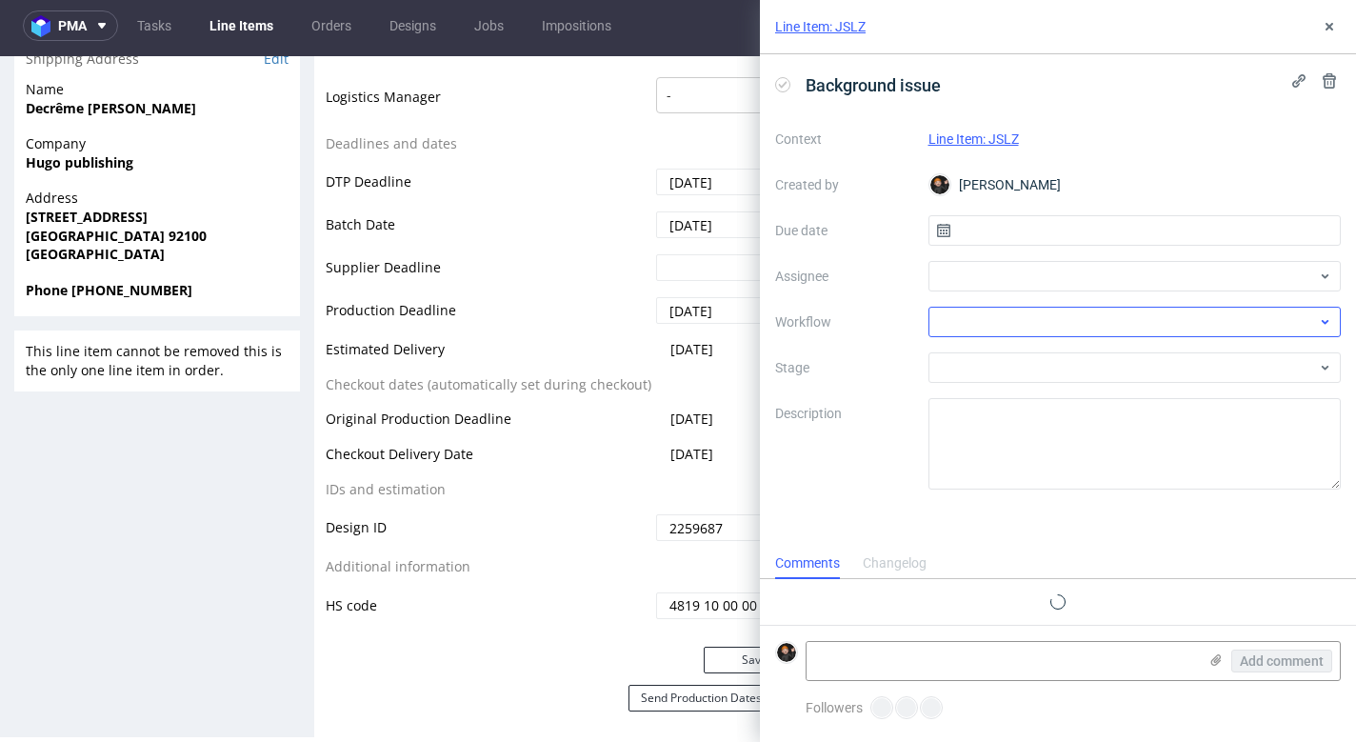
scroll to position [15, 0]
click at [979, 323] on div at bounding box center [1134, 322] width 413 height 30
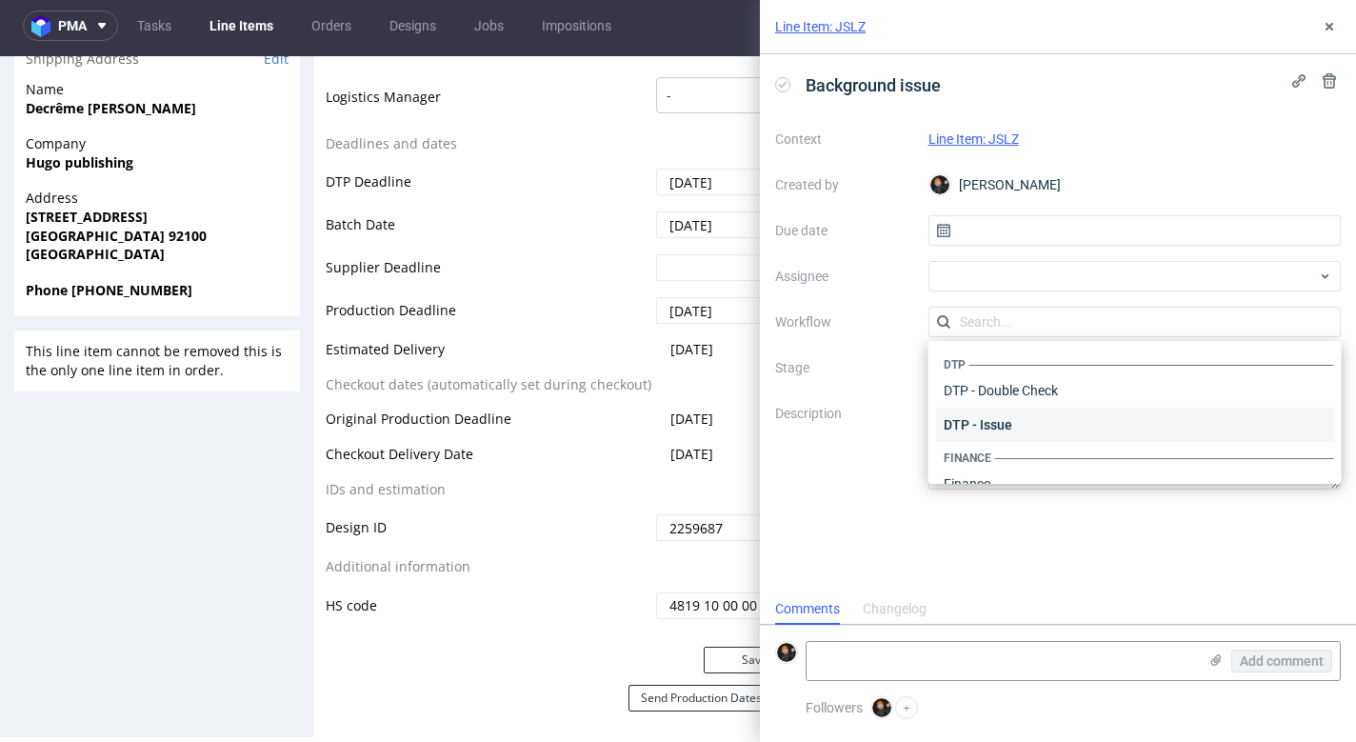
click at [997, 424] on div "DTP - Issue" at bounding box center [1135, 424] width 398 height 34
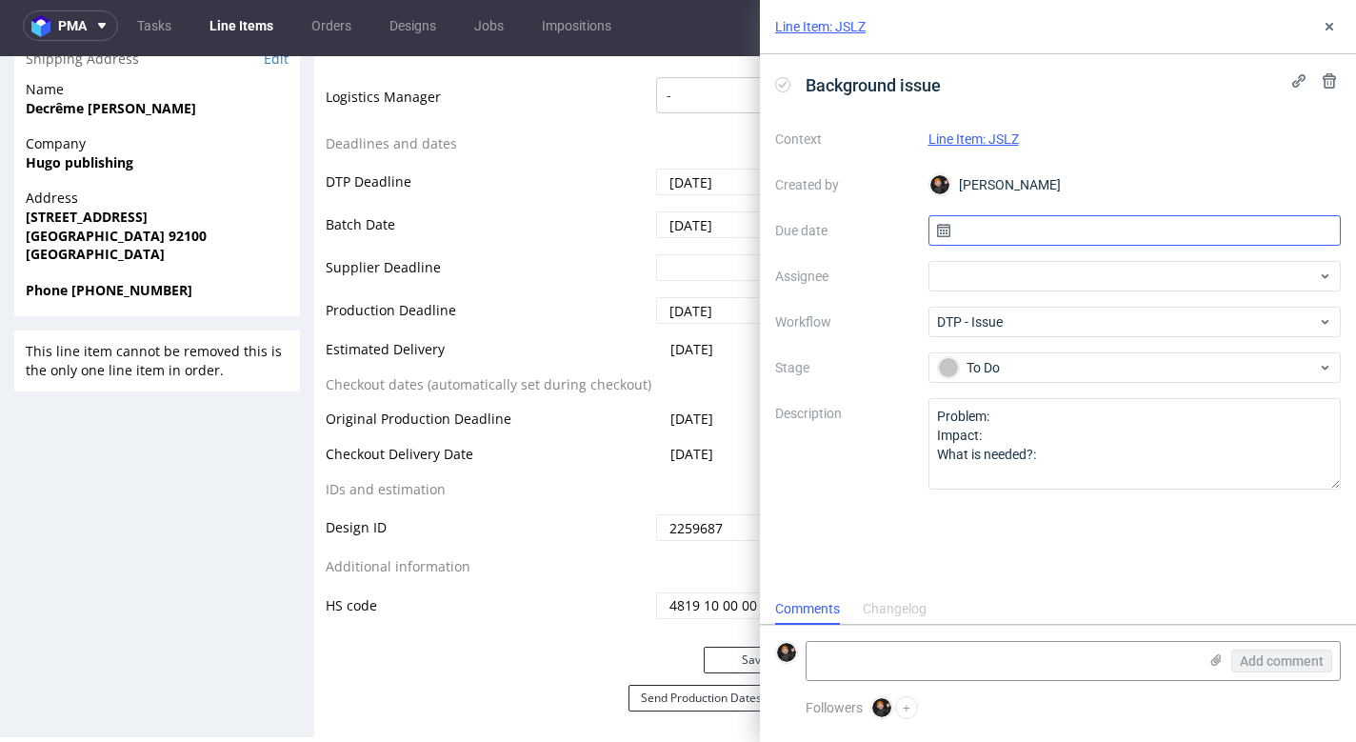
click at [989, 228] on input "text" at bounding box center [1134, 230] width 413 height 30
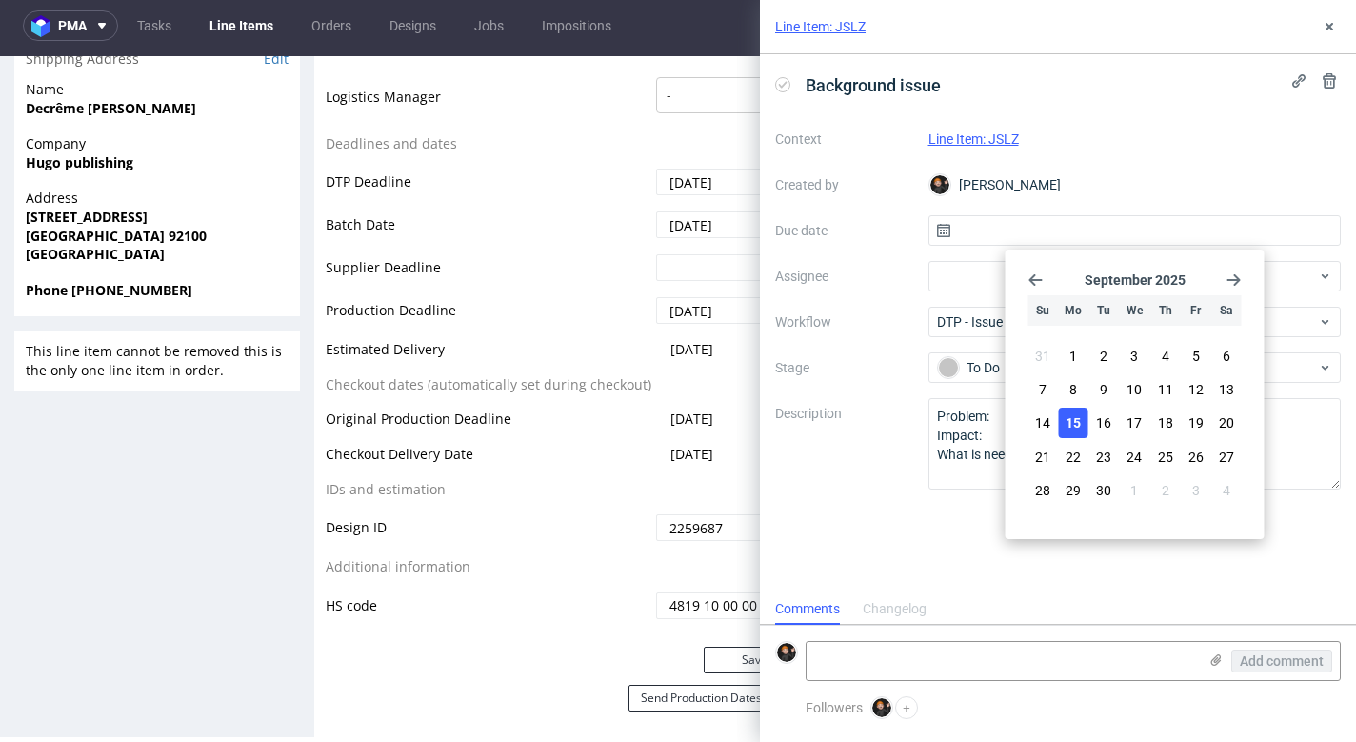
click at [1079, 425] on span "15" at bounding box center [1072, 422] width 15 height 19
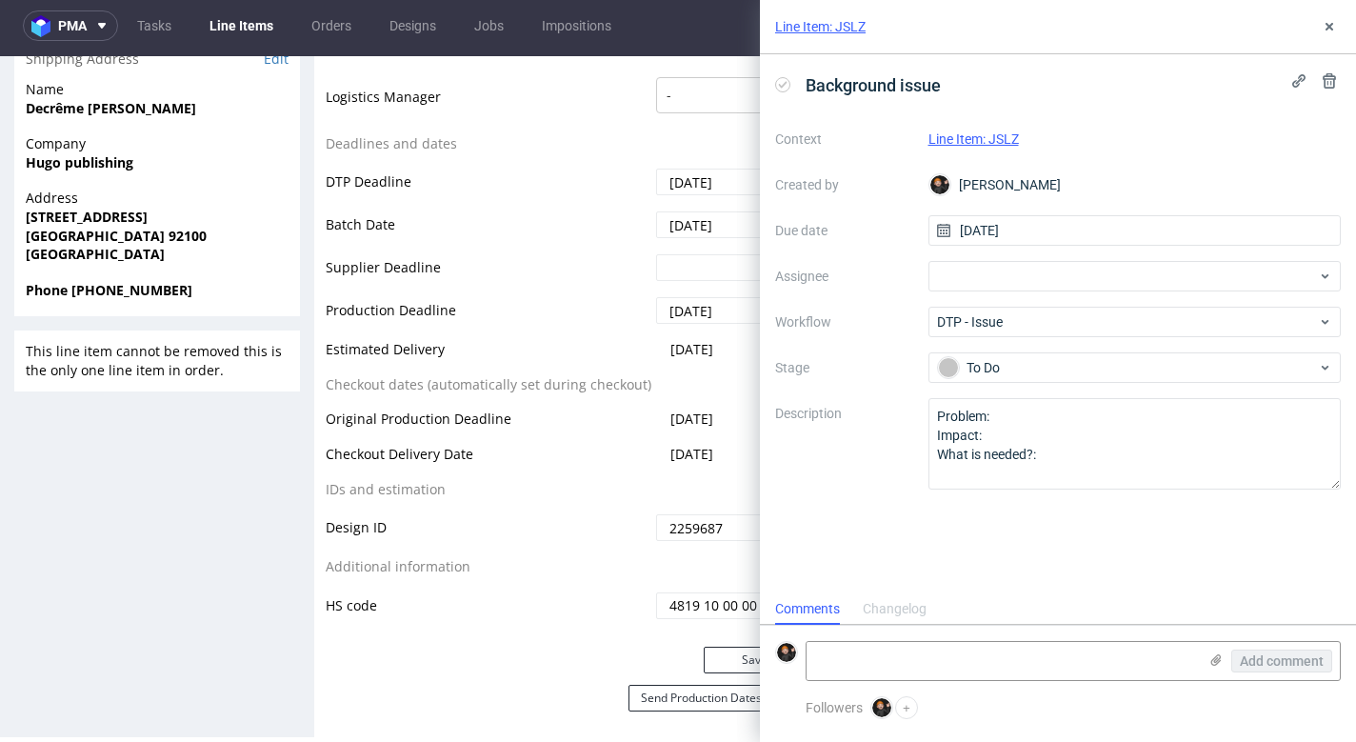
type input "[DATE]"
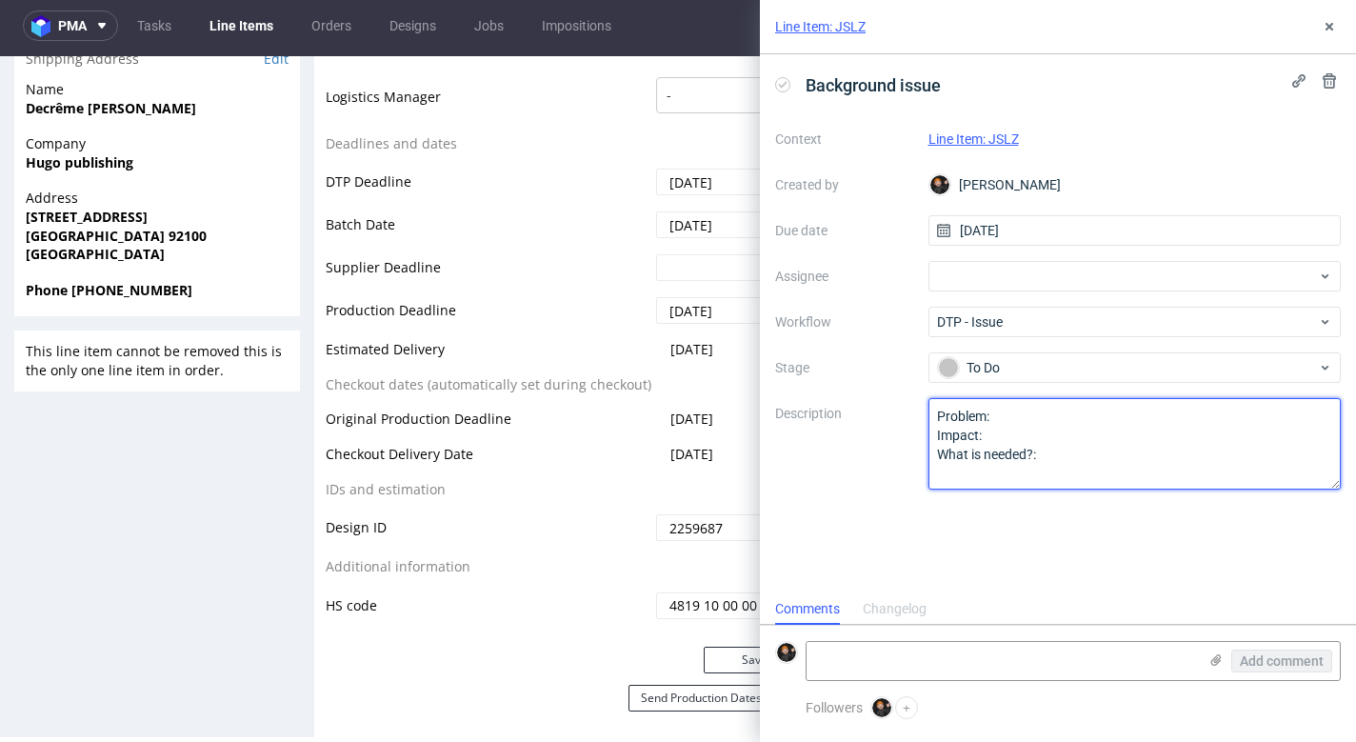
click at [1039, 465] on textarea "Problem: Impact: What is needed?:" at bounding box center [1134, 443] width 413 height 91
drag, startPoint x: 955, startPoint y: 436, endPoint x: 817, endPoint y: 393, distance: 144.5
click at [816, 392] on div "Context Line Item: JSLZ Created by Dominik Grosicki Due date 15/09/2025 Assigne…" at bounding box center [1057, 307] width 565 height 366
type textarea "c"
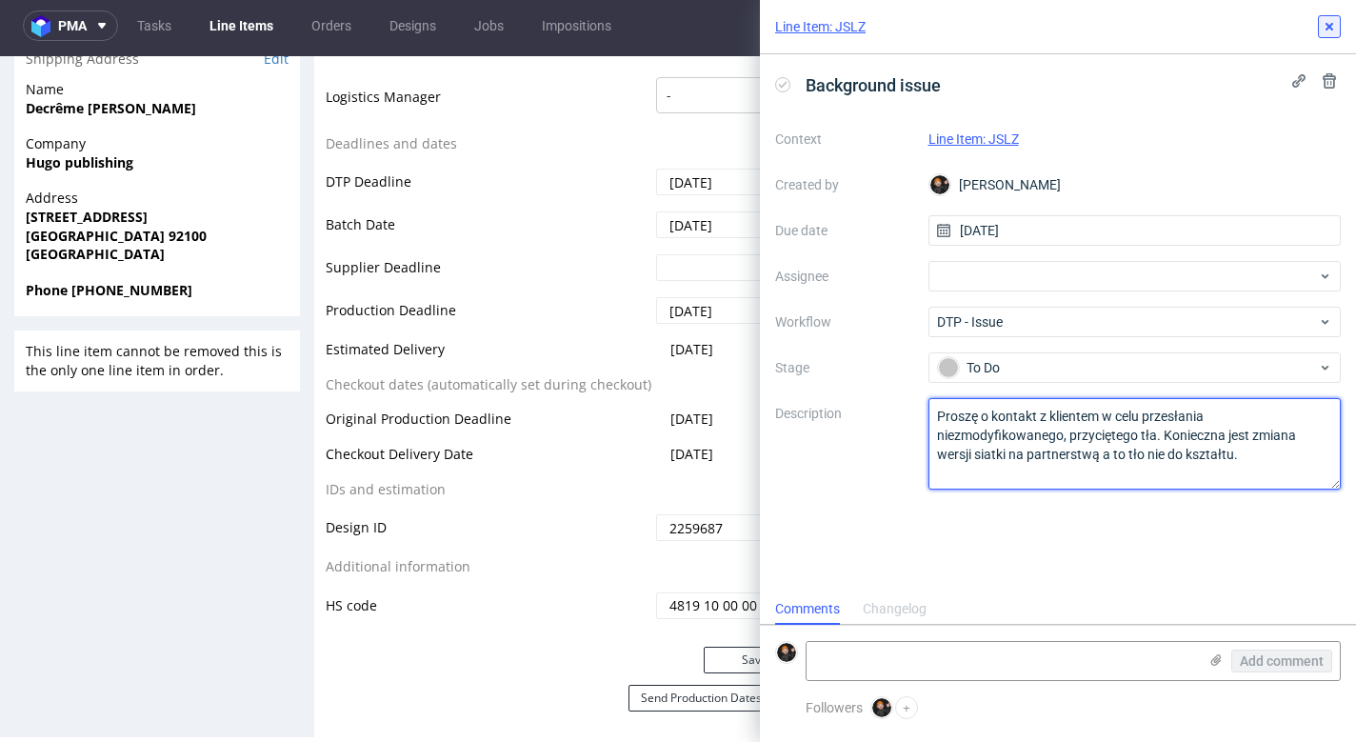
type textarea "Proszę o kontakt z klientem w celu przesłania niezmodyfikowanego, przyciętego t…"
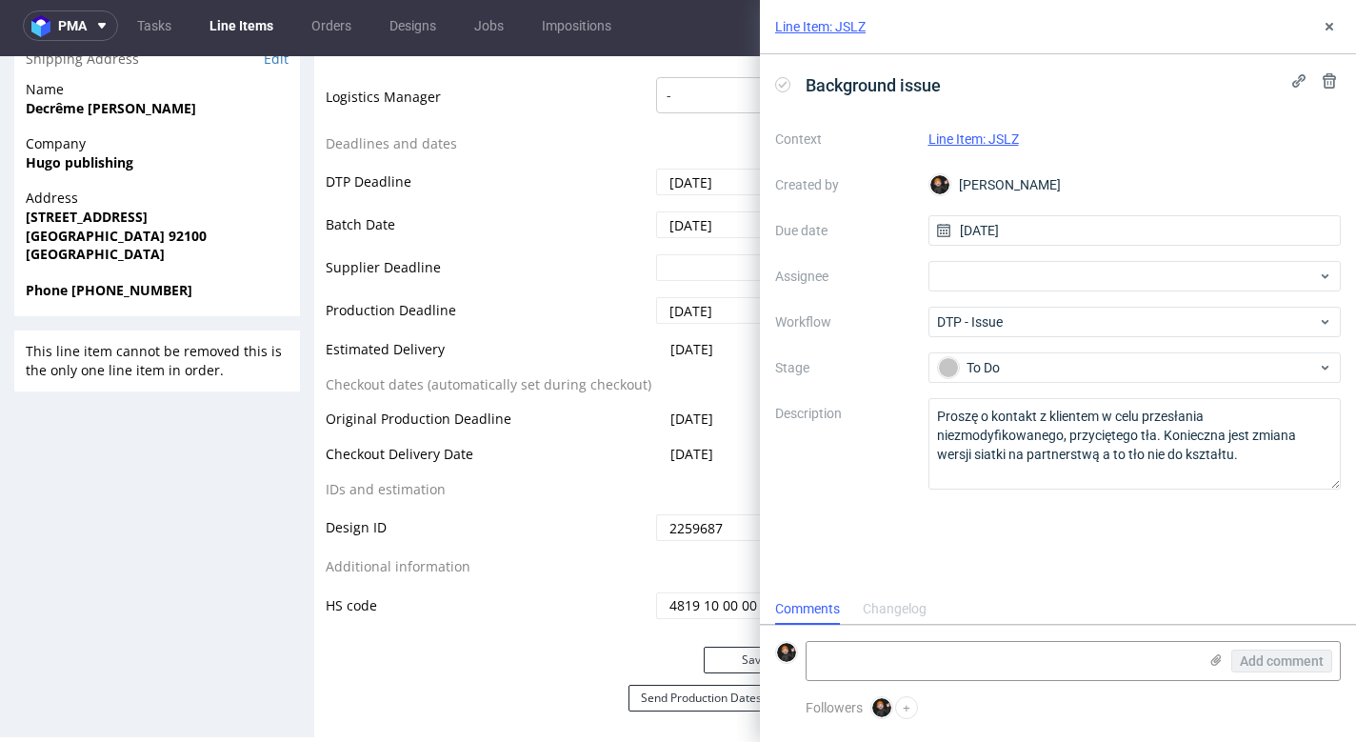
drag, startPoint x: 1321, startPoint y: 24, endPoint x: 1305, endPoint y: 49, distance: 30.4
click at [1321, 24] on icon at bounding box center [1328, 26] width 15 height 15
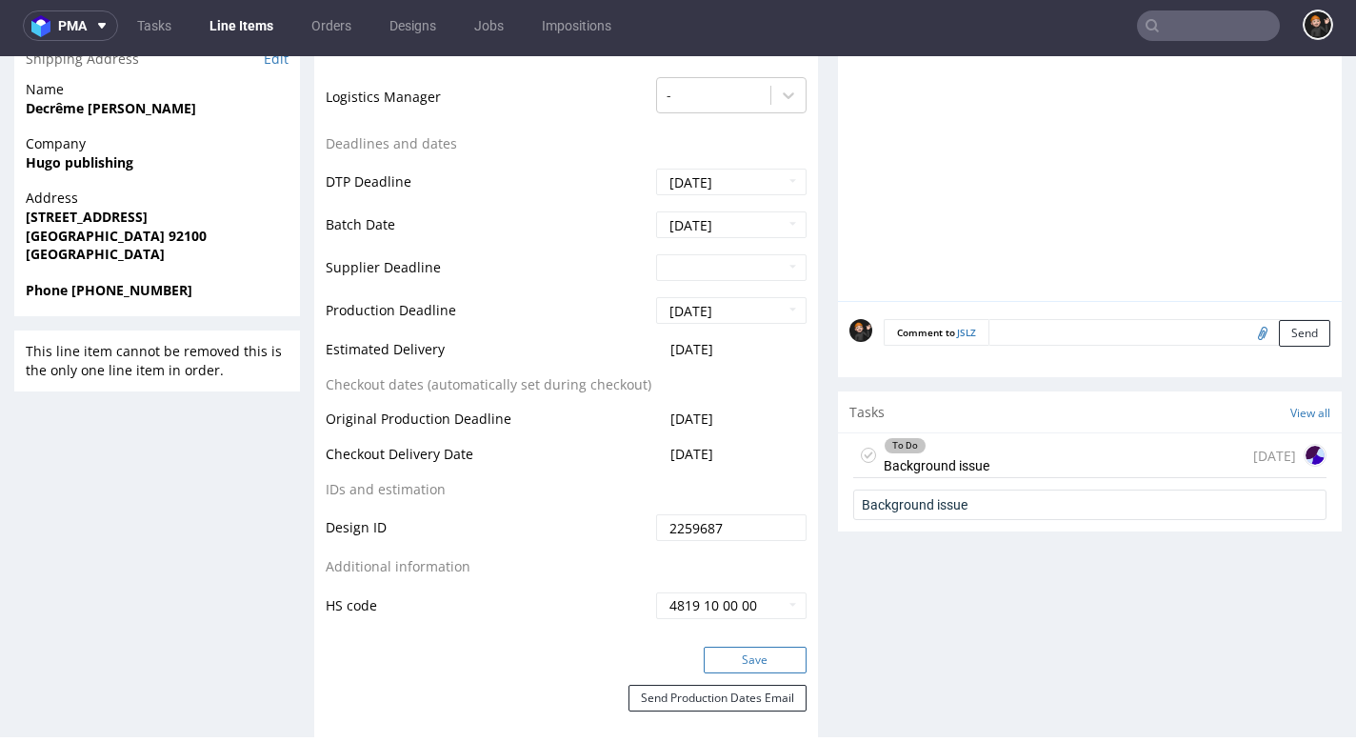
click at [782, 649] on button "Save" at bounding box center [754, 659] width 103 height 27
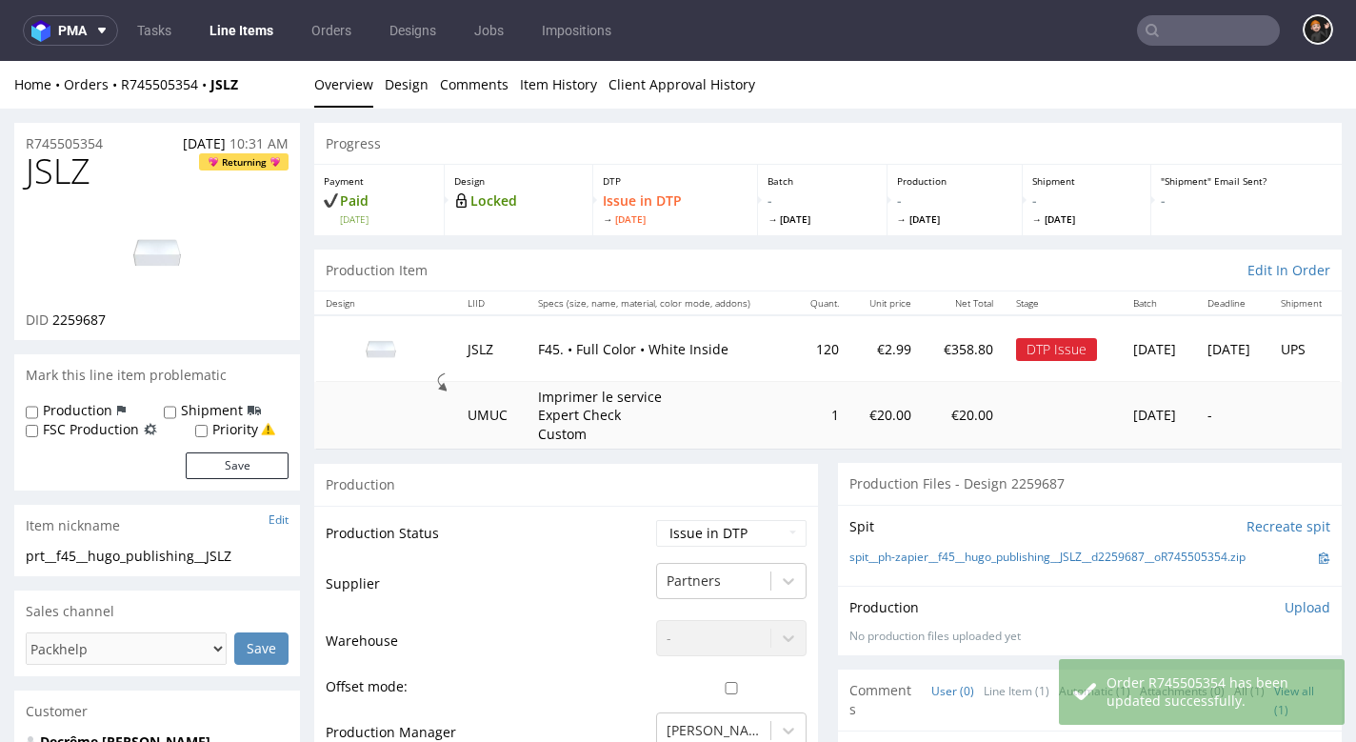
scroll to position [61, 0]
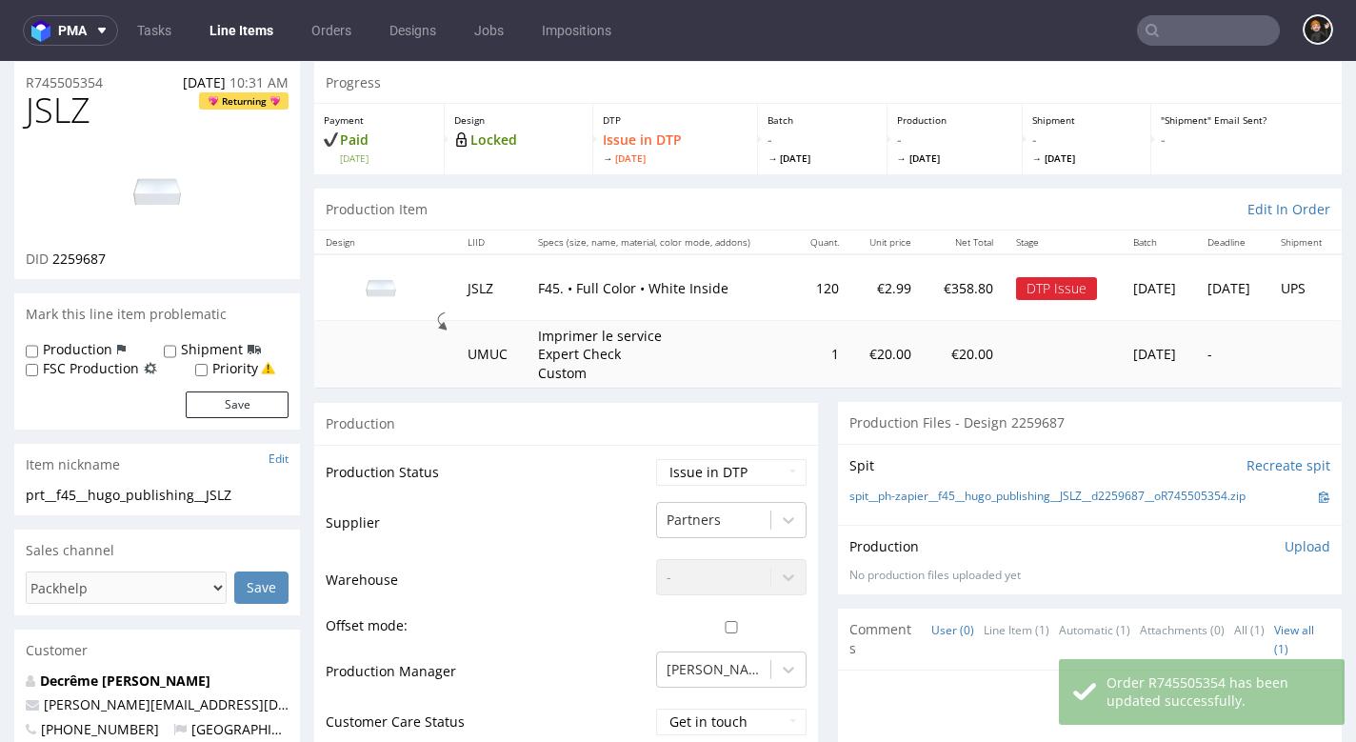
click at [251, 31] on link "Line Items" at bounding box center [241, 30] width 87 height 30
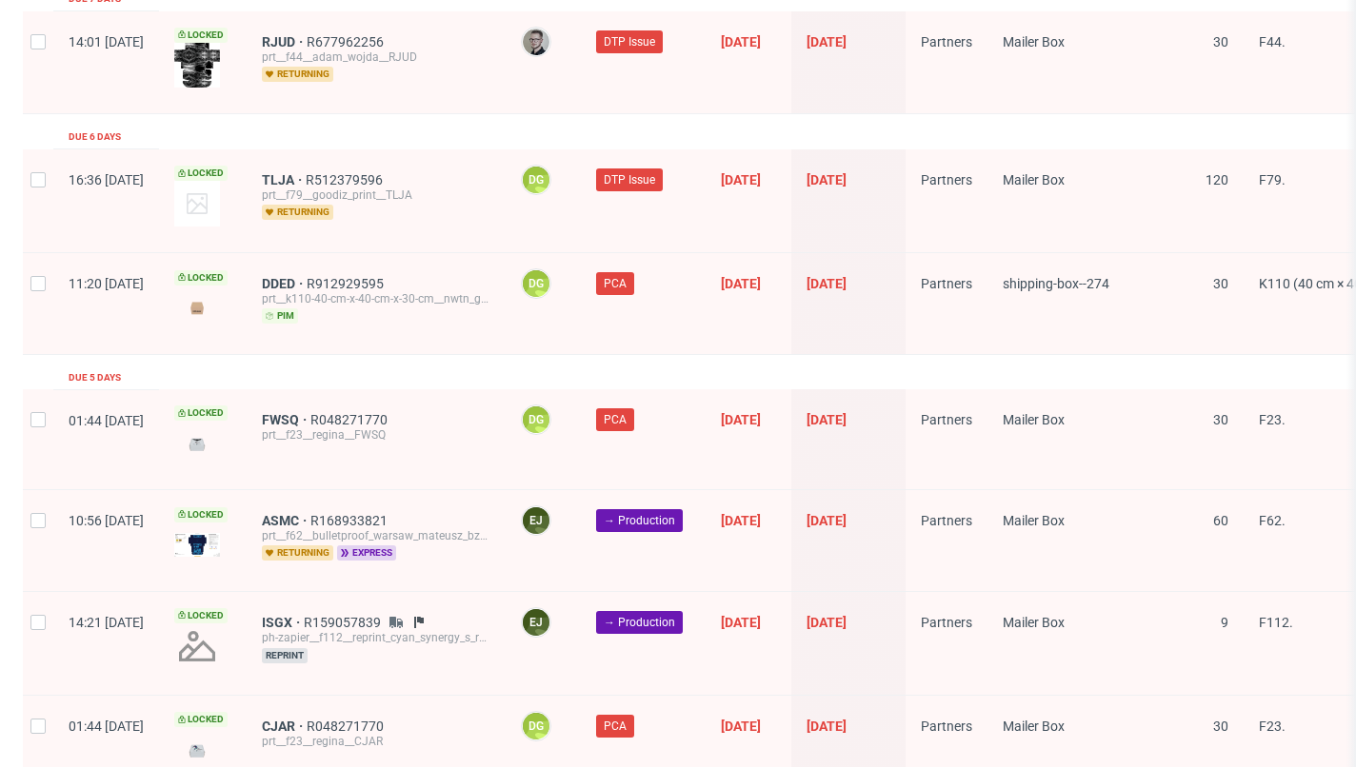
scroll to position [3093, 0]
